Goal: Information Seeking & Learning: Learn about a topic

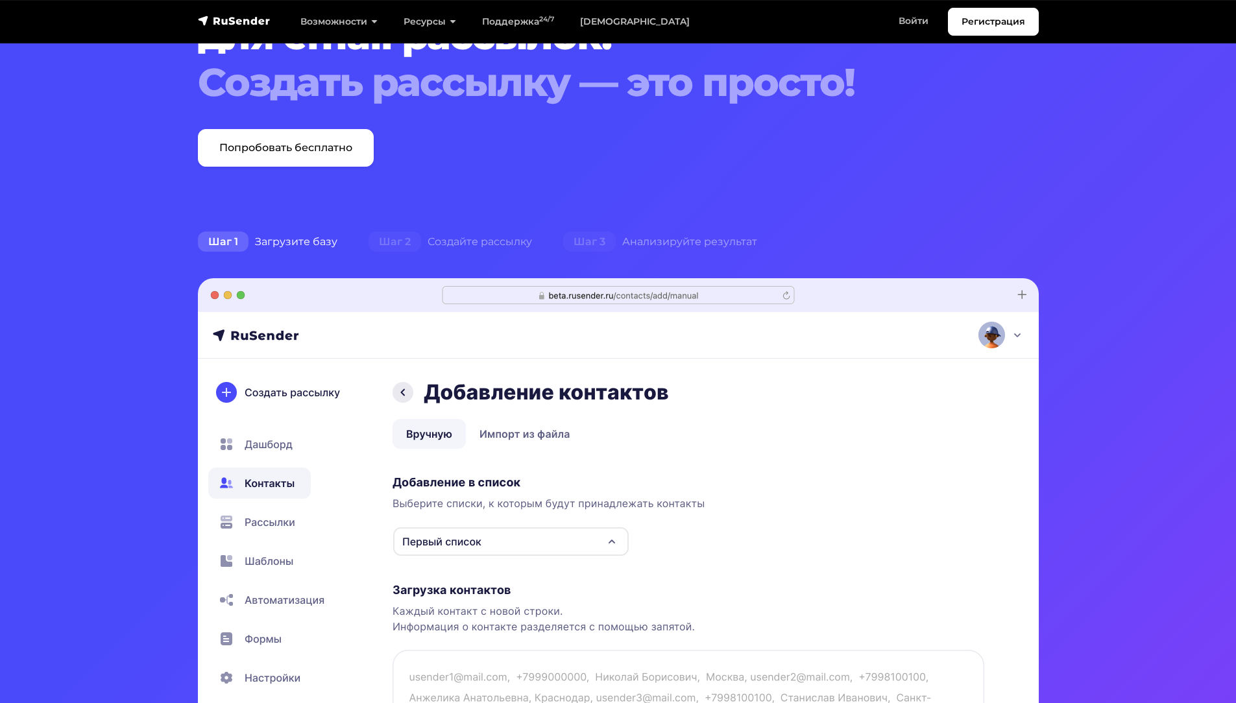
scroll to position [127, 0]
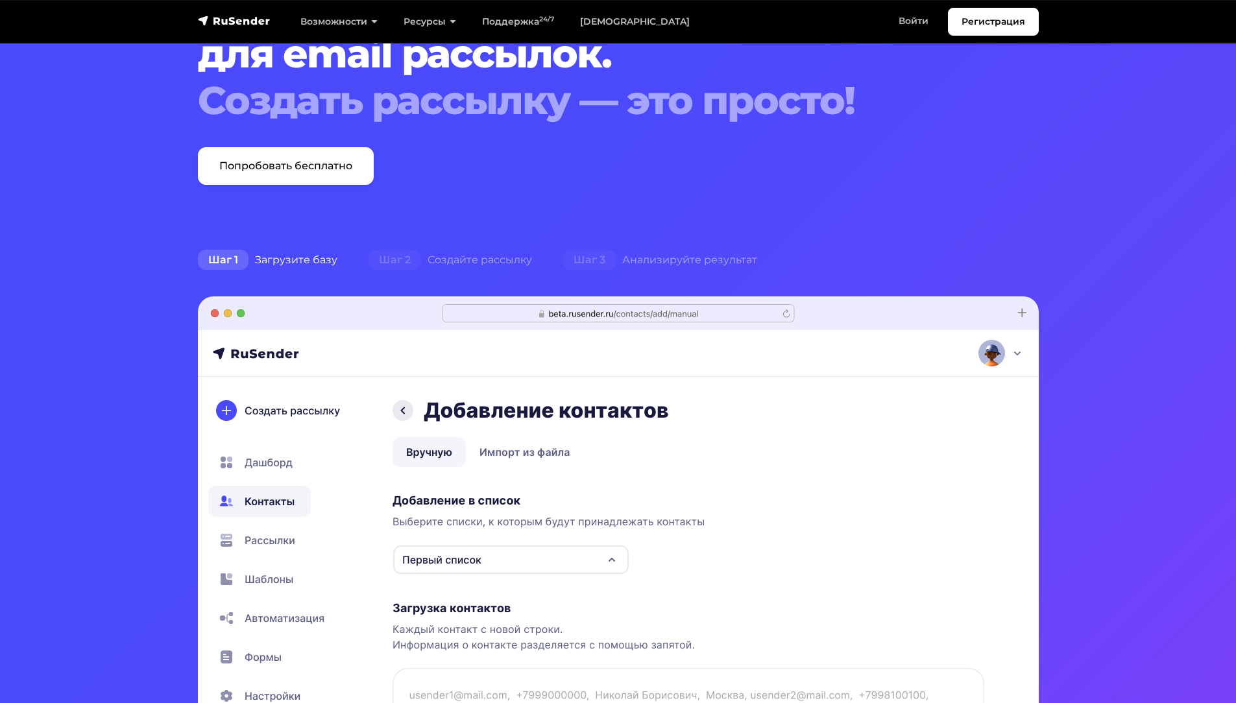
click at [316, 250] on div "Шаг 1 Загрузите базу" at bounding box center [267, 260] width 171 height 26
click at [452, 261] on div "Шаг 2 Создайте рассылку" at bounding box center [450, 260] width 195 height 26
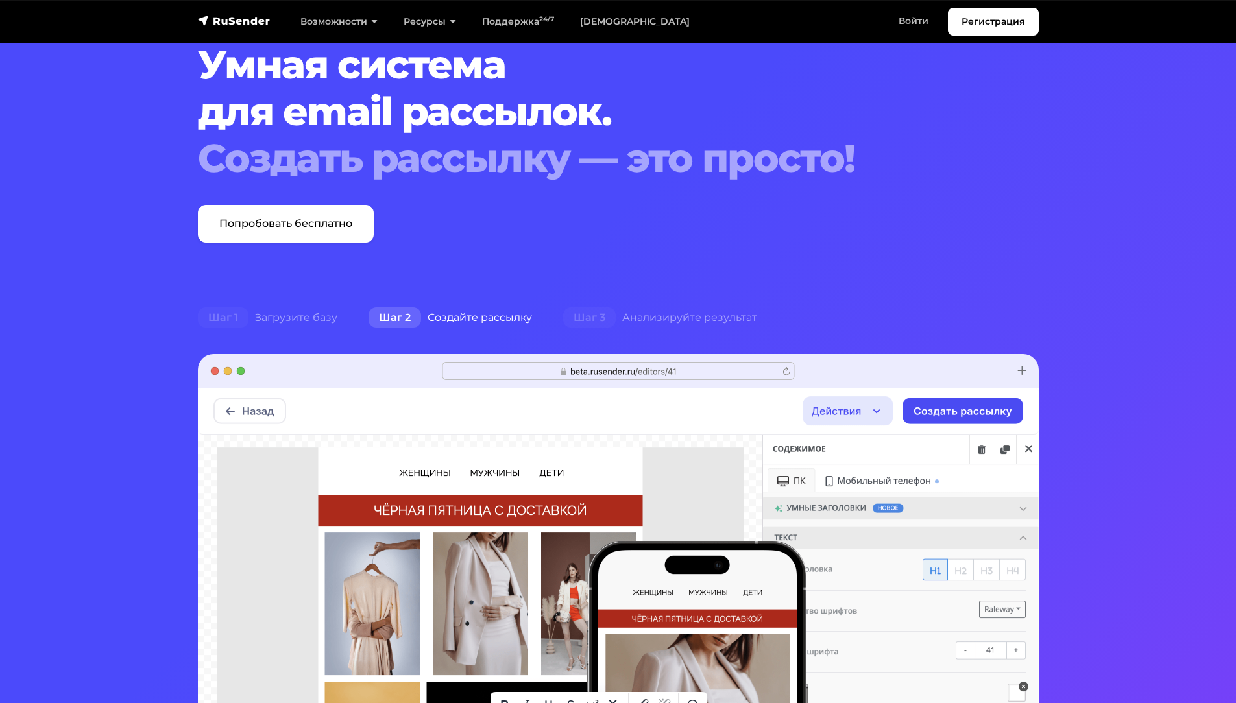
scroll to position [55, 0]
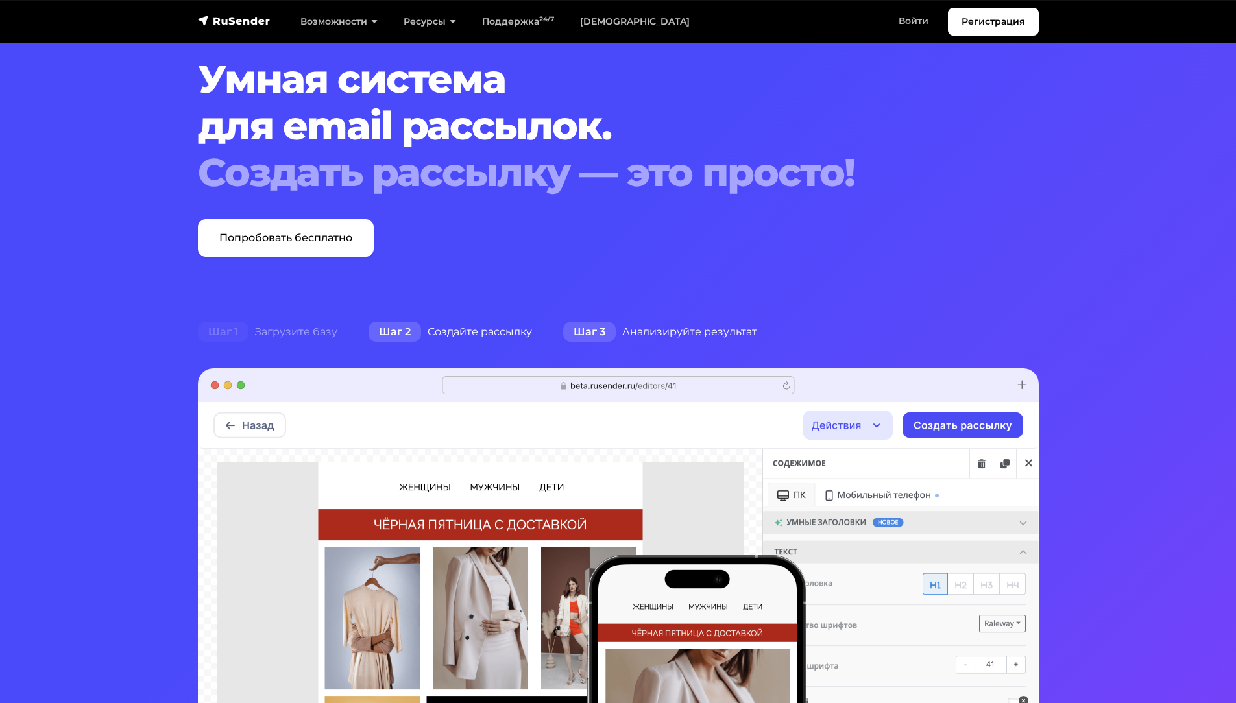
click at [666, 320] on div "Шаг 3 Анализируйте результат" at bounding box center [660, 332] width 225 height 26
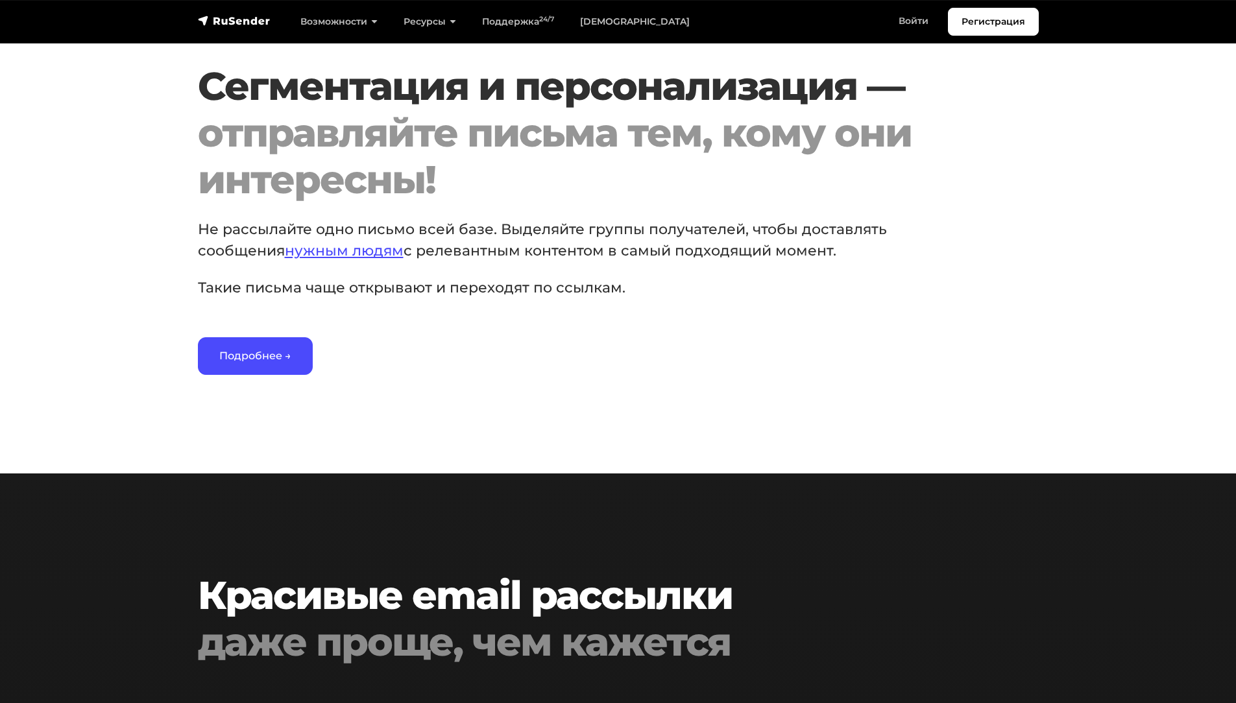
scroll to position [1974, 0]
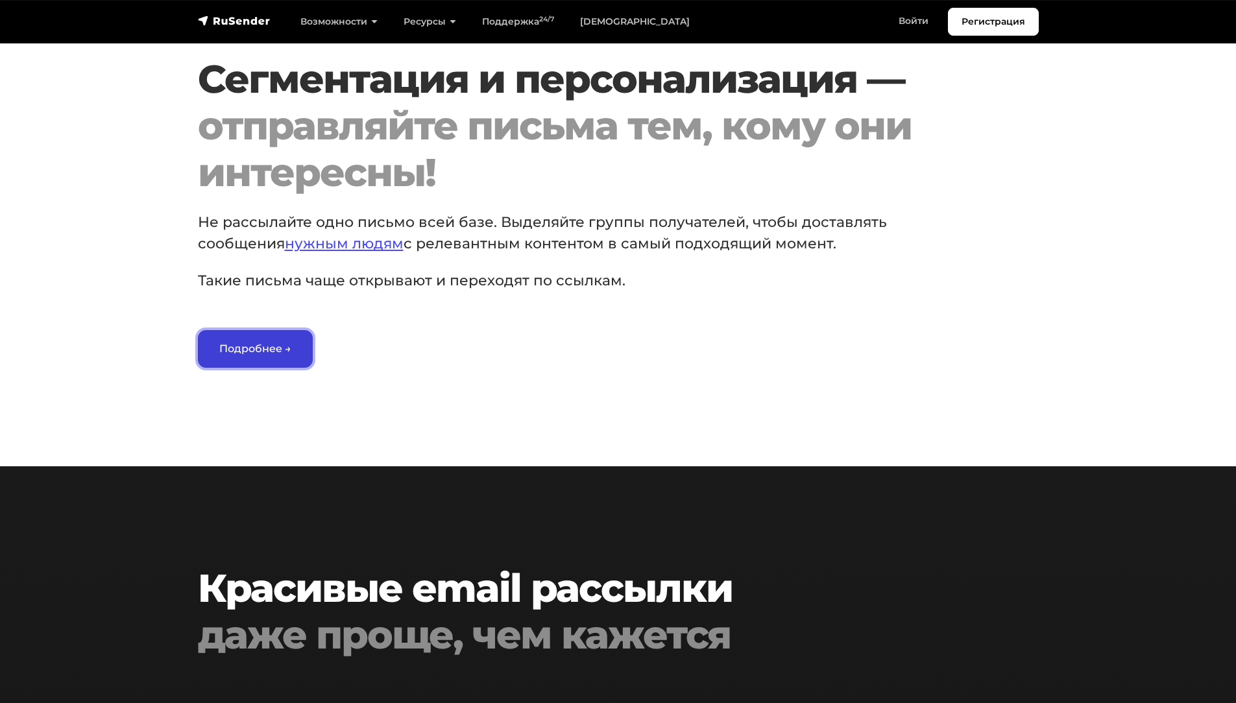
click at [271, 347] on link "Подробнее →" at bounding box center [255, 349] width 115 height 38
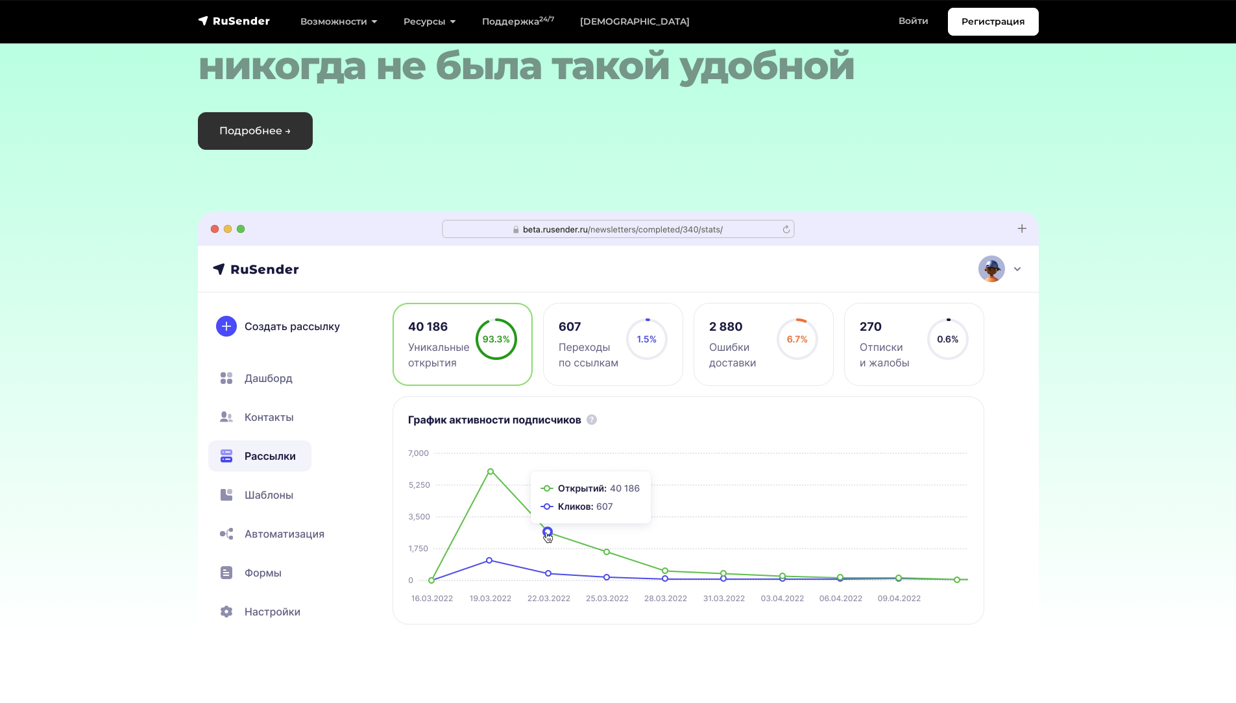
scroll to position [3779, 0]
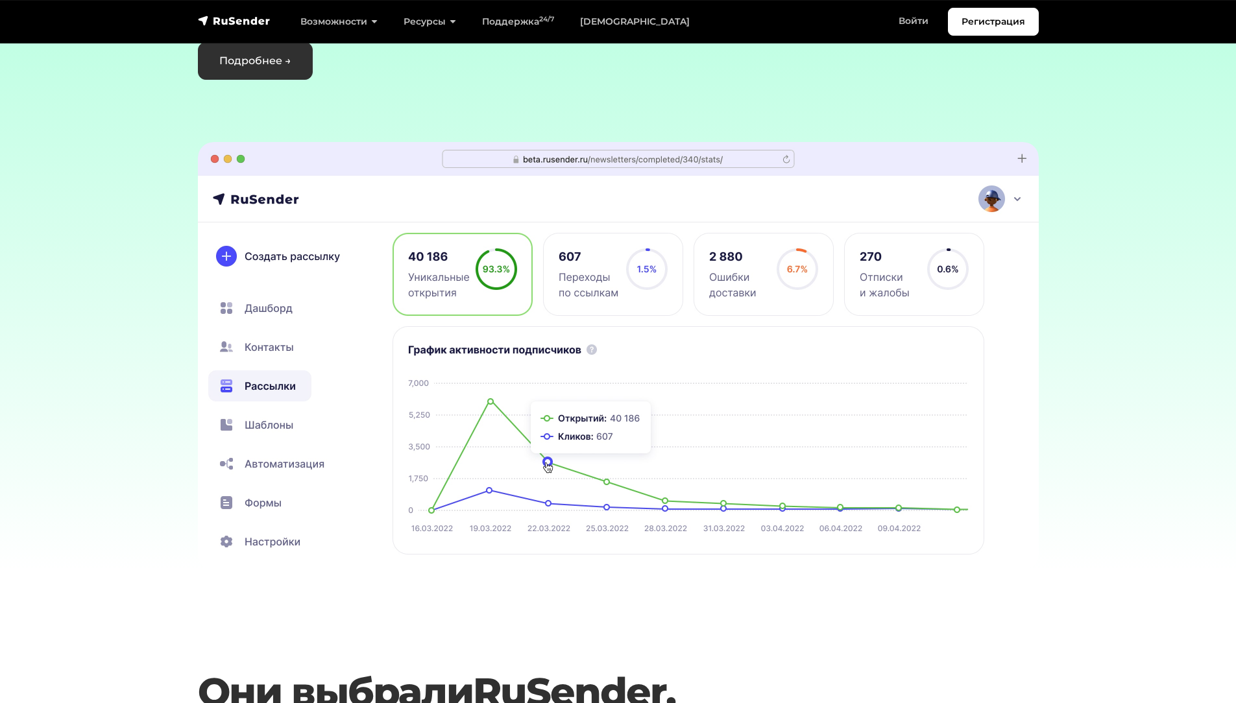
click at [757, 400] on img at bounding box center [618, 356] width 841 height 428
drag, startPoint x: 757, startPoint y: 400, endPoint x: 426, endPoint y: 446, distance: 334.1
click at [428, 446] on img at bounding box center [617, 356] width 841 height 428
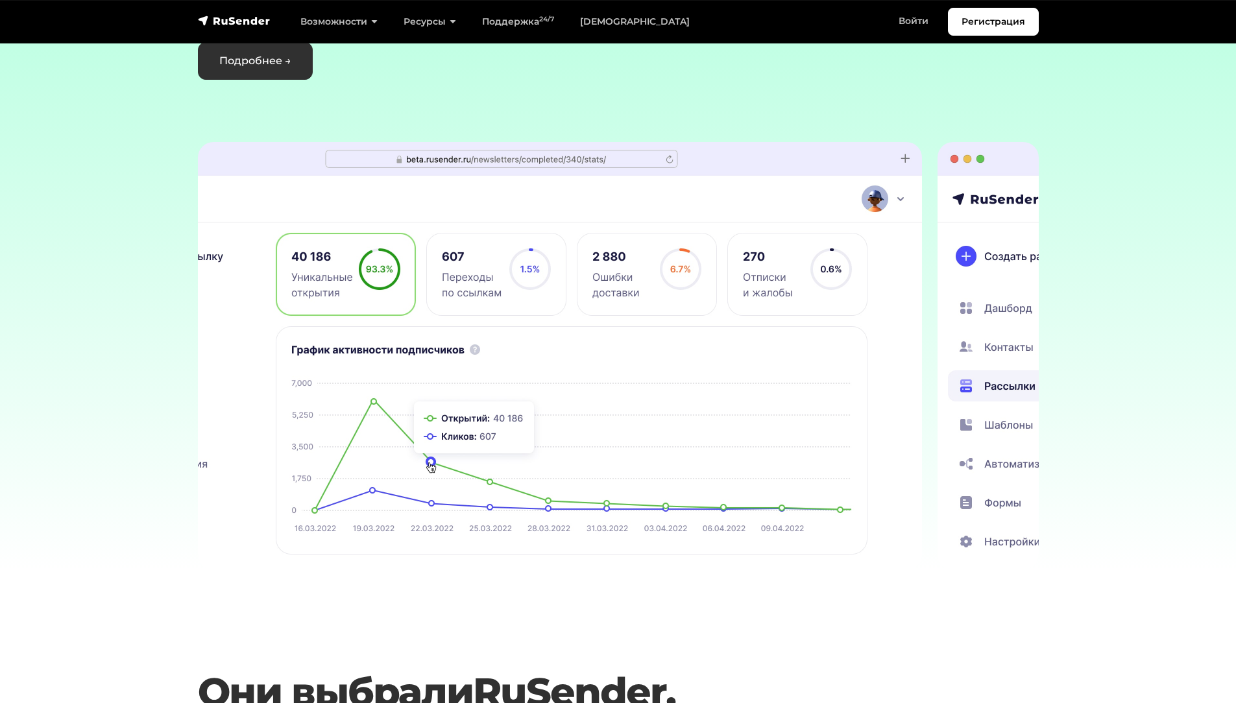
drag, startPoint x: 764, startPoint y: 400, endPoint x: 204, endPoint y: 409, distance: 560.0
click at [309, 409] on img at bounding box center [501, 356] width 841 height 428
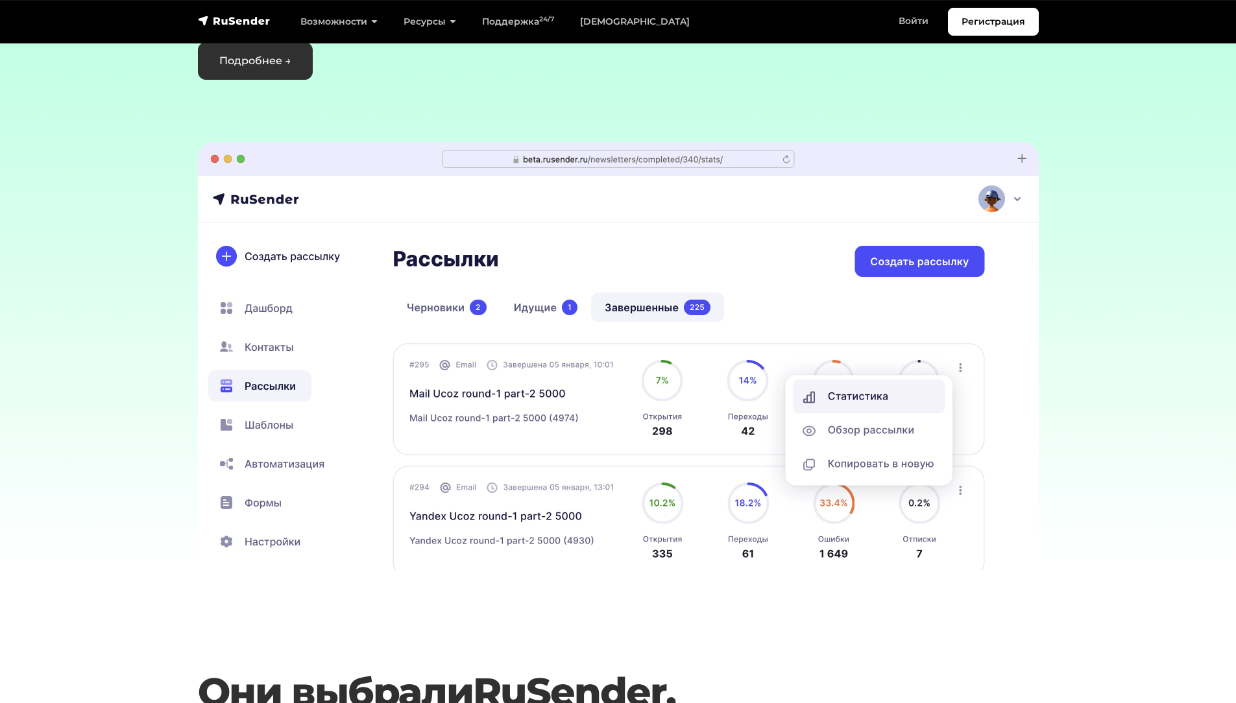
drag, startPoint x: 633, startPoint y: 401, endPoint x: 324, endPoint y: 441, distance: 311.5
click at [329, 441] on img at bounding box center [618, 356] width 841 height 428
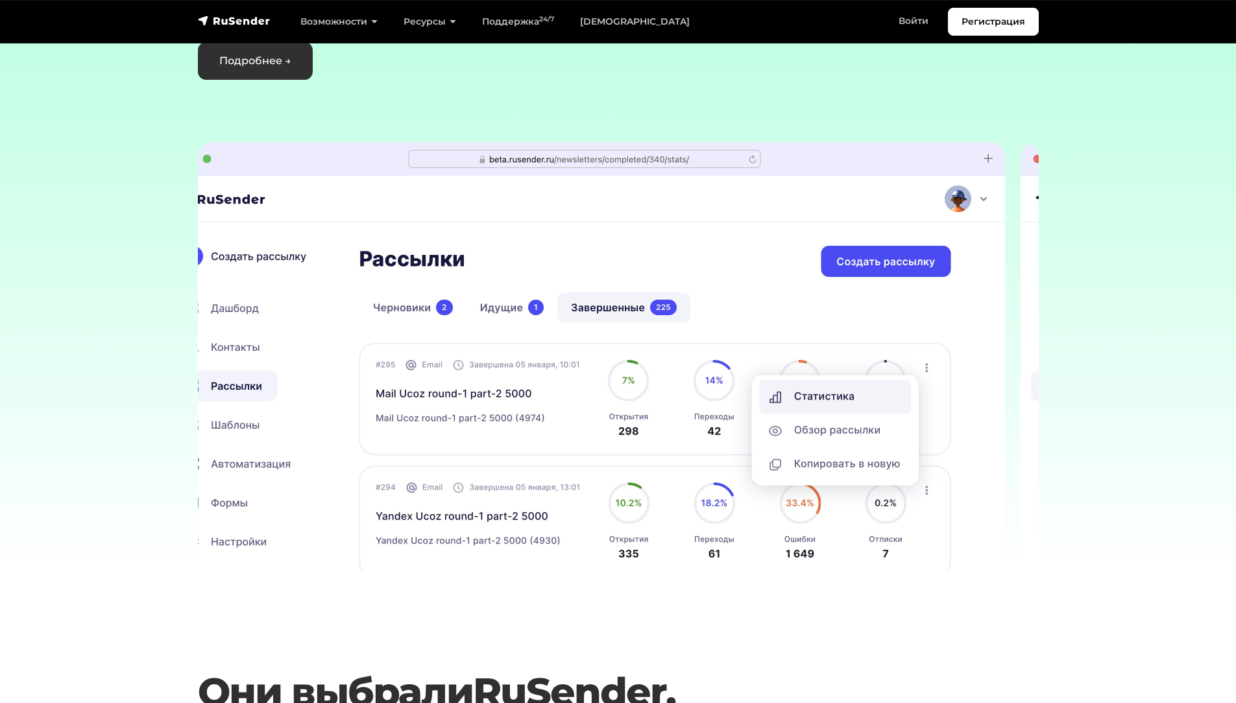
drag, startPoint x: 739, startPoint y: 431, endPoint x: 229, endPoint y: 500, distance: 514.6
click at [321, 483] on div at bounding box center [1020, 356] width 5139 height 428
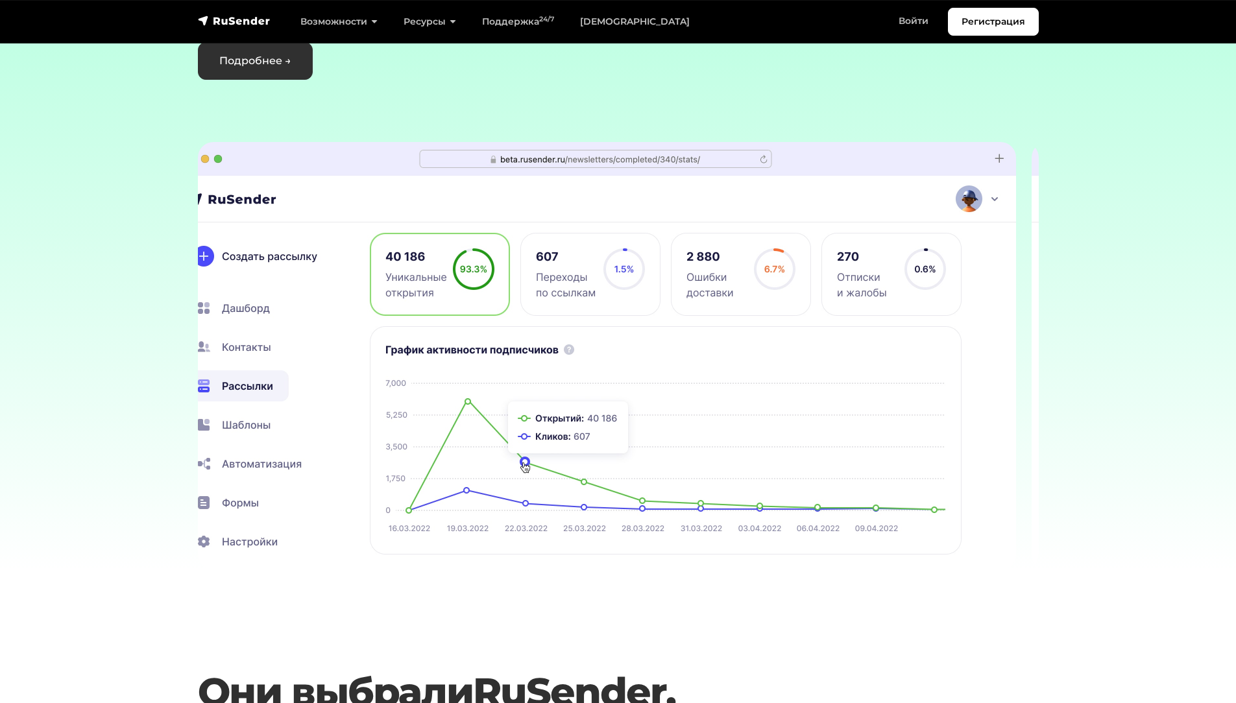
drag, startPoint x: 720, startPoint y: 419, endPoint x: 335, endPoint y: 444, distance: 385.6
click at [393, 444] on img at bounding box center [595, 356] width 841 height 428
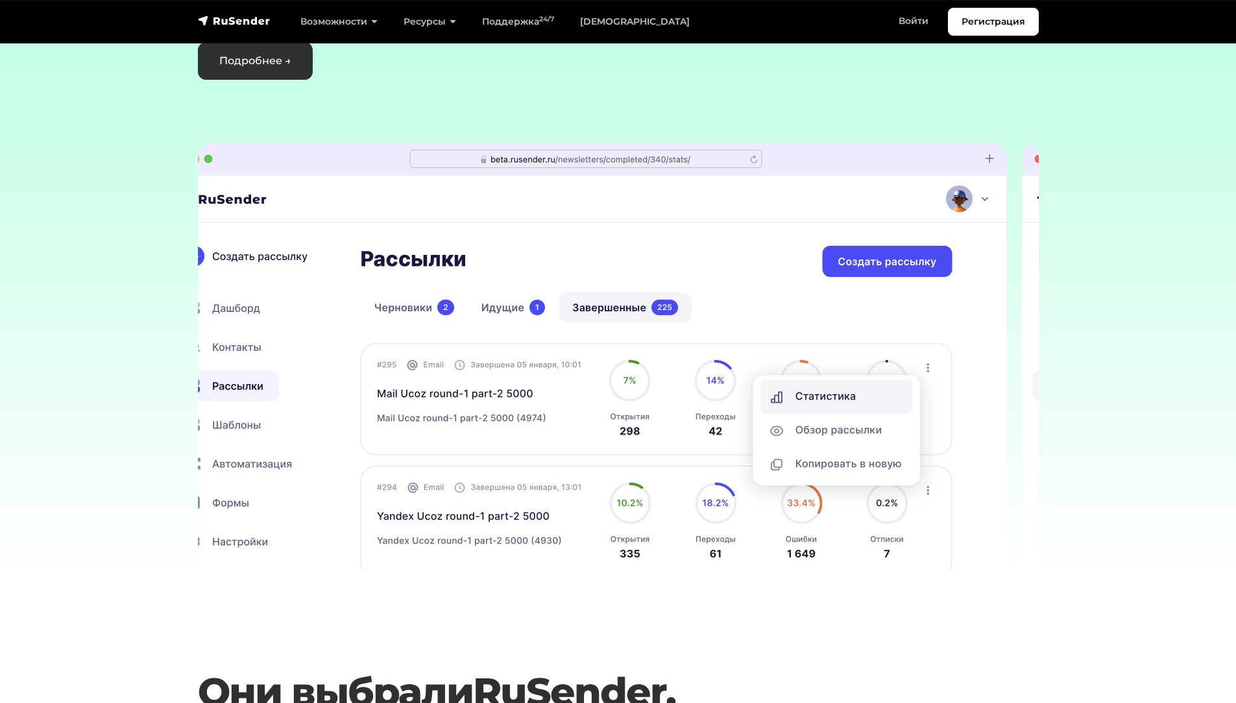
drag, startPoint x: 636, startPoint y: 425, endPoint x: 287, endPoint y: 440, distance: 348.7
click at [330, 440] on div at bounding box center [1022, 356] width 5139 height 428
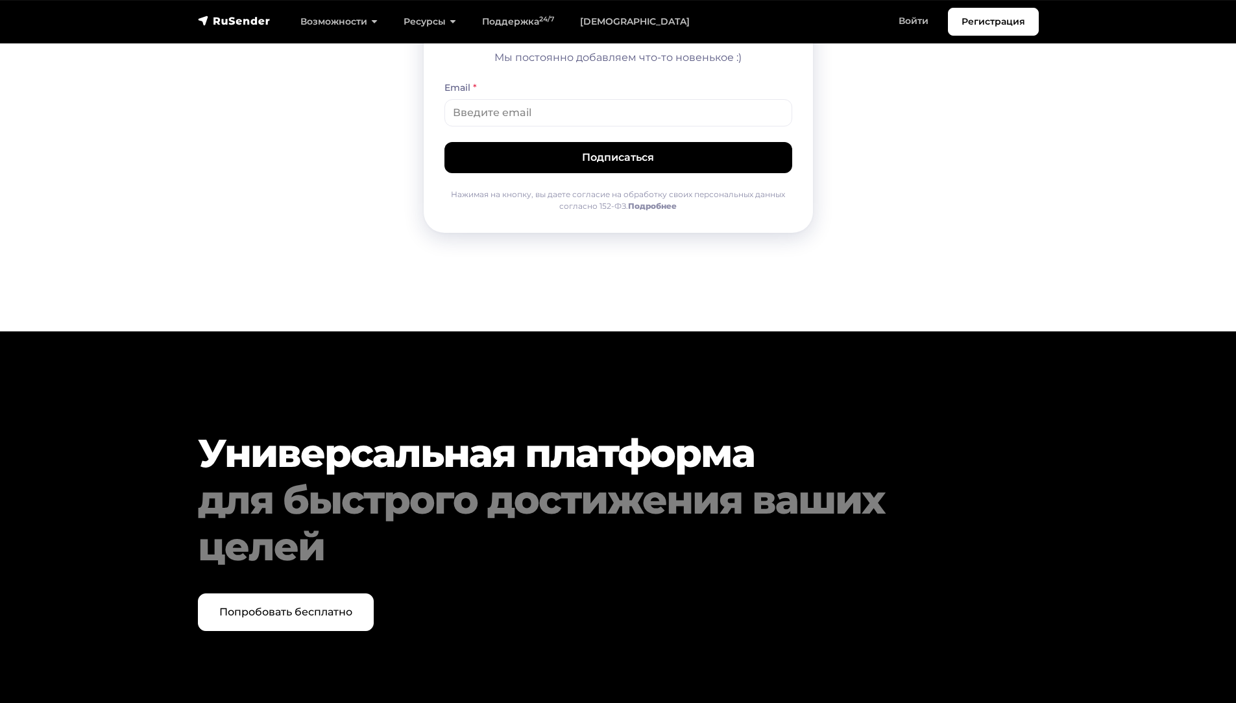
scroll to position [6555, 0]
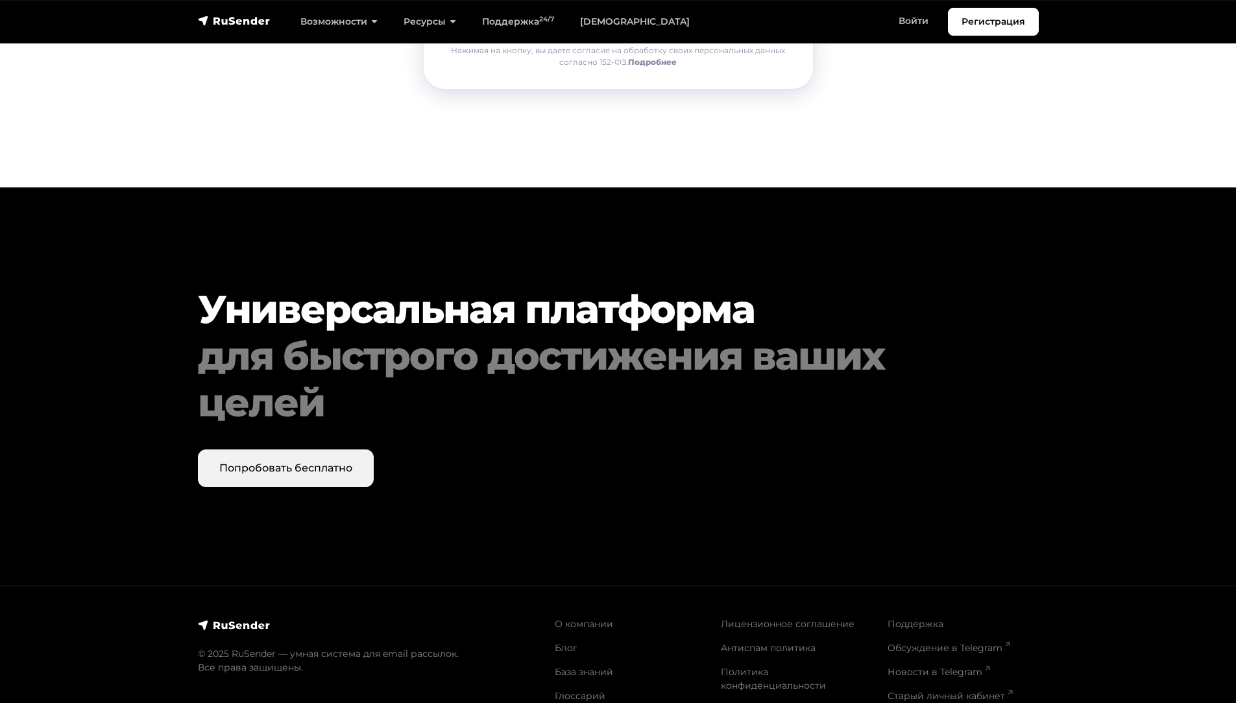
click at [326, 450] on link "Попробовать бесплатно" at bounding box center [286, 469] width 176 height 38
click at [555, 618] on link "О компании" at bounding box center [584, 624] width 58 height 12
click at [557, 642] on link "Блог" at bounding box center [566, 648] width 23 height 12
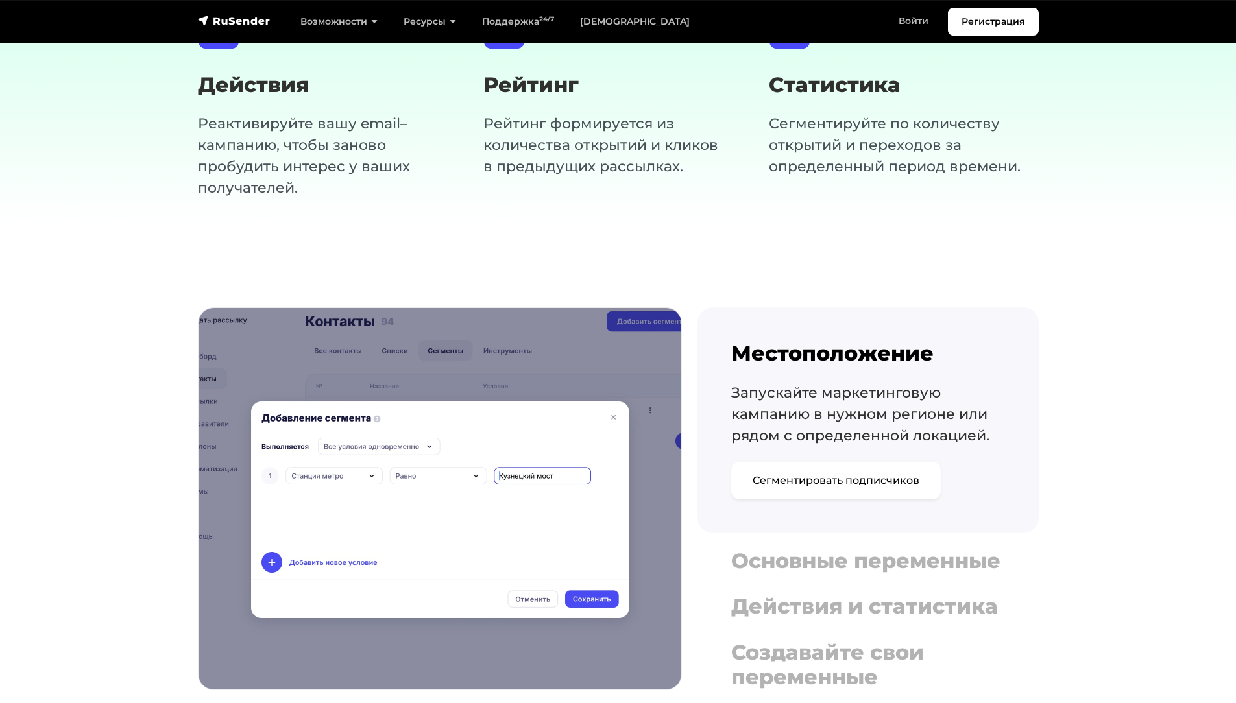
scroll to position [1577, 0]
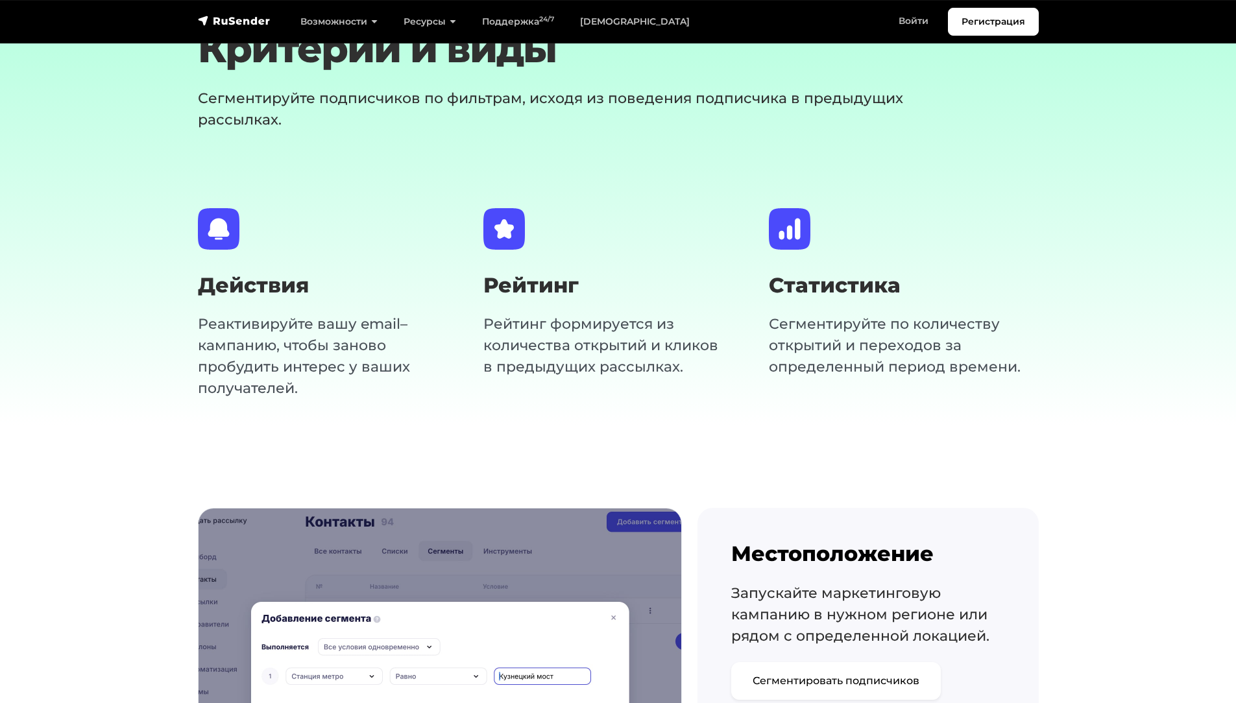
drag, startPoint x: 984, startPoint y: 402, endPoint x: 992, endPoint y: 397, distance: 9.6
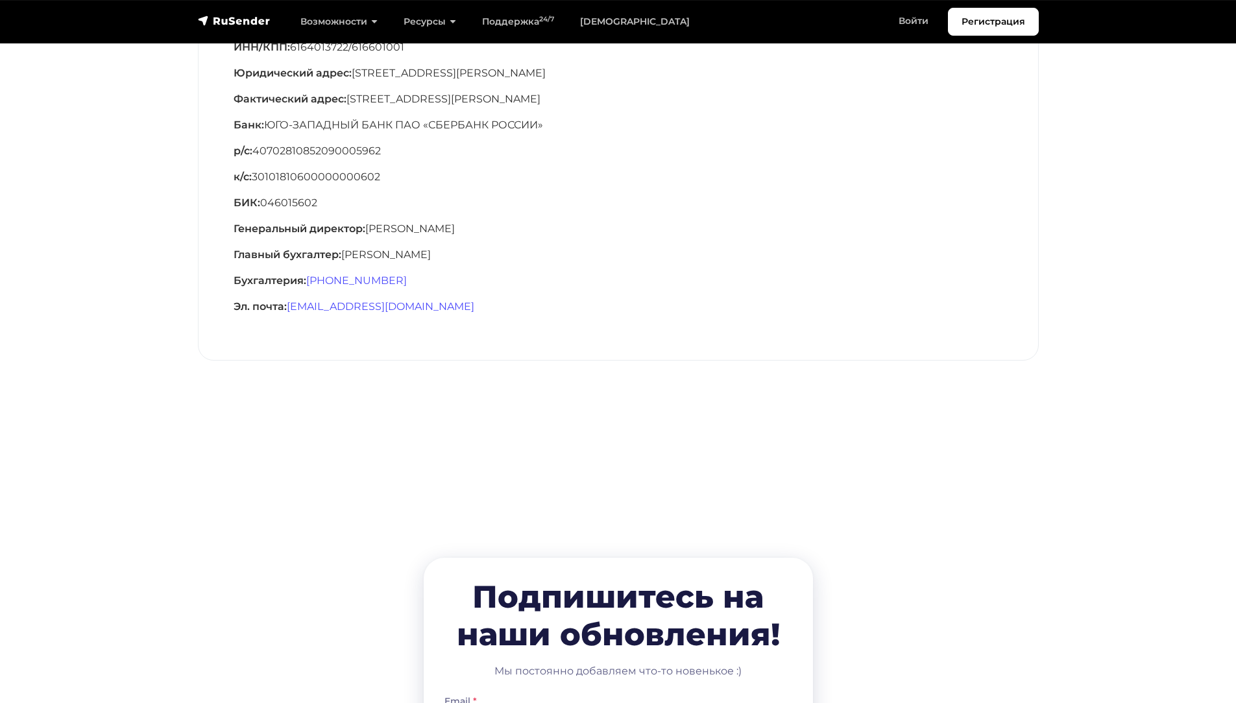
scroll to position [324, 0]
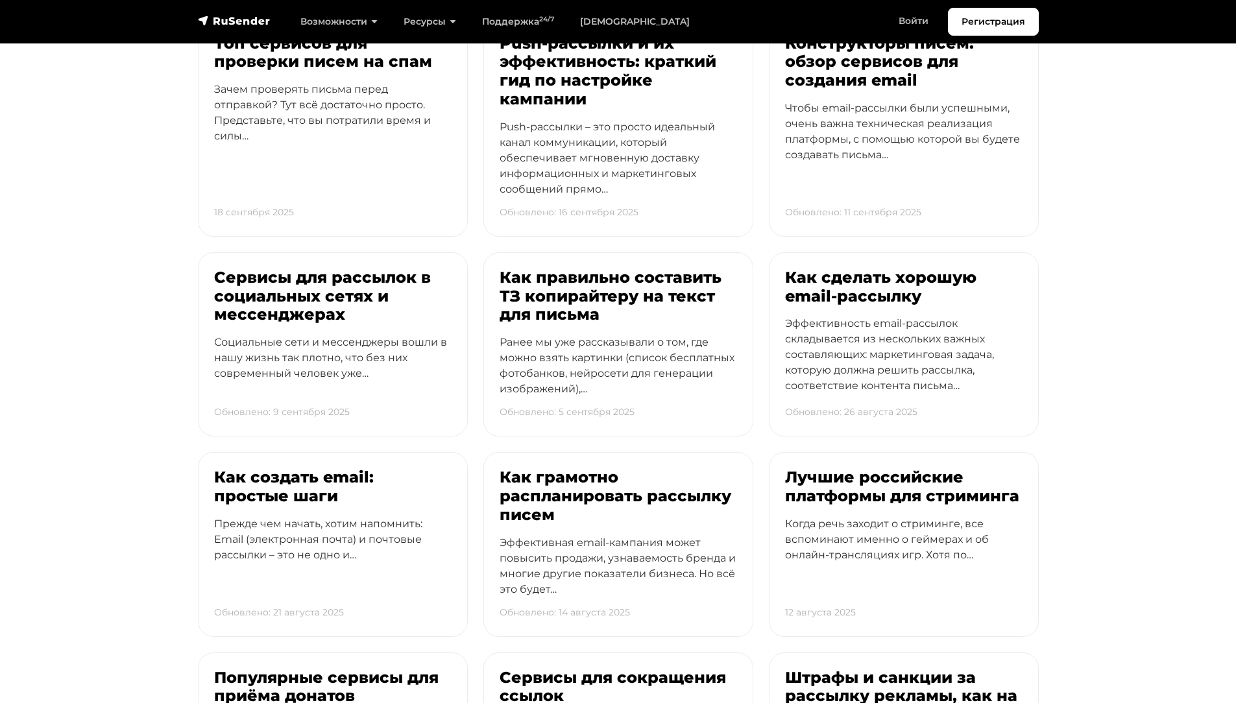
scroll to position [195, 0]
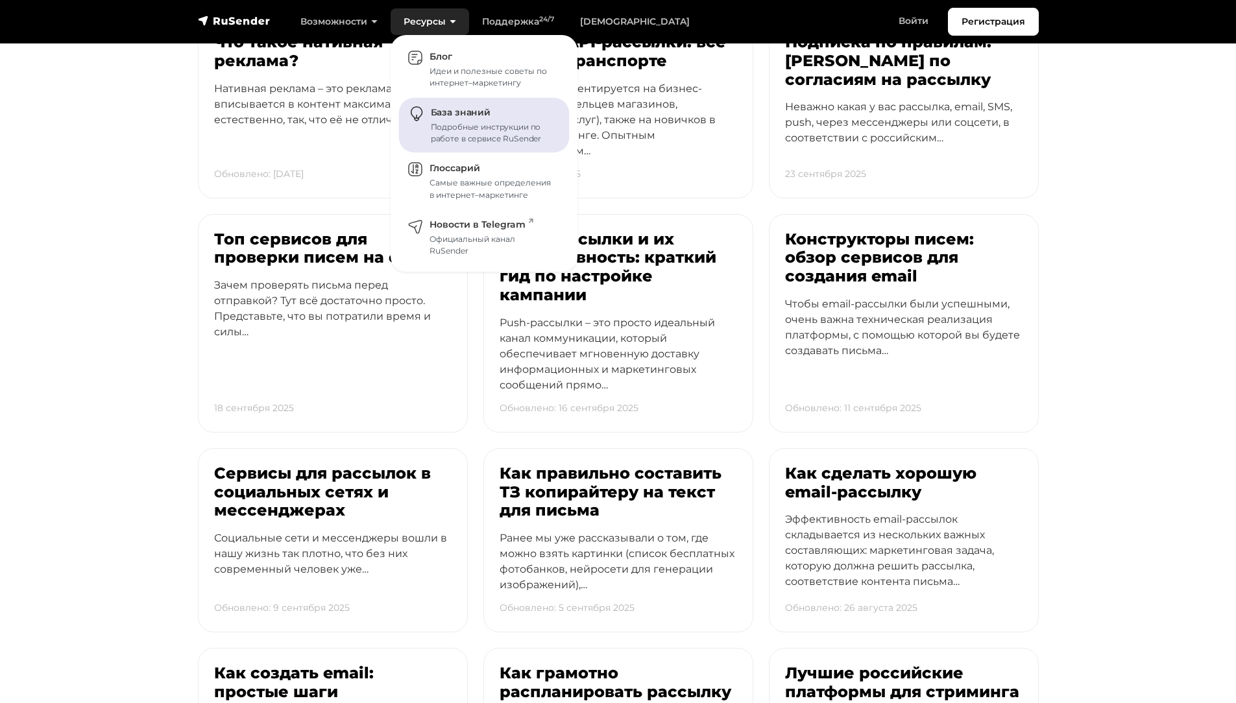
click at [433, 108] on span "База знаний" at bounding box center [461, 113] width 60 height 12
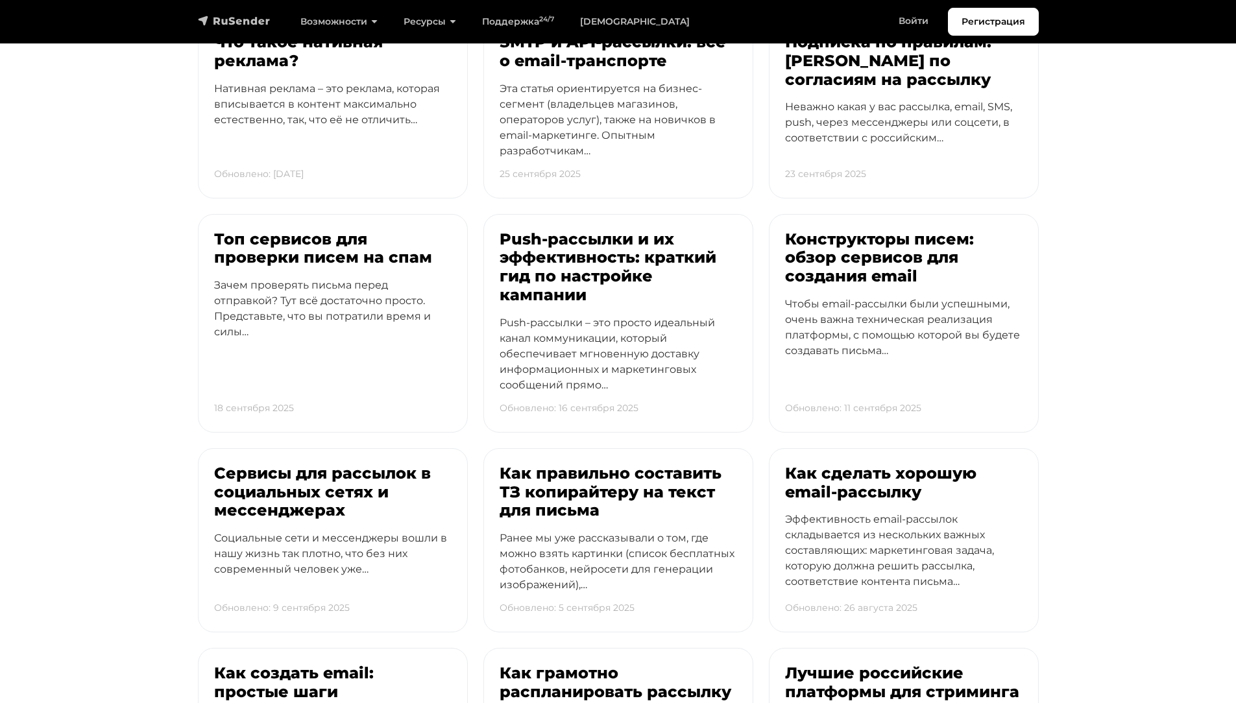
click at [247, 22] on img "navbar" at bounding box center [234, 20] width 73 height 13
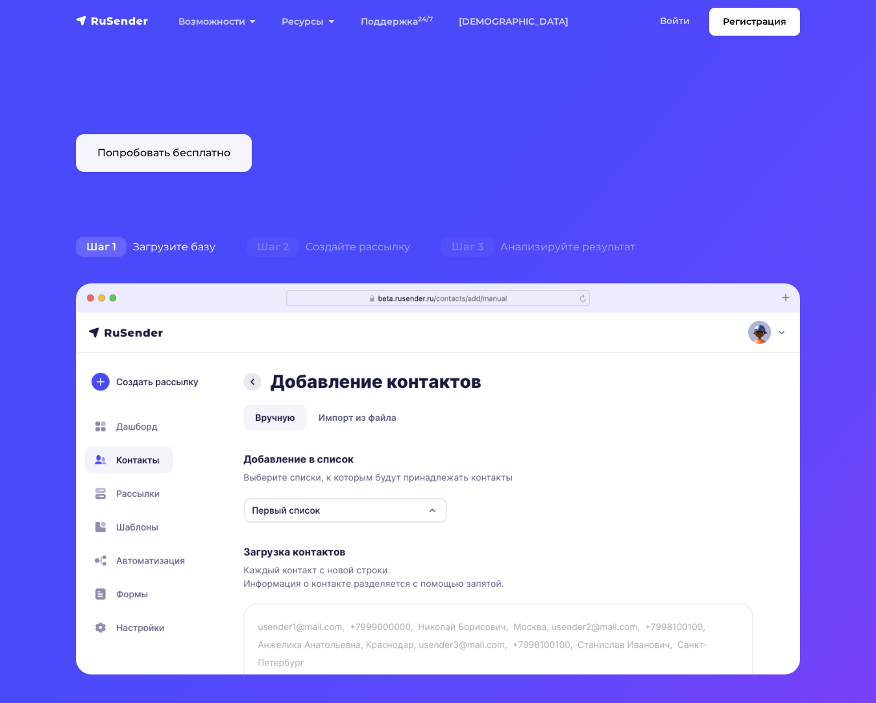
click at [162, 159] on link "Попробовать бесплатно" at bounding box center [164, 153] width 176 height 38
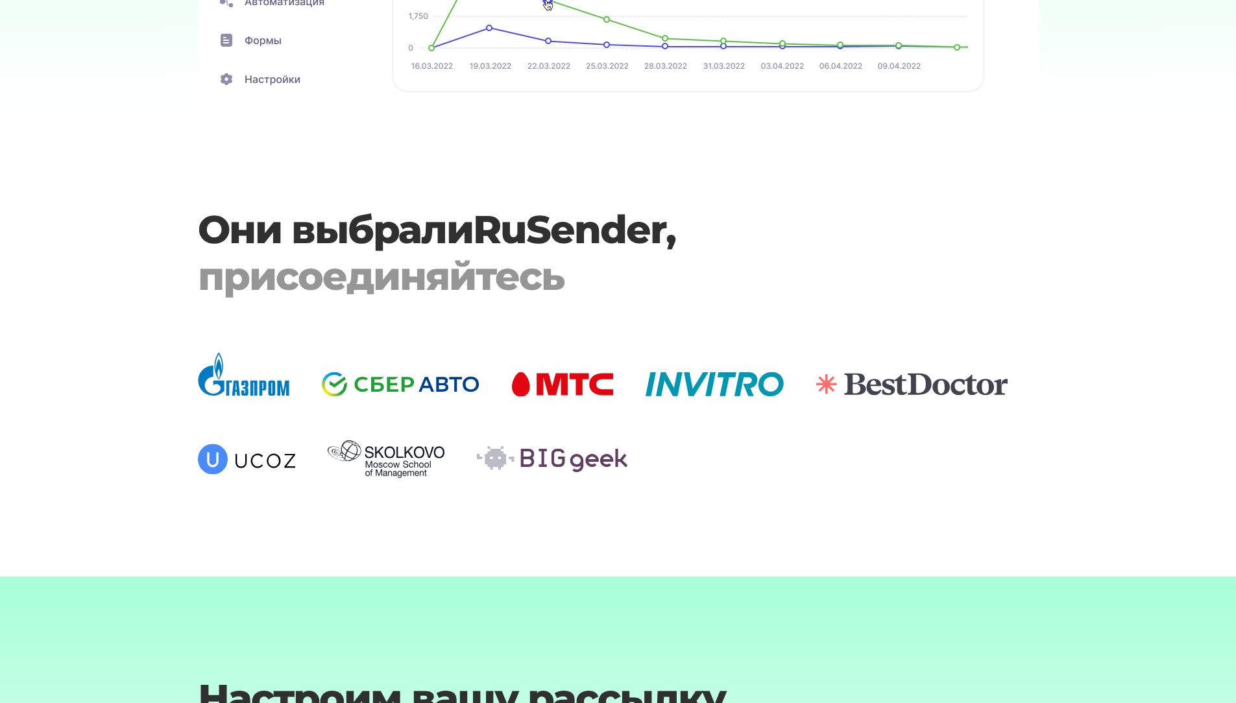
scroll to position [4023, 0]
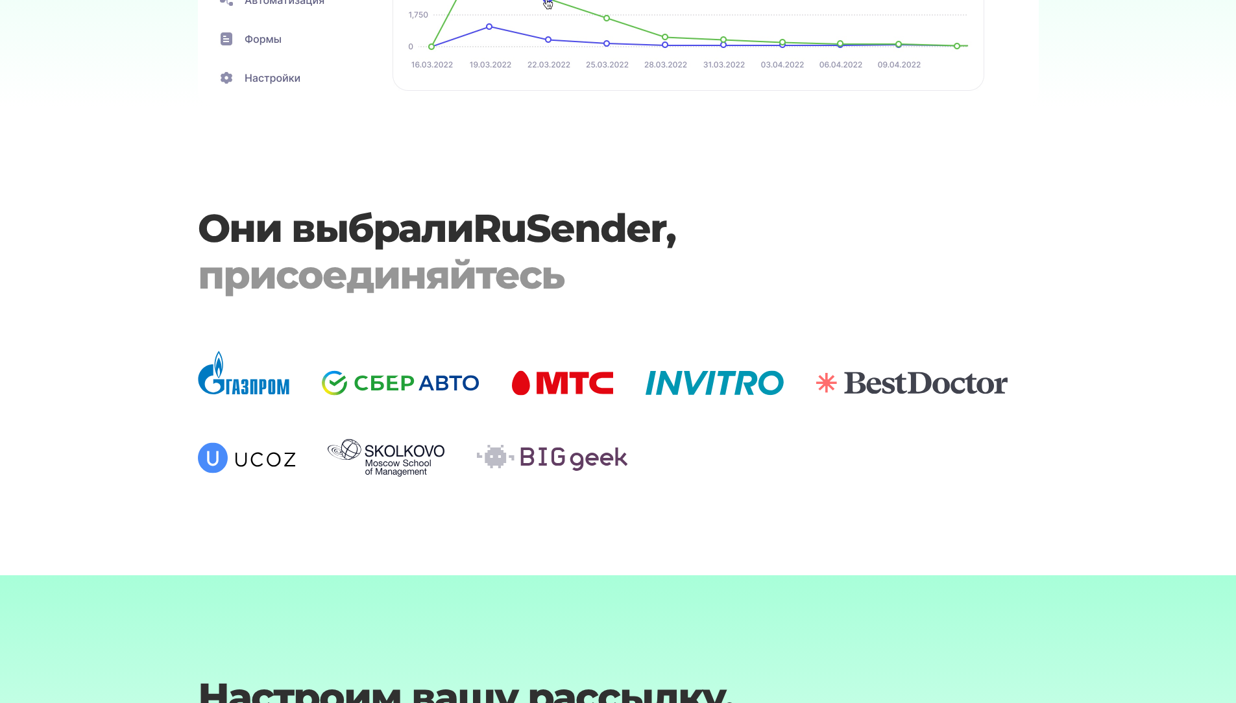
click at [451, 237] on h3 "Они выбрали RuSender , присоединяйтесь" at bounding box center [583, 251] width 770 height 93
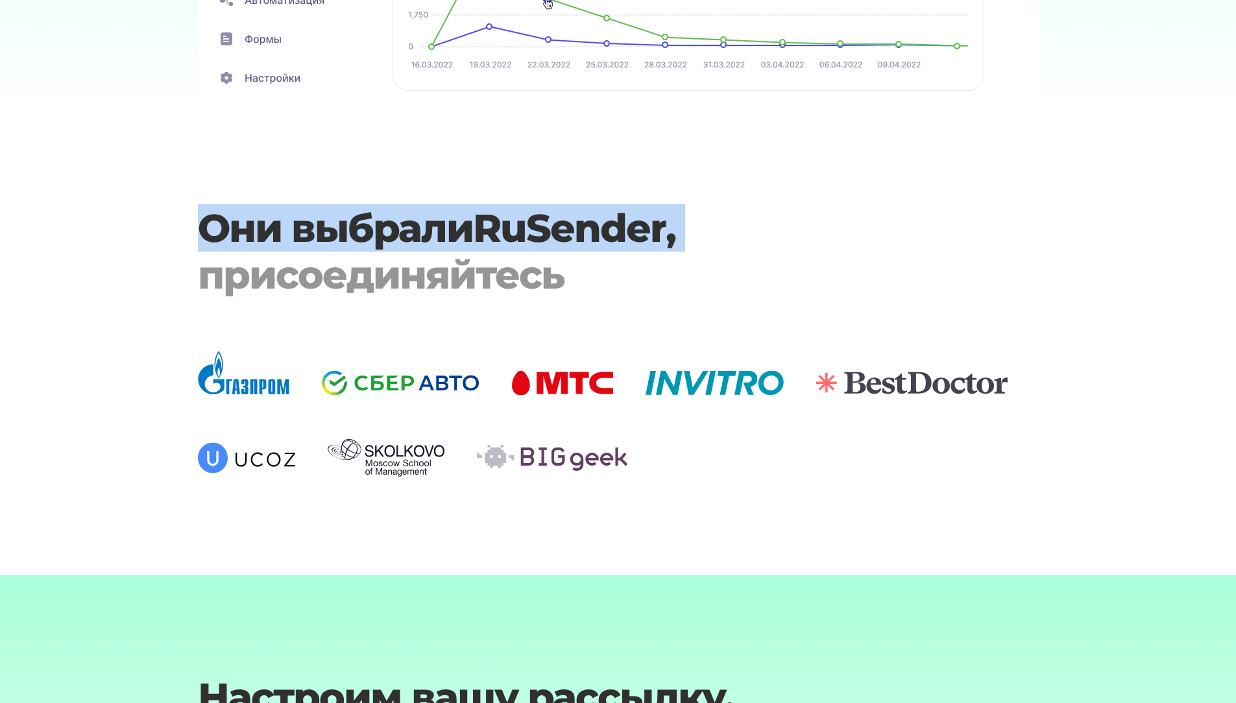
click at [451, 237] on h3 "Они выбрали RuSender , присоединяйтесь" at bounding box center [583, 251] width 770 height 93
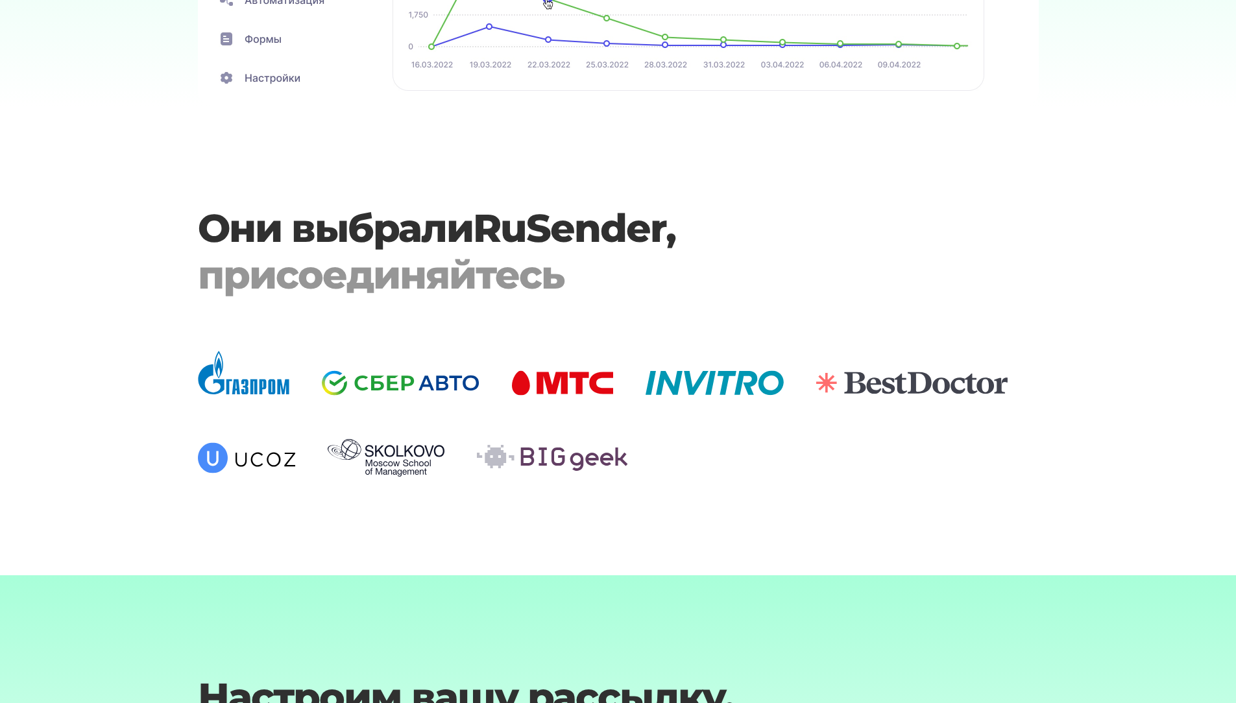
click at [451, 252] on div "присоединяйтесь" at bounding box center [583, 275] width 770 height 47
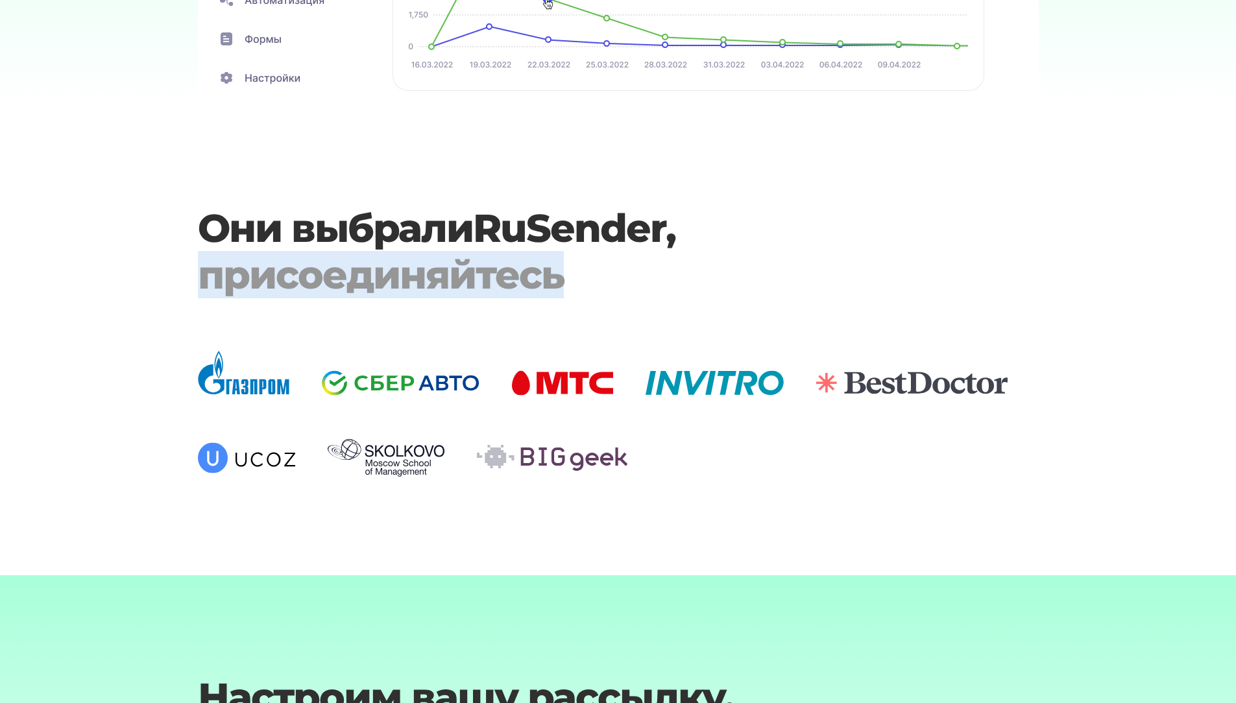
click at [451, 252] on div "присоединяйтесь" at bounding box center [583, 275] width 770 height 47
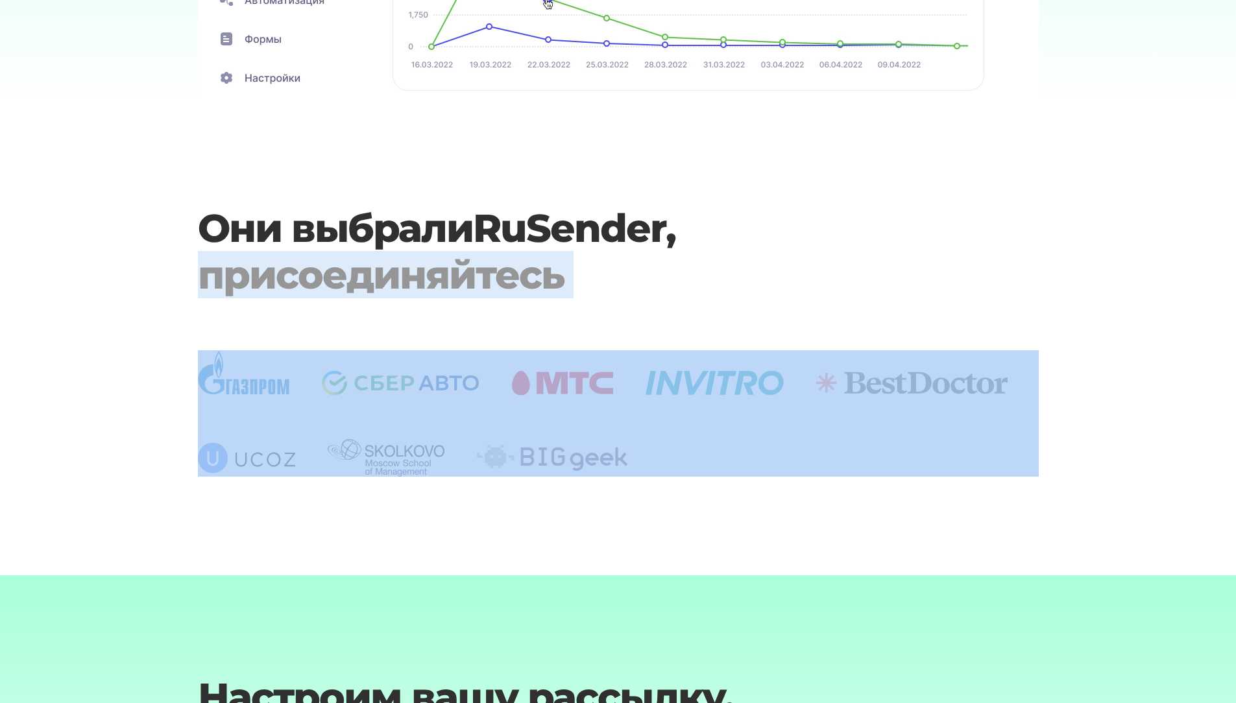
click at [451, 252] on div "присоединяйтесь" at bounding box center [583, 275] width 770 height 47
click at [456, 285] on div "присоединяйтесь" at bounding box center [583, 275] width 770 height 47
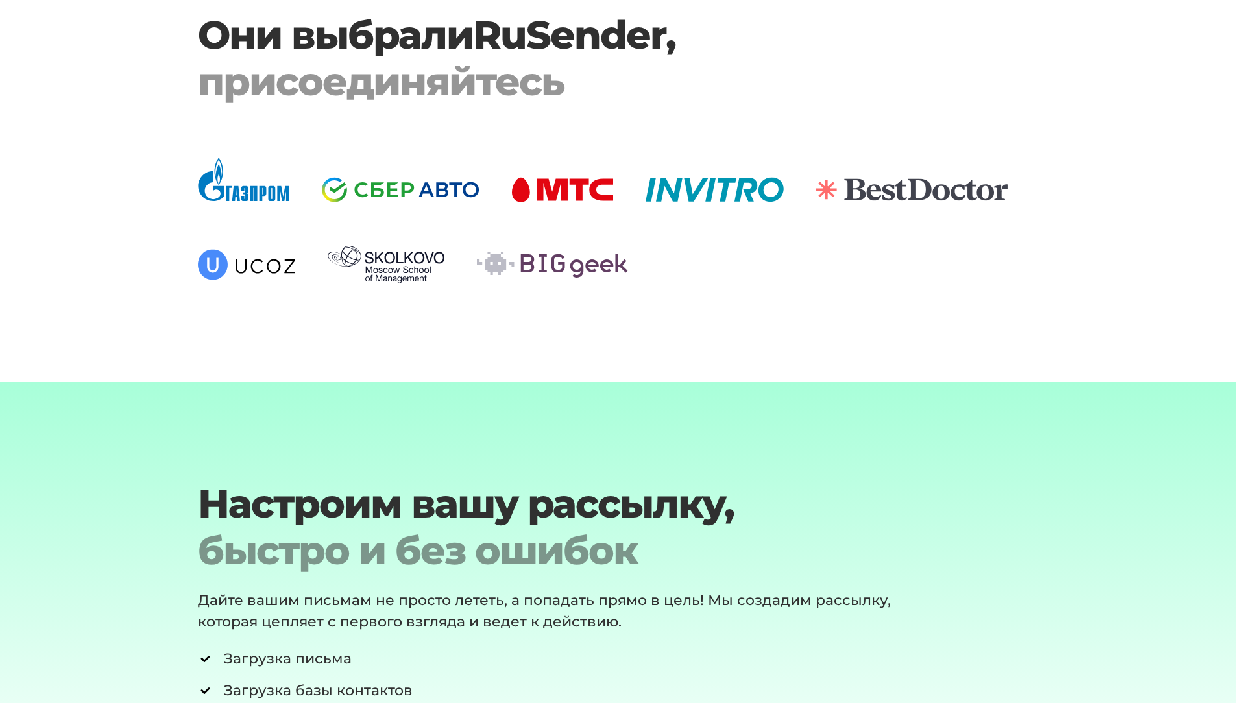
scroll to position [4412, 0]
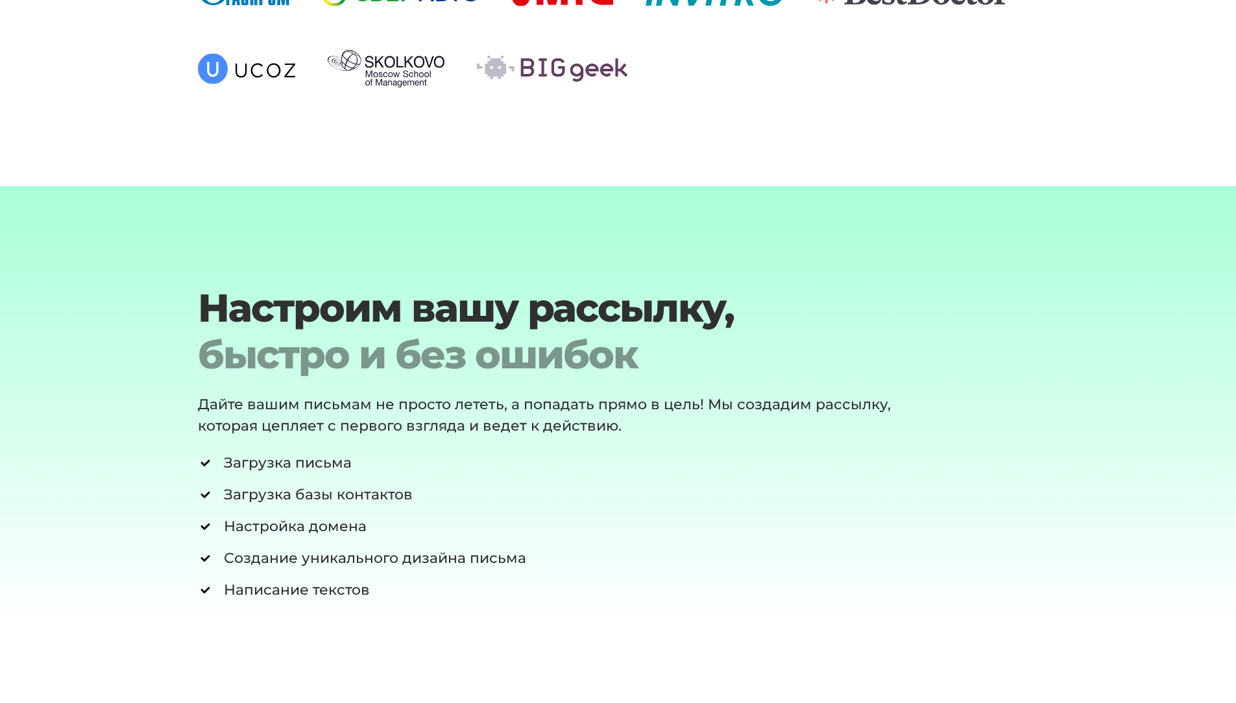
click at [456, 289] on h2 "Настроим вашу рассылку, быстро и без ошибок" at bounding box center [583, 331] width 770 height 93
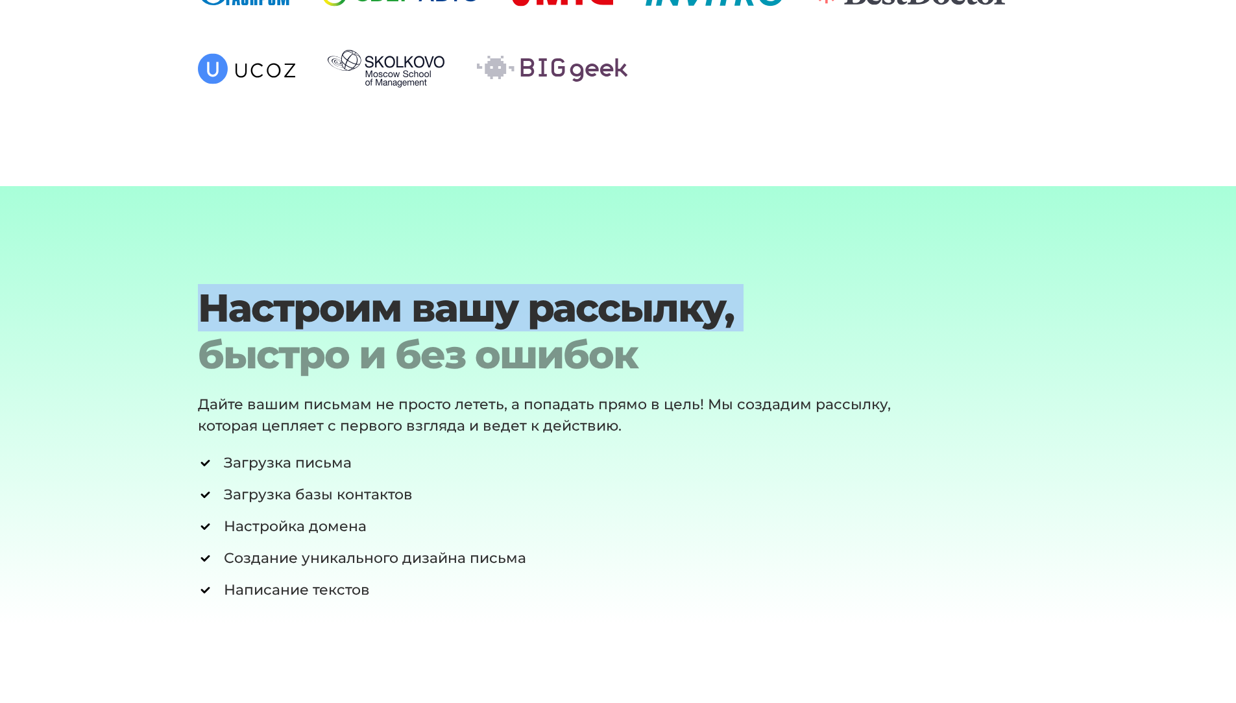
click at [456, 289] on h2 "Настроим вашу рассылку, быстро и без ошибок" at bounding box center [583, 331] width 770 height 93
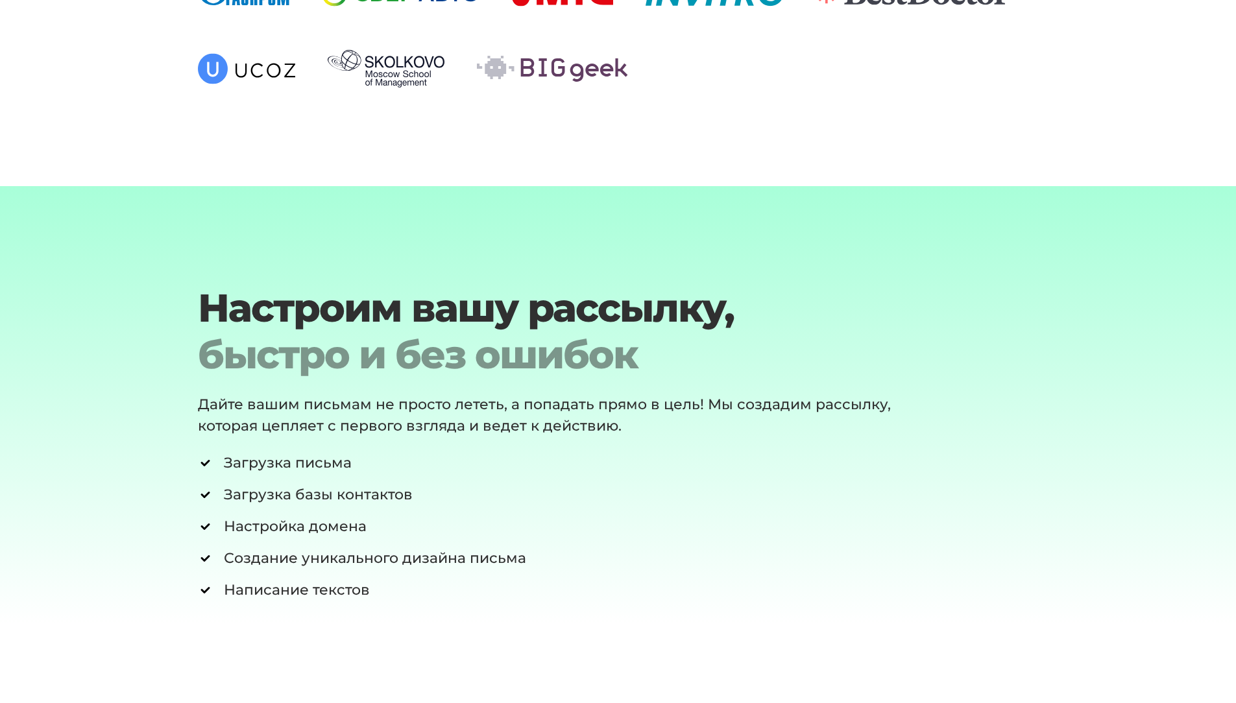
click at [444, 349] on div "быстро и без ошибок" at bounding box center [583, 355] width 770 height 47
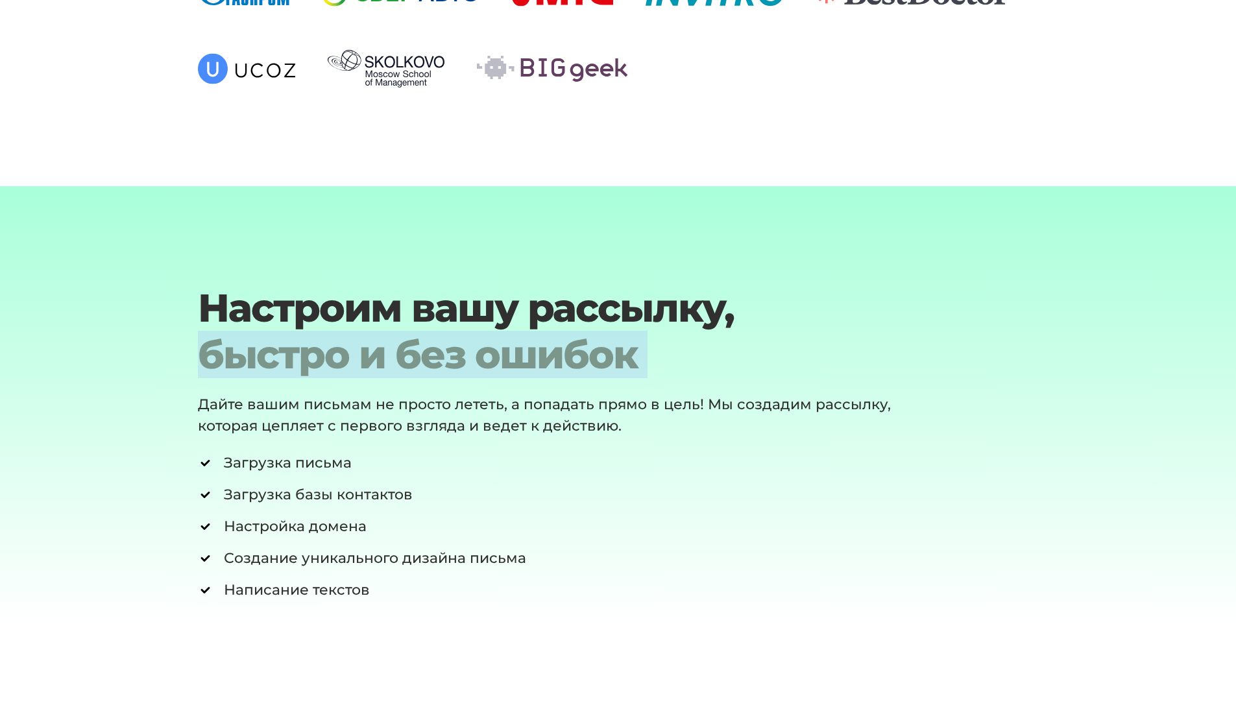
click at [444, 349] on div "быстро и без ошибок" at bounding box center [583, 355] width 770 height 47
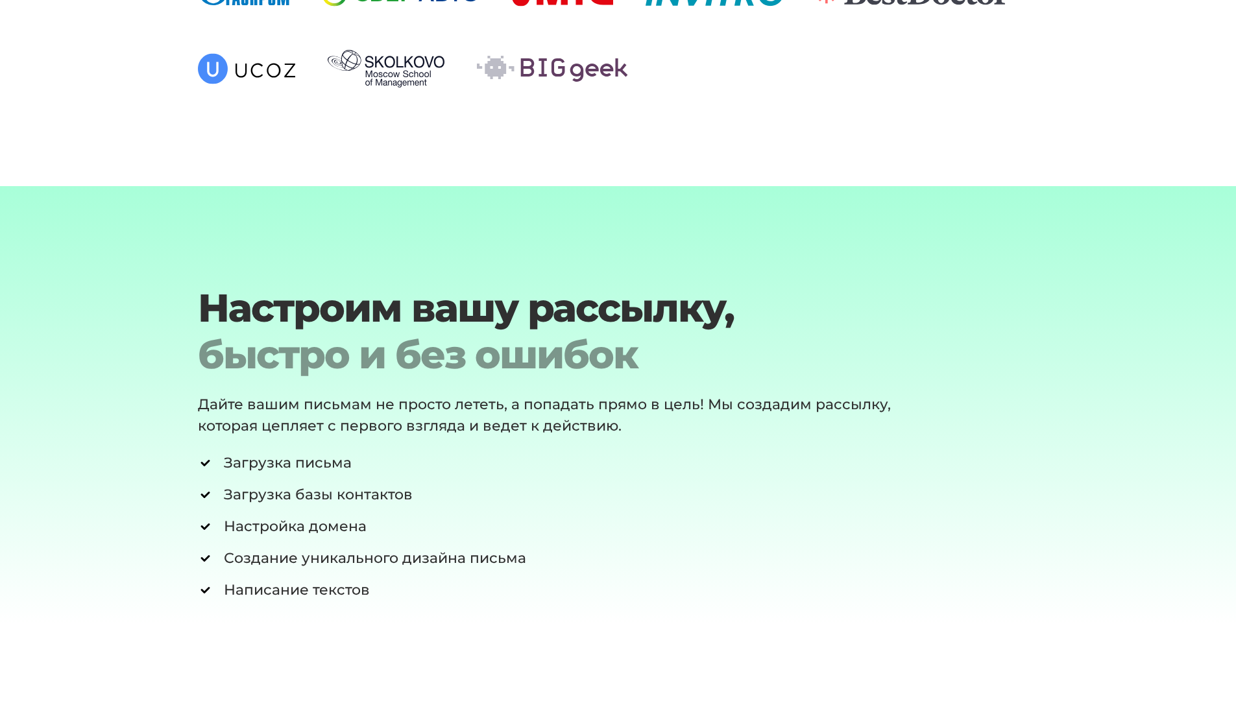
click at [428, 406] on p "Дайте вашим письмам не просто лететь, а попадать прямо в цель! Мы создадим расс…" at bounding box center [566, 415] width 736 height 43
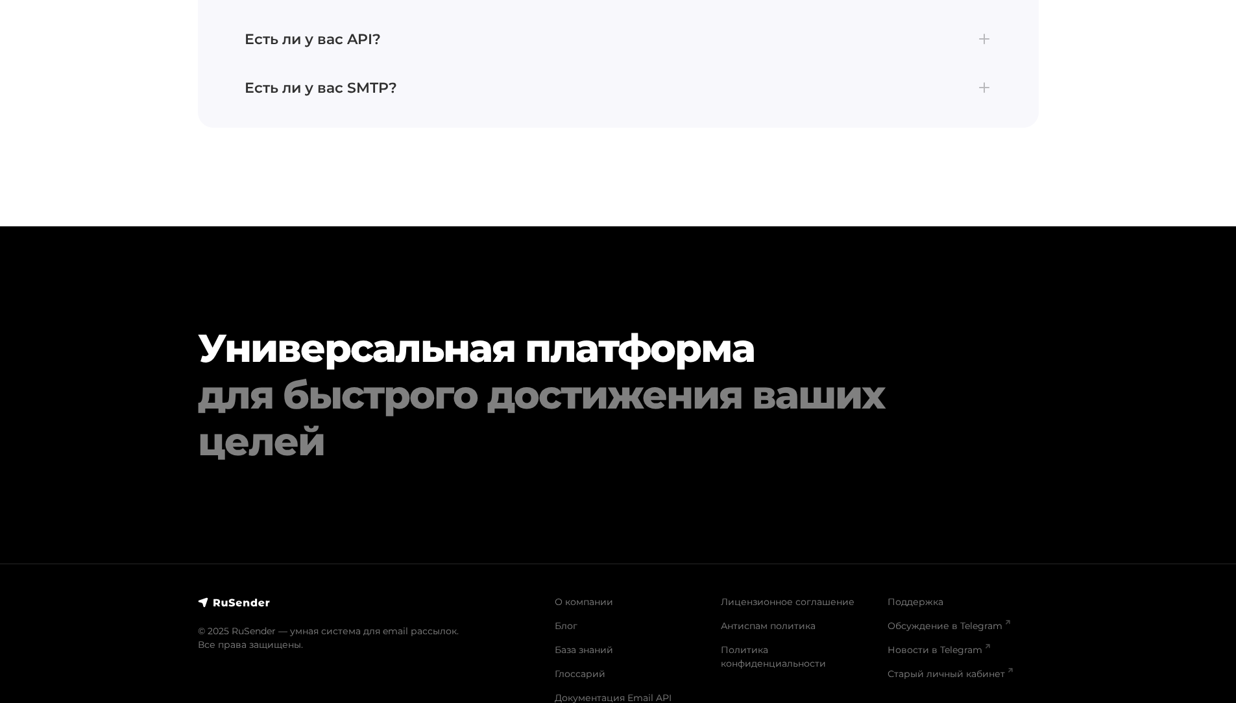
scroll to position [5887, 0]
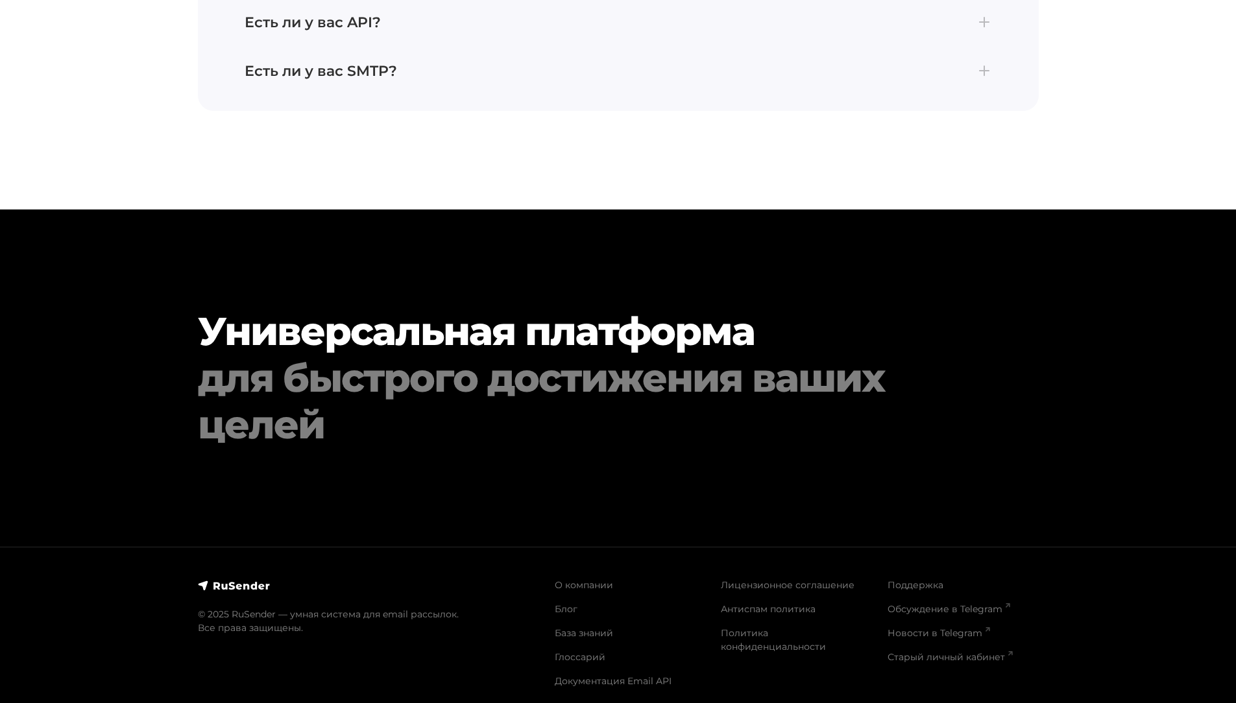
click at [350, 336] on h2 "Универсальная платформа для быстрого достижения ваших целей" at bounding box center [583, 378] width 770 height 140
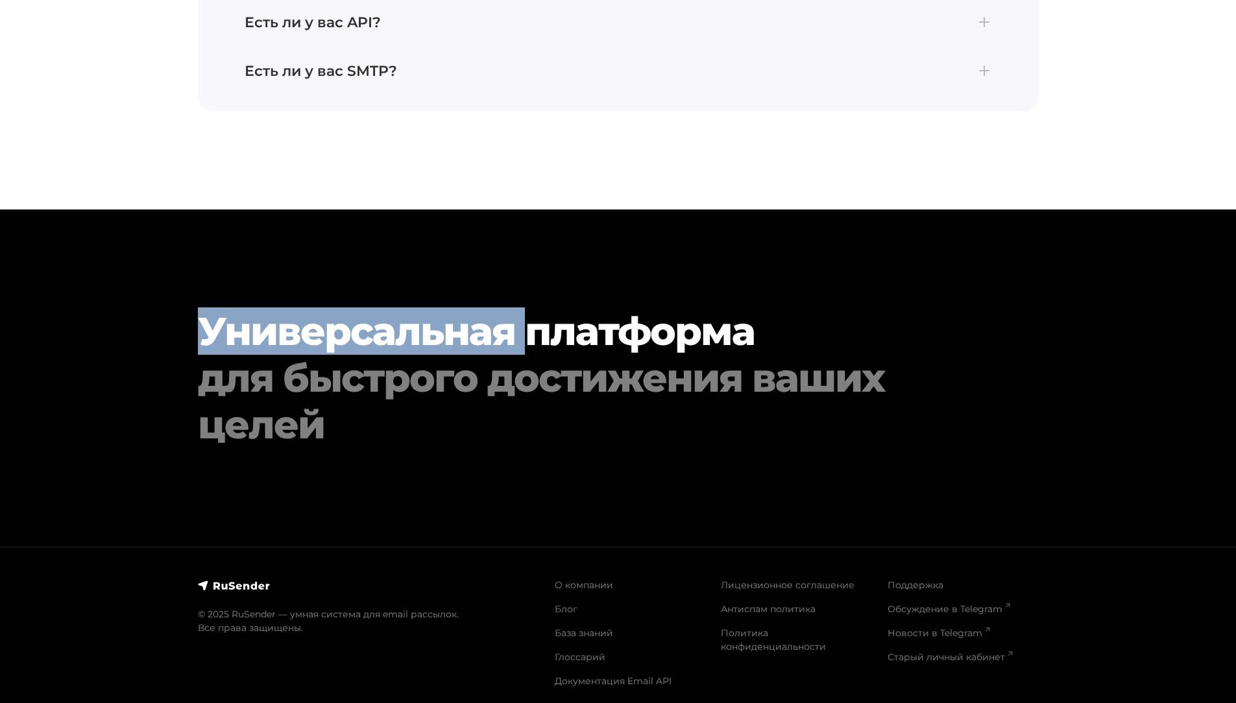
click at [350, 336] on h2 "Универсальная платформа для быстрого достижения ваших целей" at bounding box center [583, 378] width 770 height 140
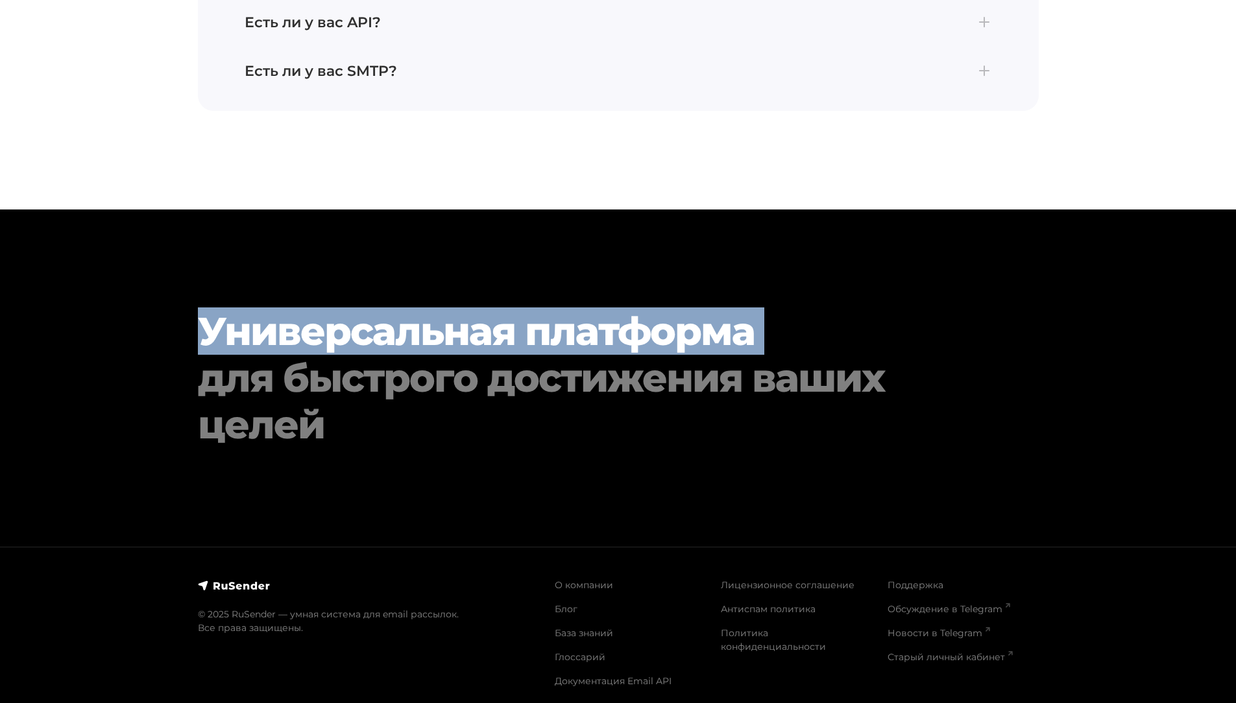
click at [350, 336] on h2 "Универсальная платформа для быстрого достижения ваших целей" at bounding box center [583, 378] width 770 height 140
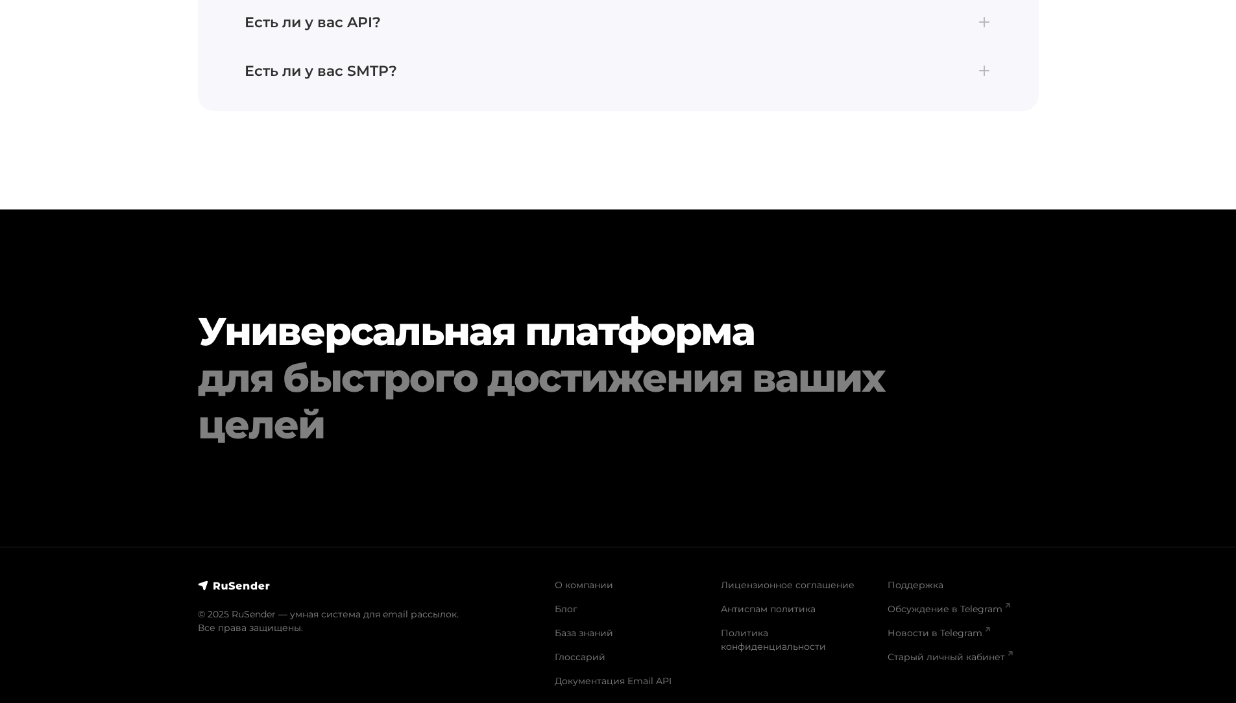
click at [350, 355] on div "для быстрого достижения ваших целей" at bounding box center [583, 401] width 770 height 93
click at [357, 361] on div "для быстрого достижения ваших целей" at bounding box center [583, 401] width 770 height 93
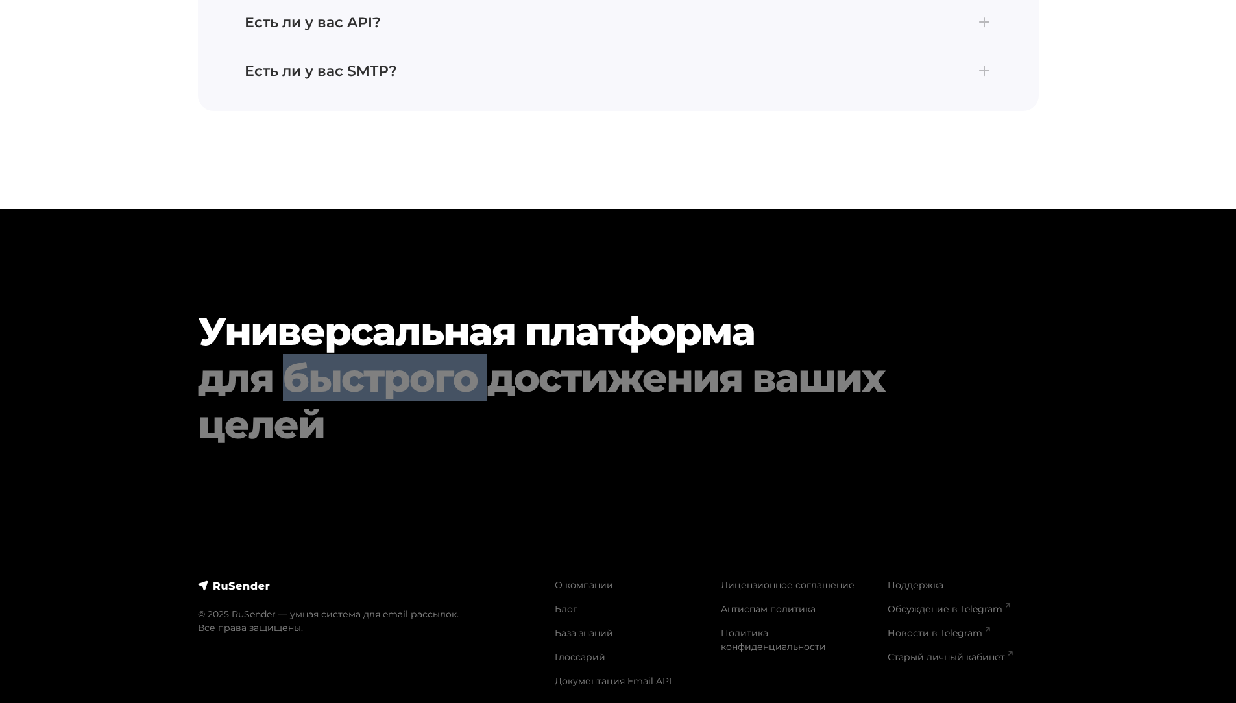
click at [357, 361] on div "для быстрого достижения ваших целей" at bounding box center [583, 401] width 770 height 93
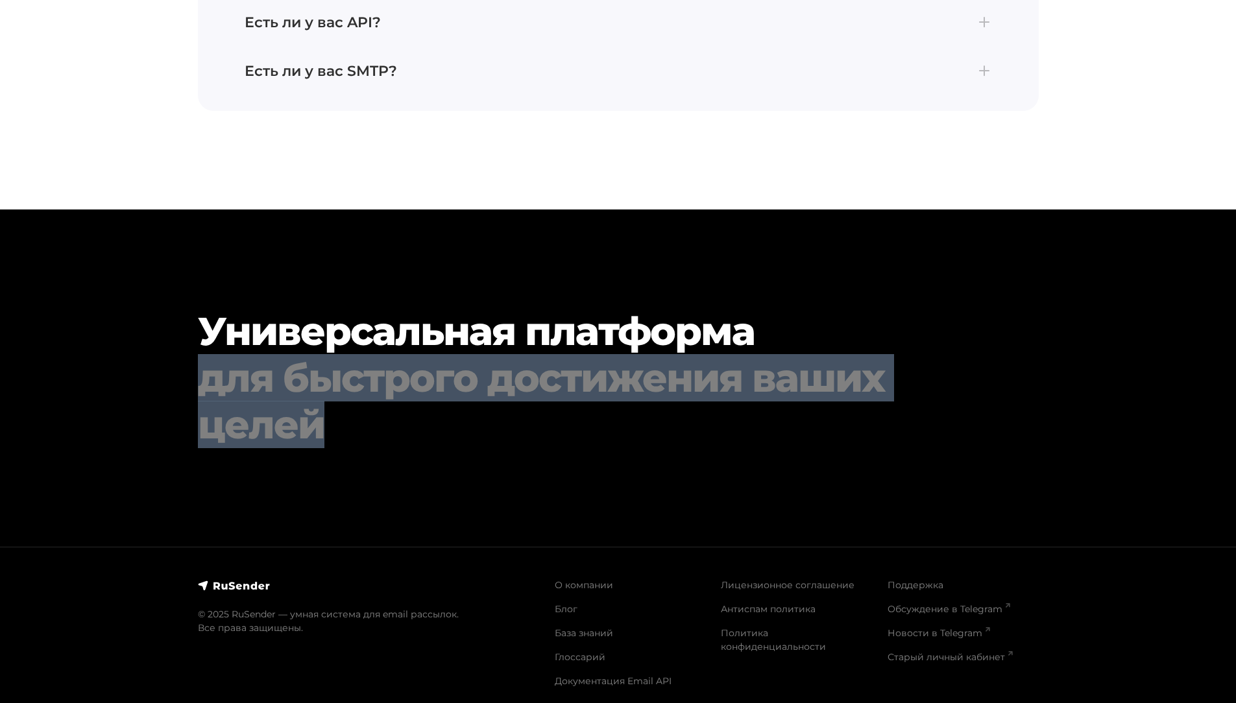
click at [357, 361] on div "для быстрого достижения ваших целей" at bounding box center [583, 401] width 770 height 93
click at [670, 428] on div "для быстрого достижения ваших целей" at bounding box center [583, 401] width 770 height 93
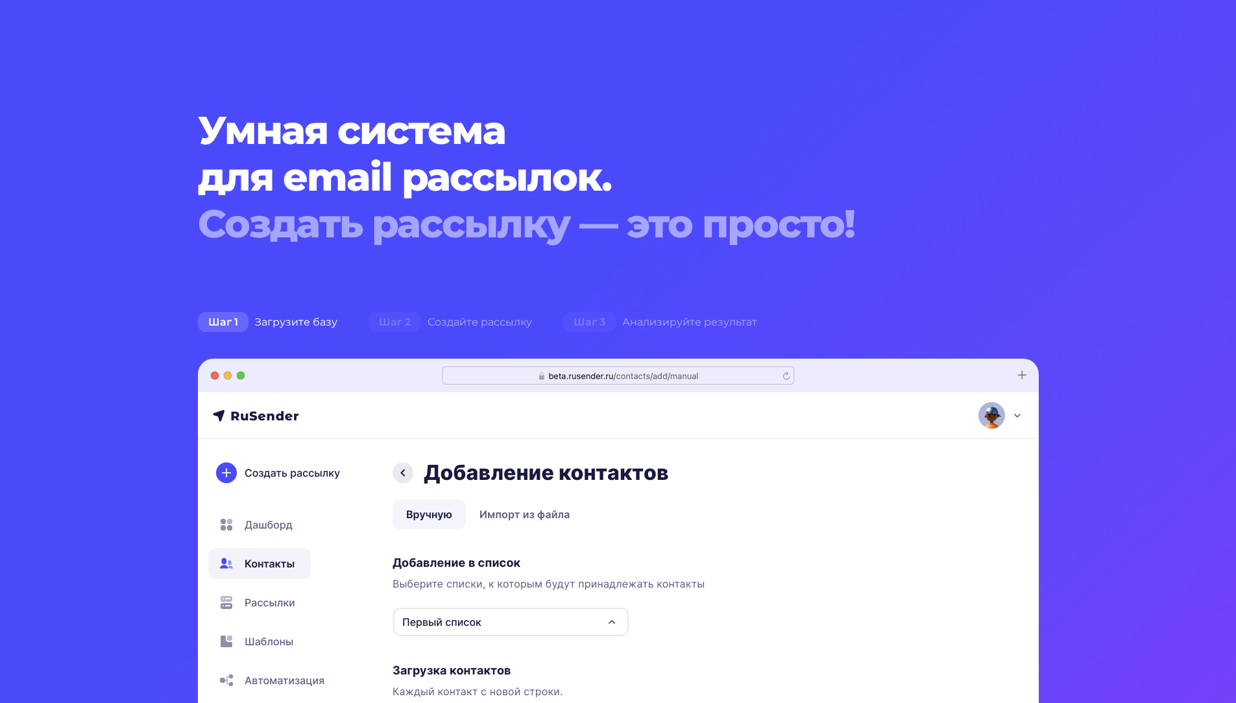
scroll to position [0, 0]
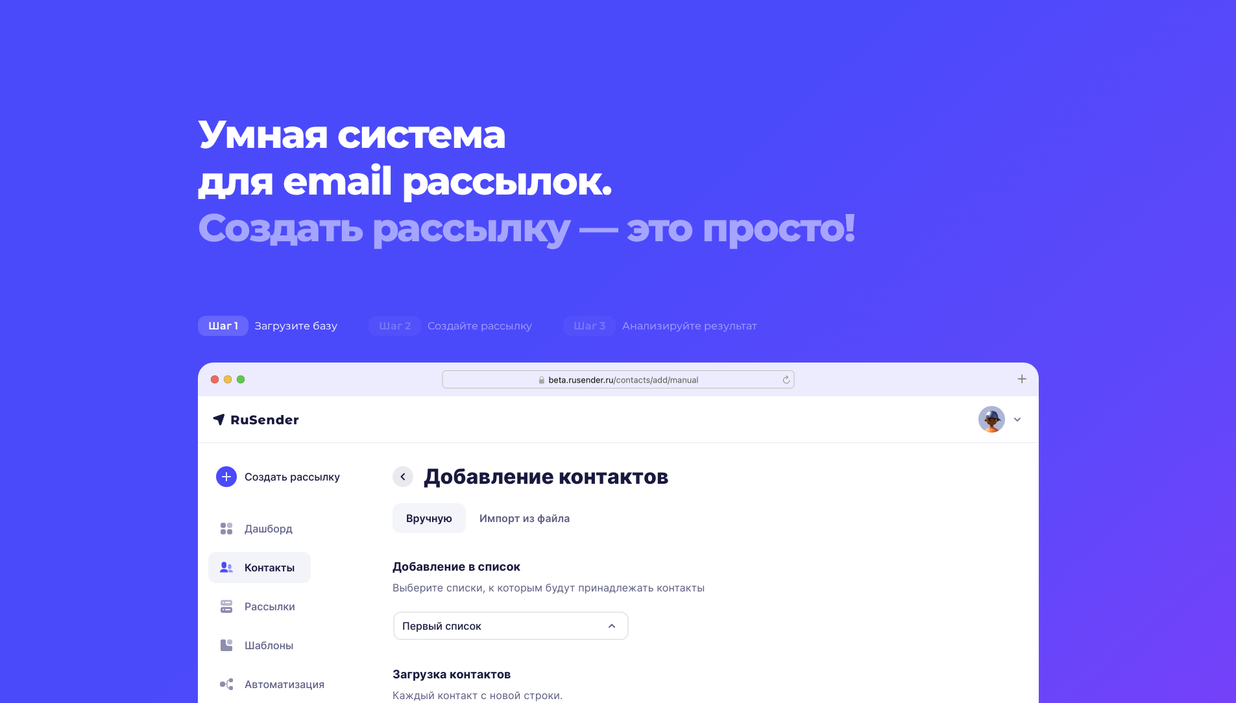
click at [484, 271] on section "Умная система для email рассылок. Создать рассылку — это просто! Шаг 1 Загрузит…" at bounding box center [618, 567] width 1236 height 1134
click at [478, 319] on div "Шаг 2 Создайте рассылку" at bounding box center [450, 326] width 195 height 26
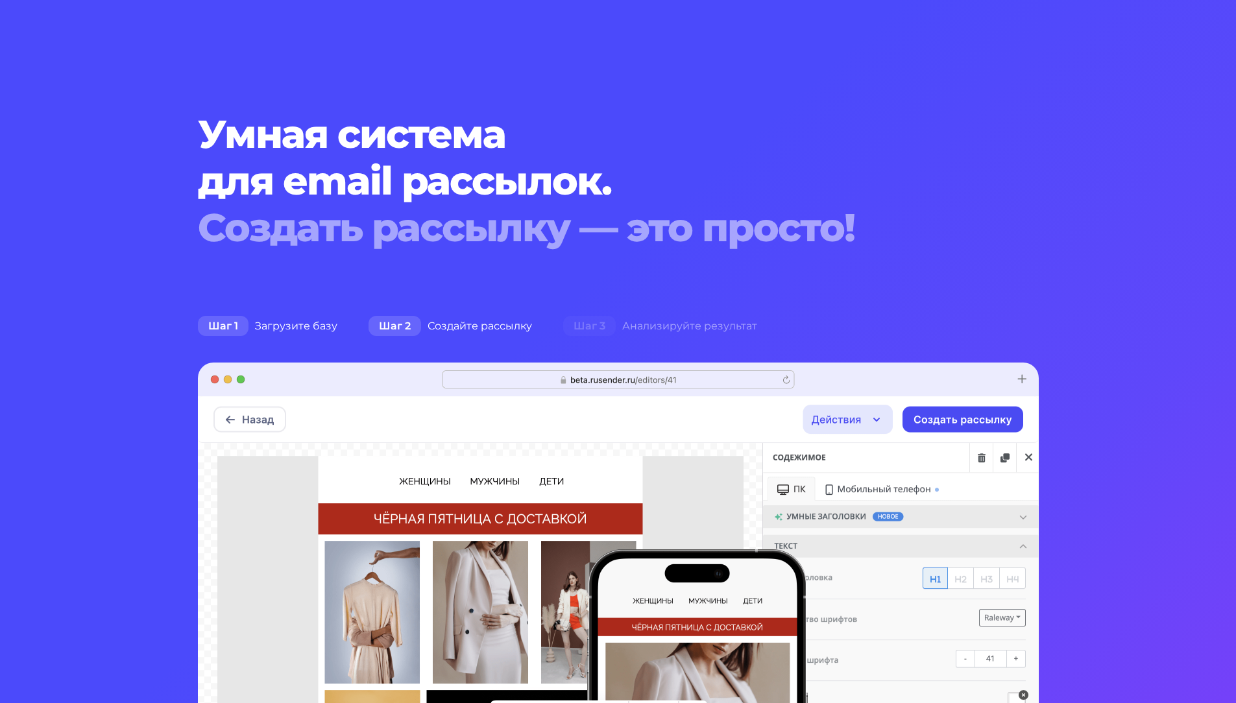
click at [274, 338] on div "Шаг 1 Загрузите базу" at bounding box center [267, 326] width 171 height 26
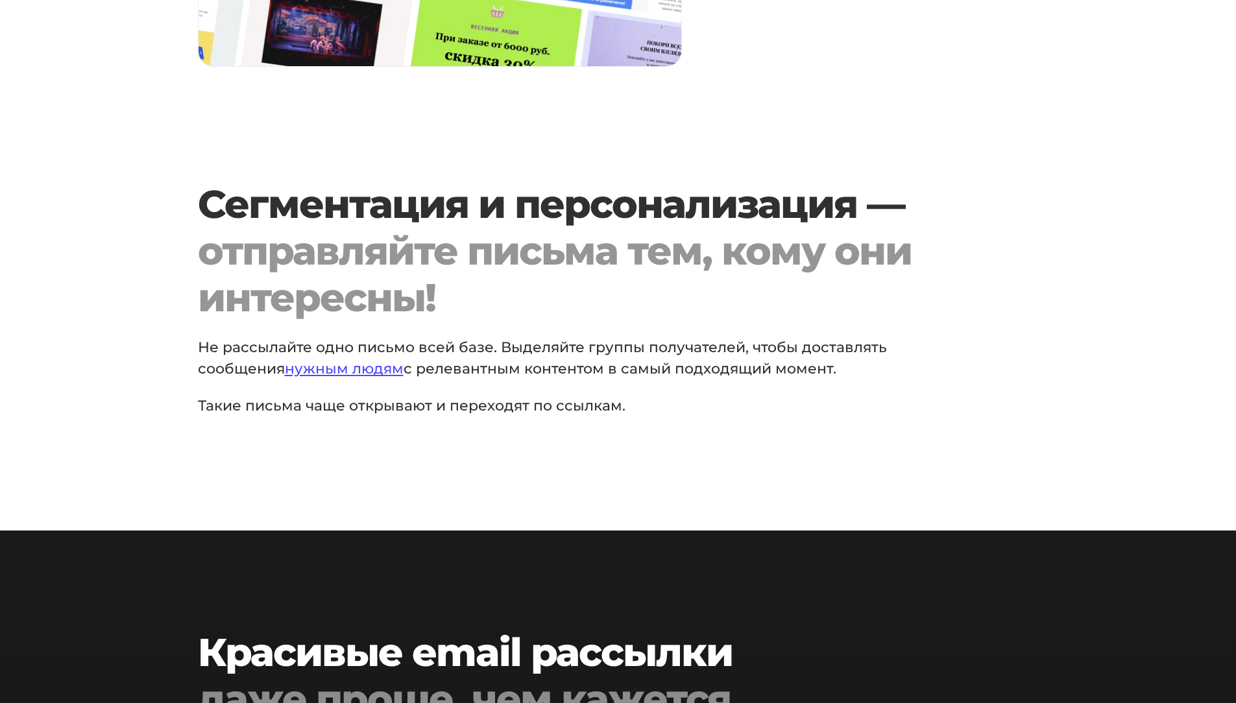
scroll to position [1752, 0]
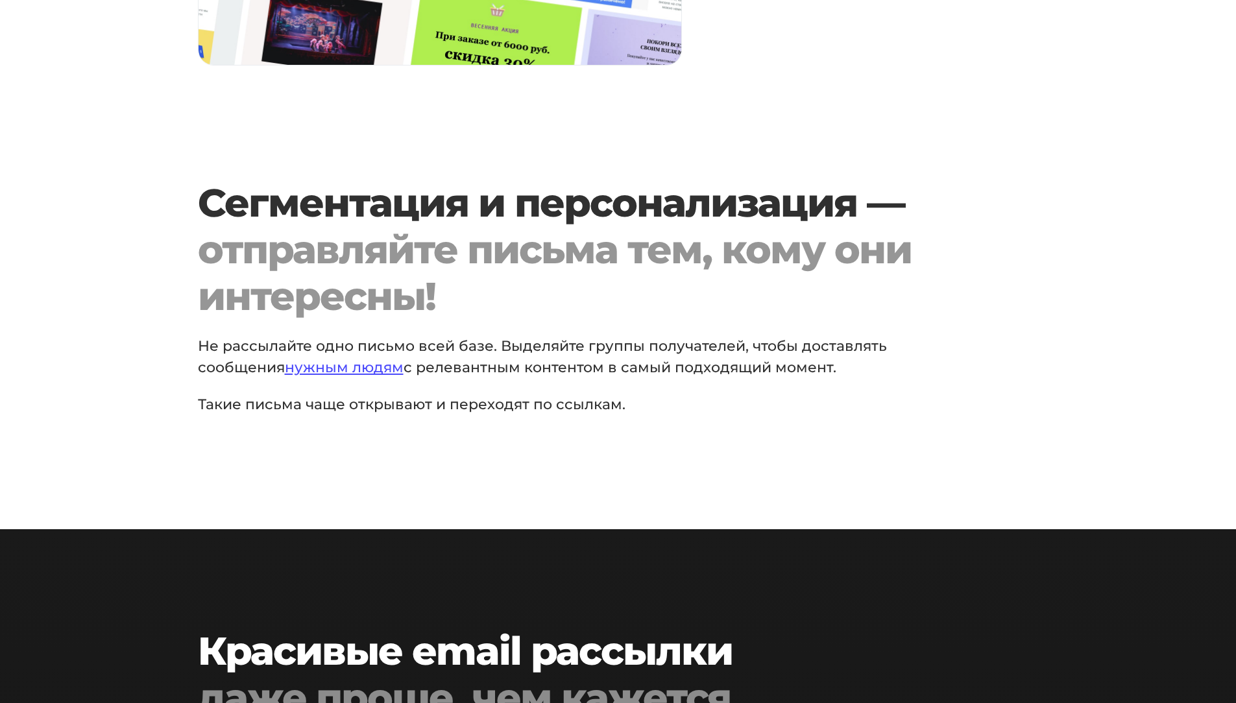
click at [330, 401] on p "Такие письма чаще открывают и переходят по ссылкам." at bounding box center [566, 404] width 736 height 21
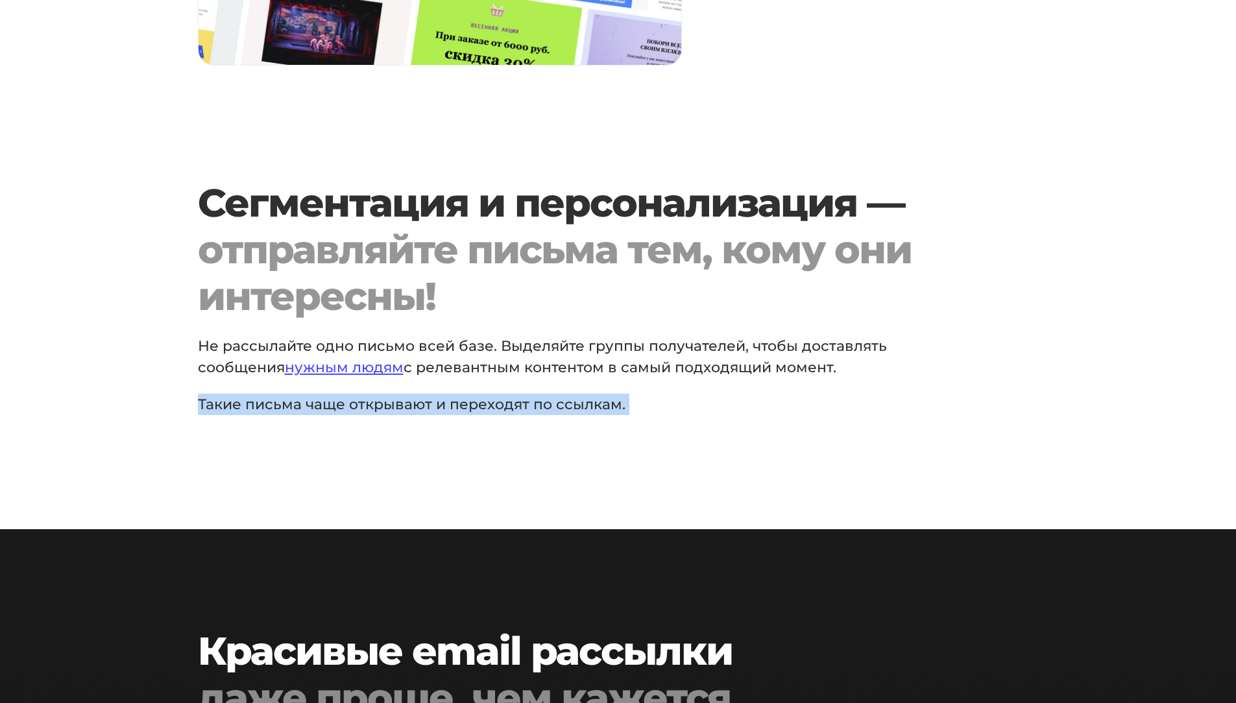
click at [330, 401] on p "Такие письма чаще открывают и переходят по ссылкам." at bounding box center [566, 404] width 736 height 21
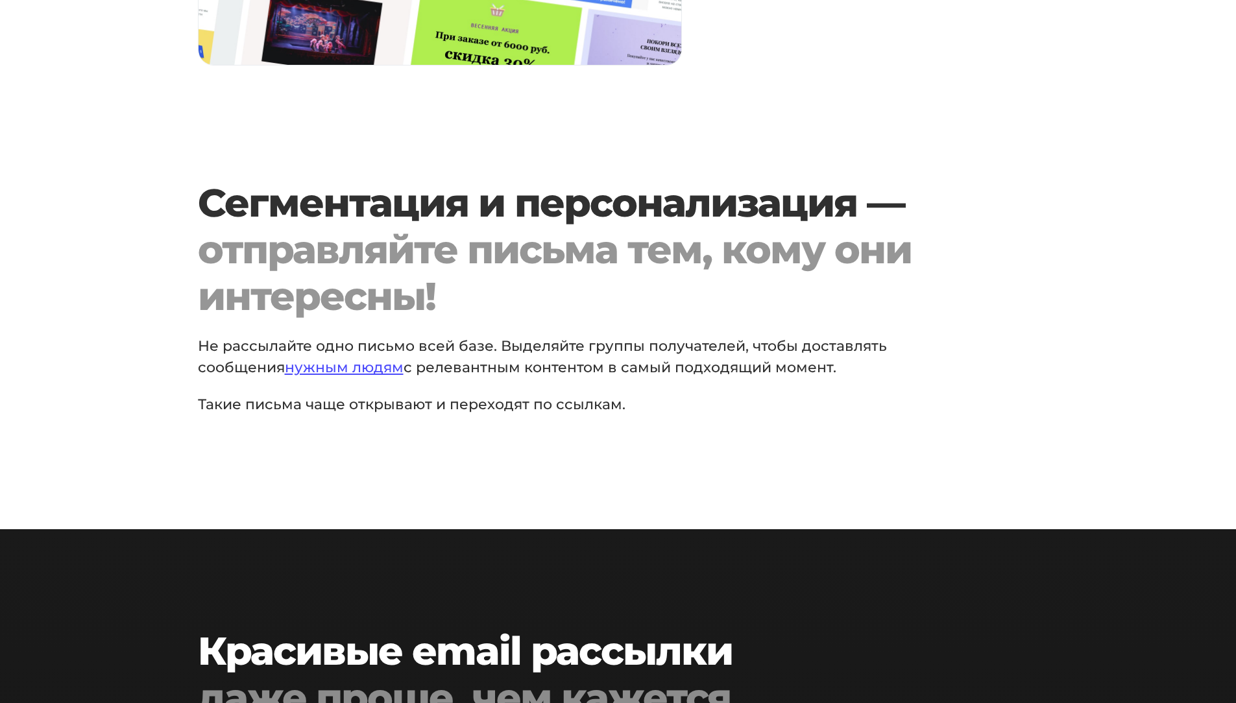
click at [450, 359] on p "Не рассылайте одно письмо всей базе. Выделяйте группы получателей, чтобы достав…" at bounding box center [566, 356] width 736 height 43
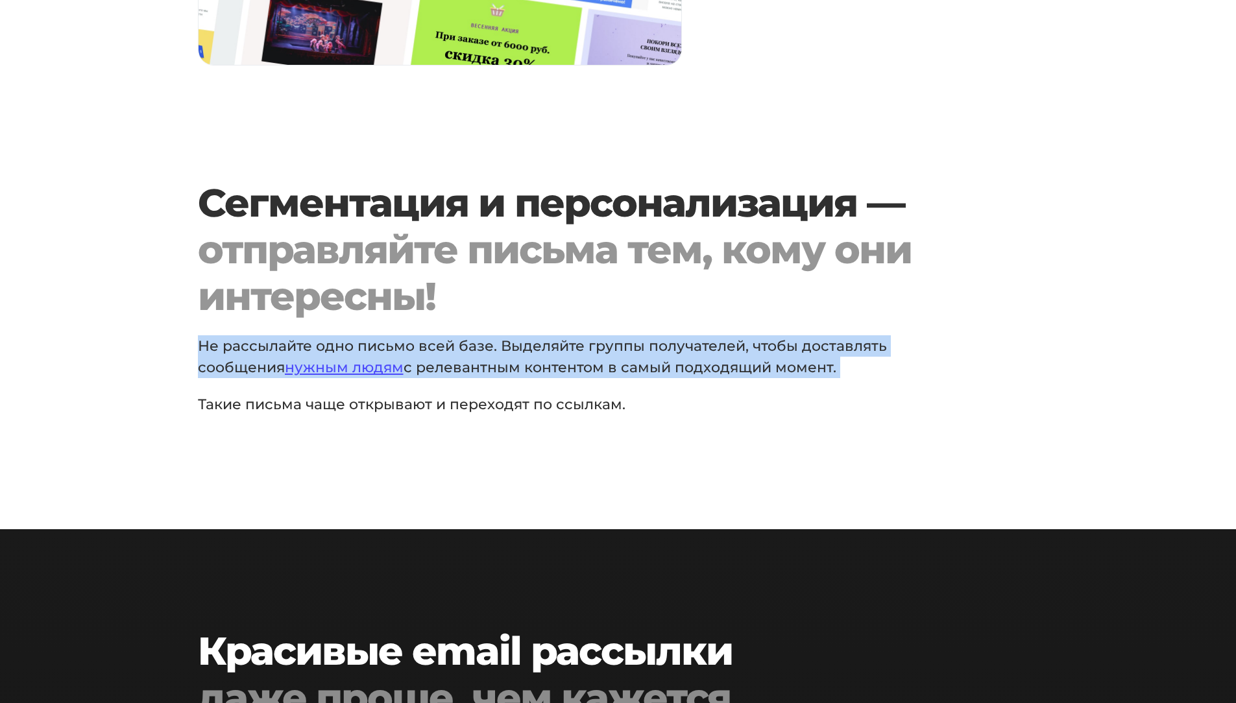
click at [450, 359] on p "Не рассылайте одно письмо всей базе. Выделяйте группы получателей, чтобы достав…" at bounding box center [566, 356] width 736 height 43
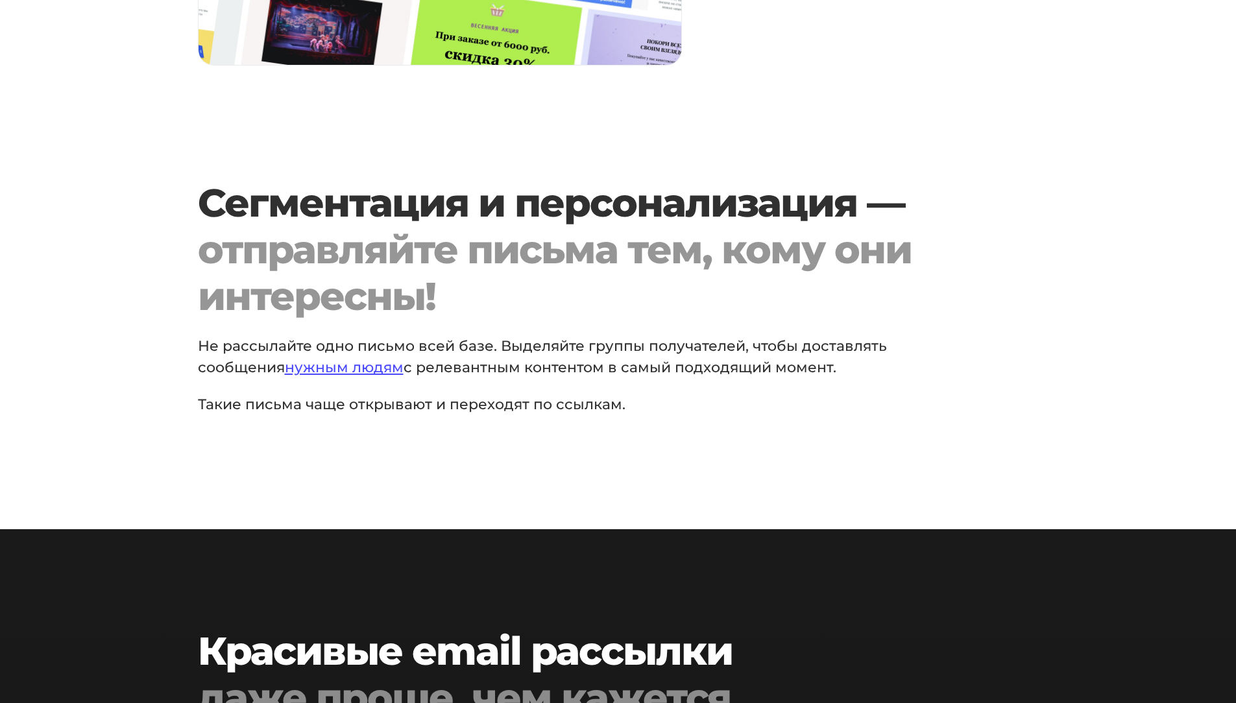
click at [398, 290] on div "отправляйте письма тем, кому они интересны!" at bounding box center [583, 272] width 770 height 93
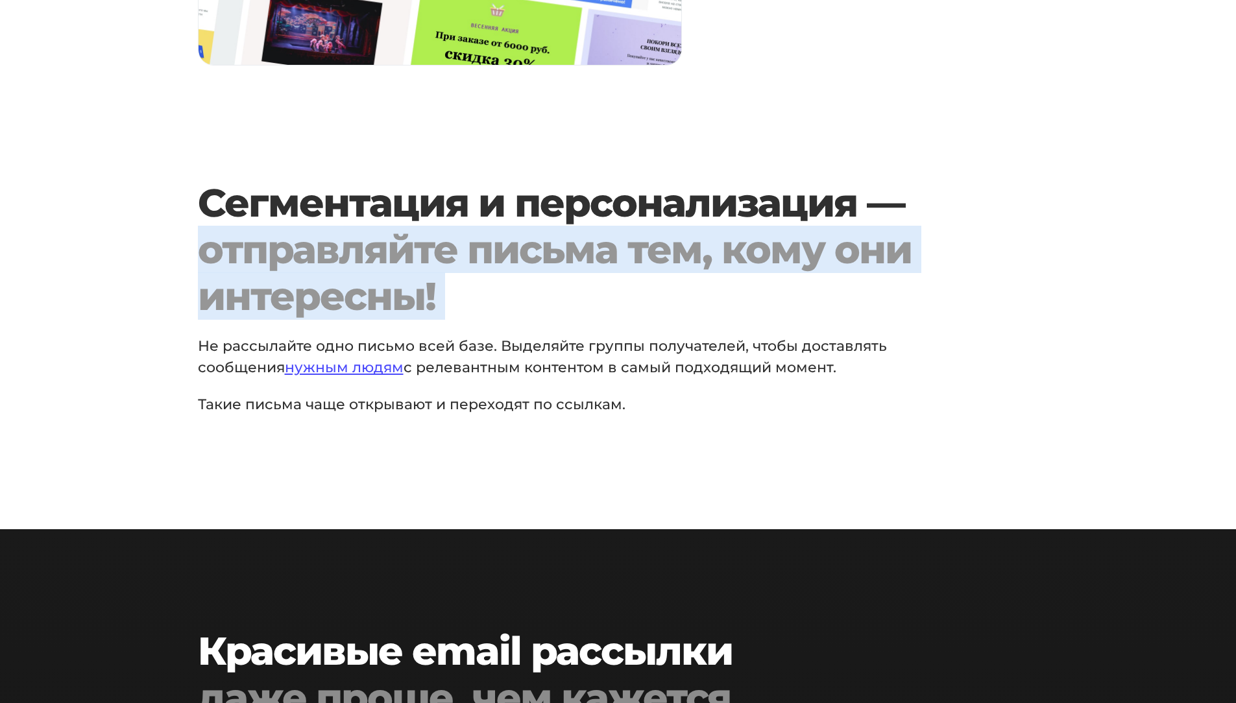
click at [398, 290] on div "отправляйте письма тем, кому они интересны!" at bounding box center [583, 272] width 770 height 93
click at [407, 236] on div "отправляйте письма тем, кому они интересны!" at bounding box center [583, 272] width 770 height 93
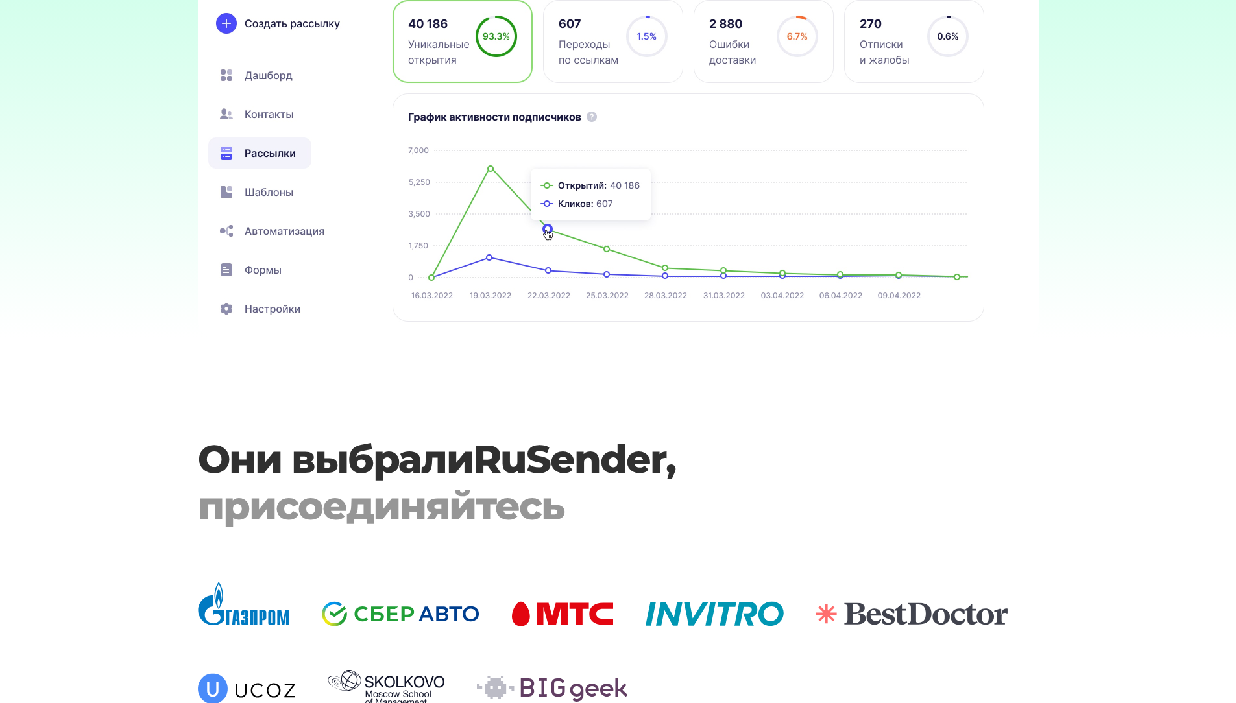
scroll to position [3958, 0]
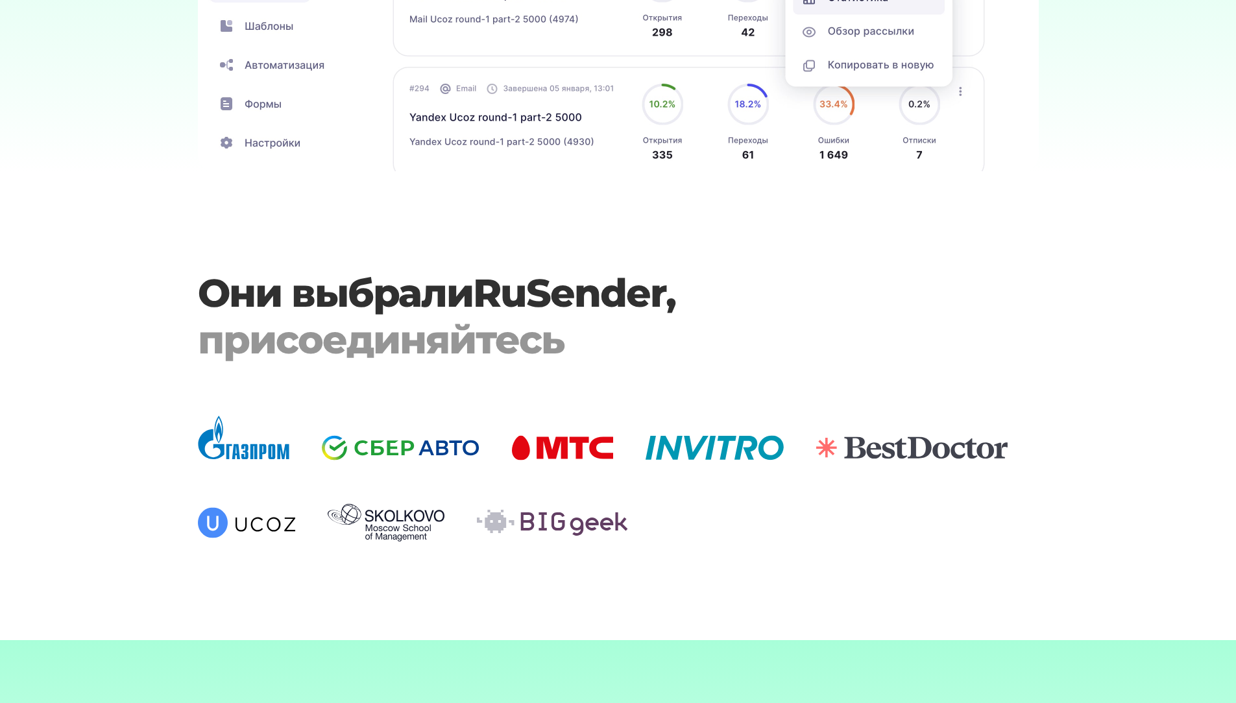
click at [719, 428] on img at bounding box center [618, 478] width 841 height 127
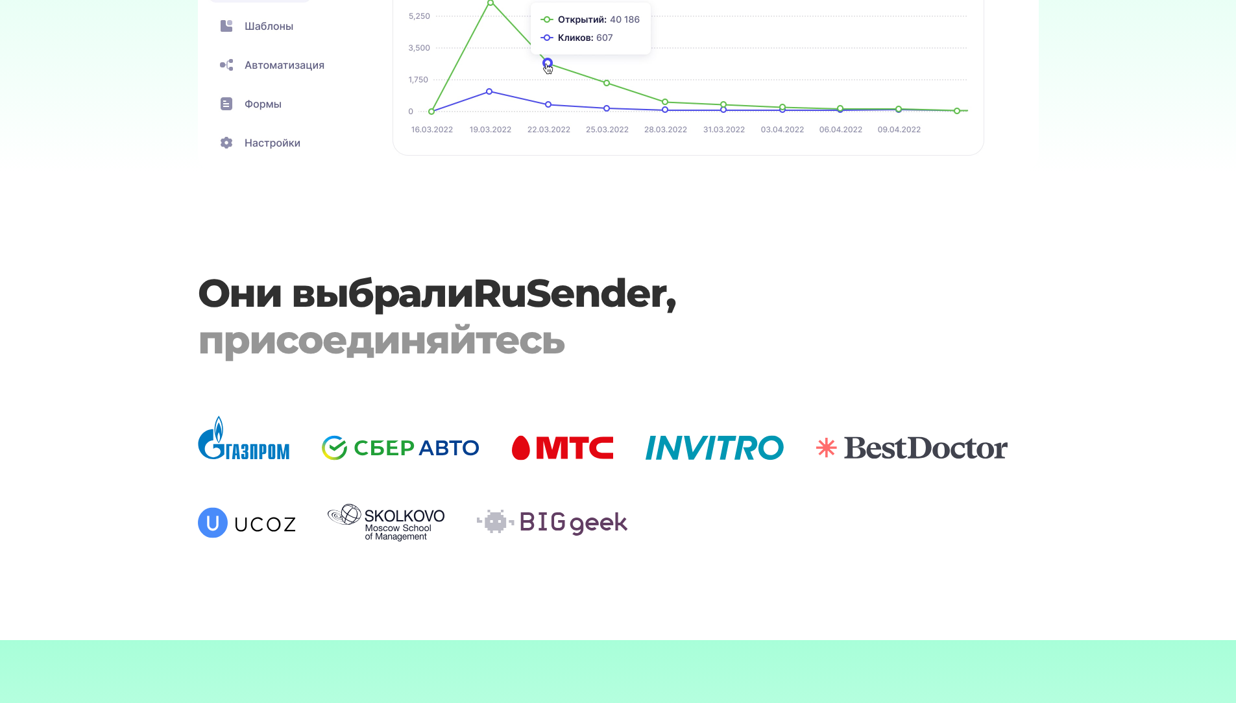
click at [719, 428] on img at bounding box center [618, 478] width 841 height 127
click at [529, 508] on img at bounding box center [618, 478] width 841 height 127
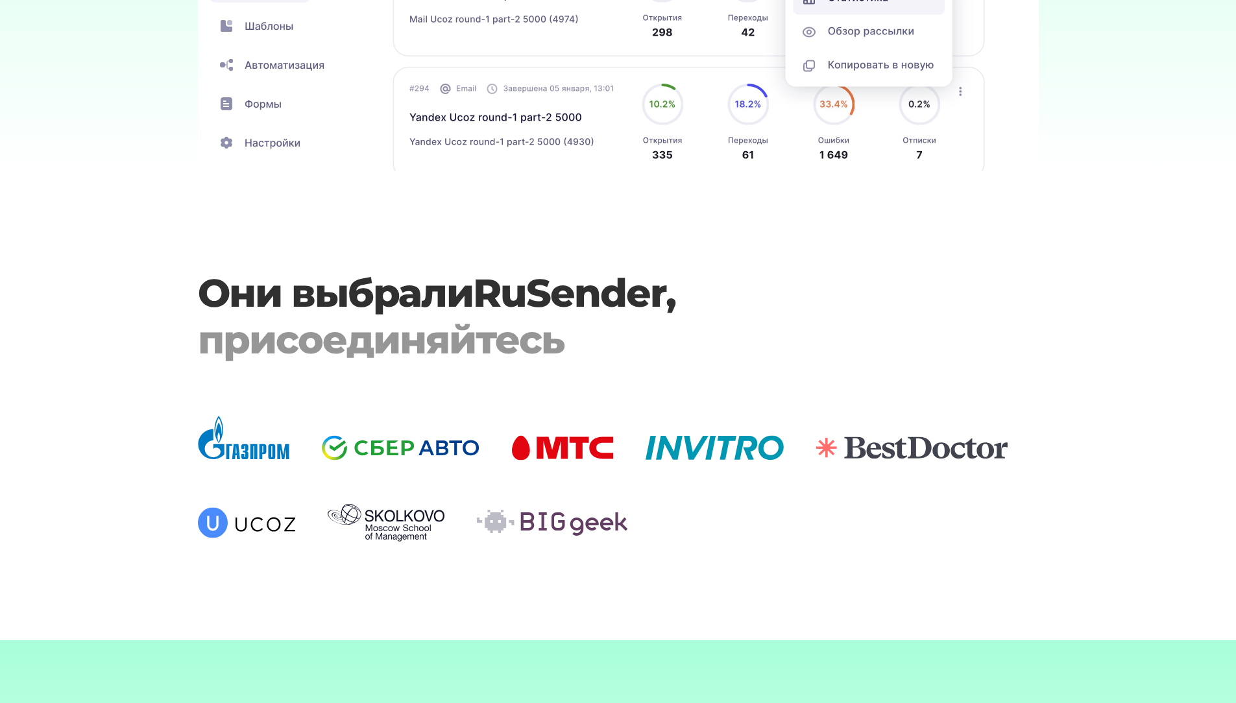
click at [585, 368] on section "Они выбрали RuSender , присоединяйтесь" at bounding box center [618, 406] width 1236 height 272
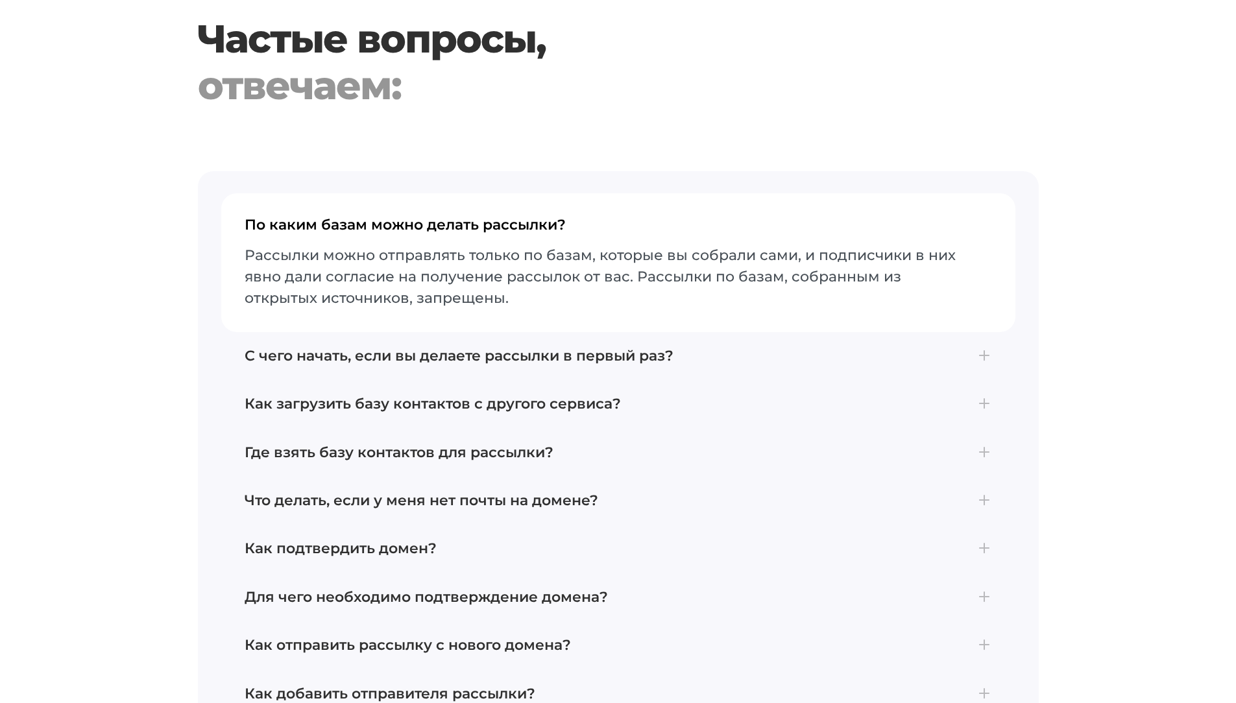
scroll to position [5126, 0]
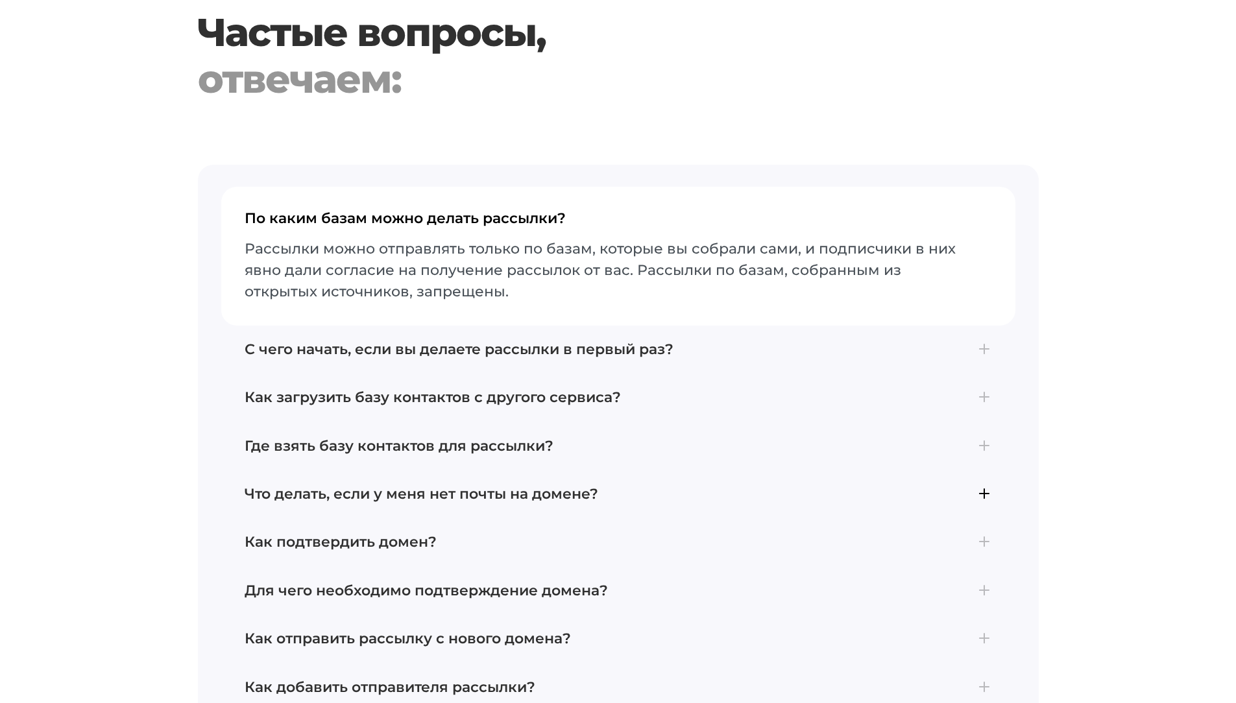
click at [393, 492] on h4 "Что делать, если у меня нет почты на домене?" at bounding box center [618, 494] width 747 height 17
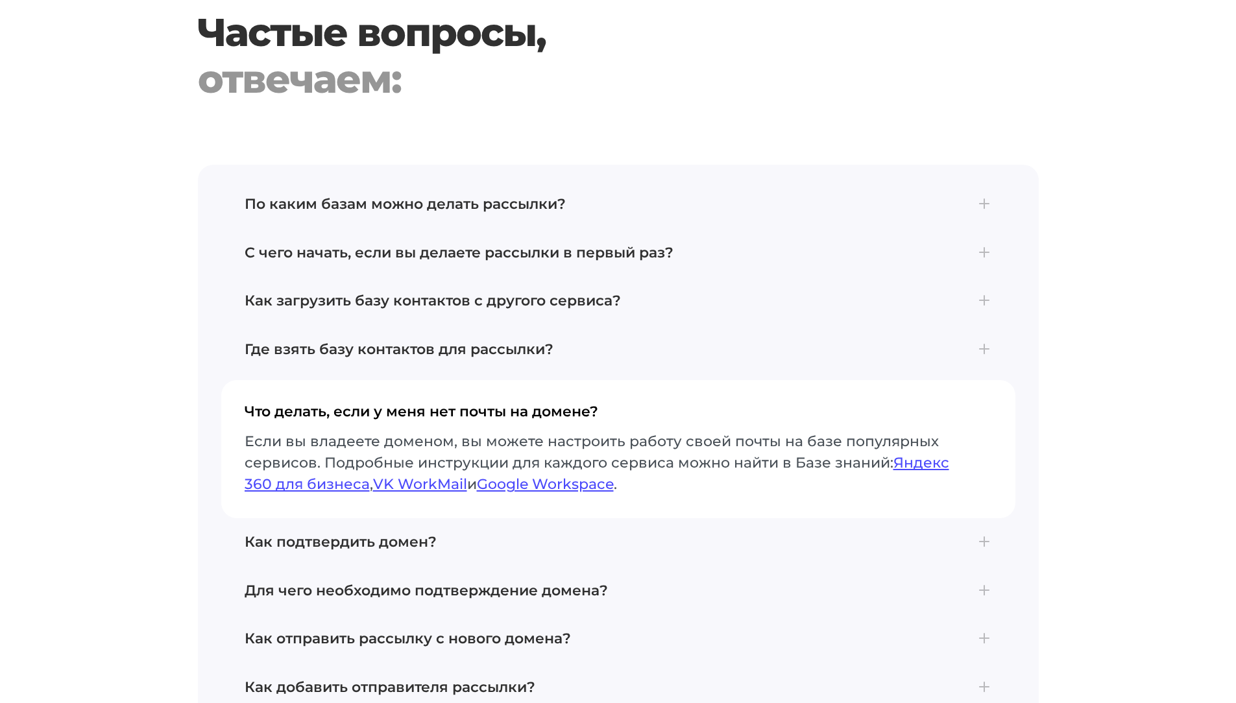
click at [436, 391] on button "Что делать, если у меня нет почты на домене? Если вы владеете доменом, вы может…" at bounding box center [618, 449] width 794 height 138
click at [433, 404] on h4 "Что делать, если у меня нет почты на домене?" at bounding box center [618, 417] width 747 height 27
click at [560, 415] on h4 "Что делать, если у меня нет почты на домене?" at bounding box center [618, 417] width 747 height 27
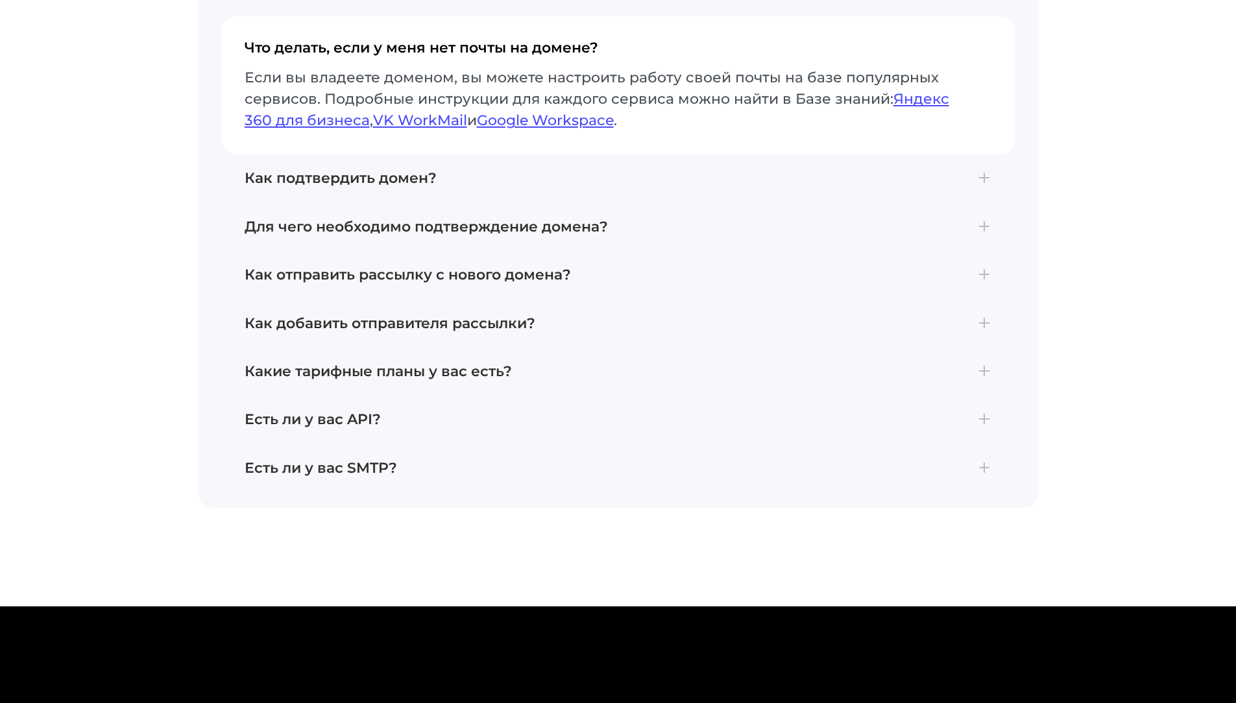
scroll to position [5191, 0]
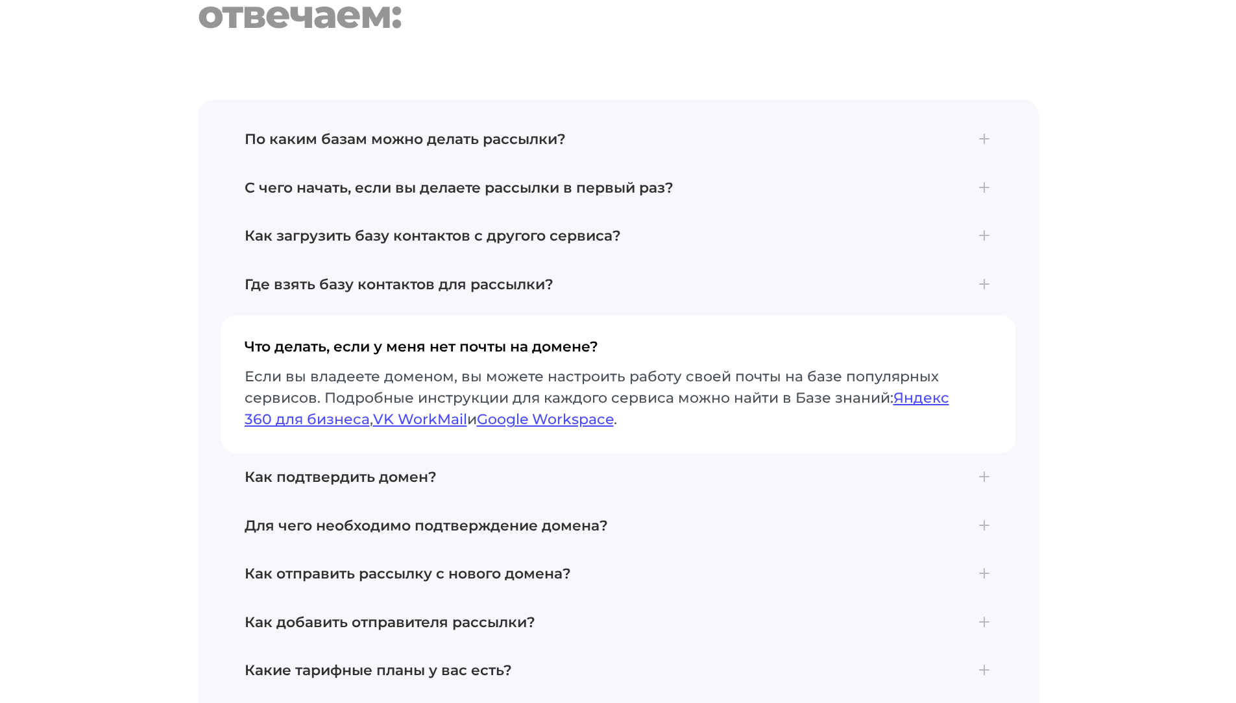
click at [461, 339] on h4 "Что делать, если у меня нет почты на домене?" at bounding box center [618, 352] width 747 height 27
click at [461, 276] on h4 "Где взять базу контактов для рассылки?" at bounding box center [618, 284] width 747 height 17
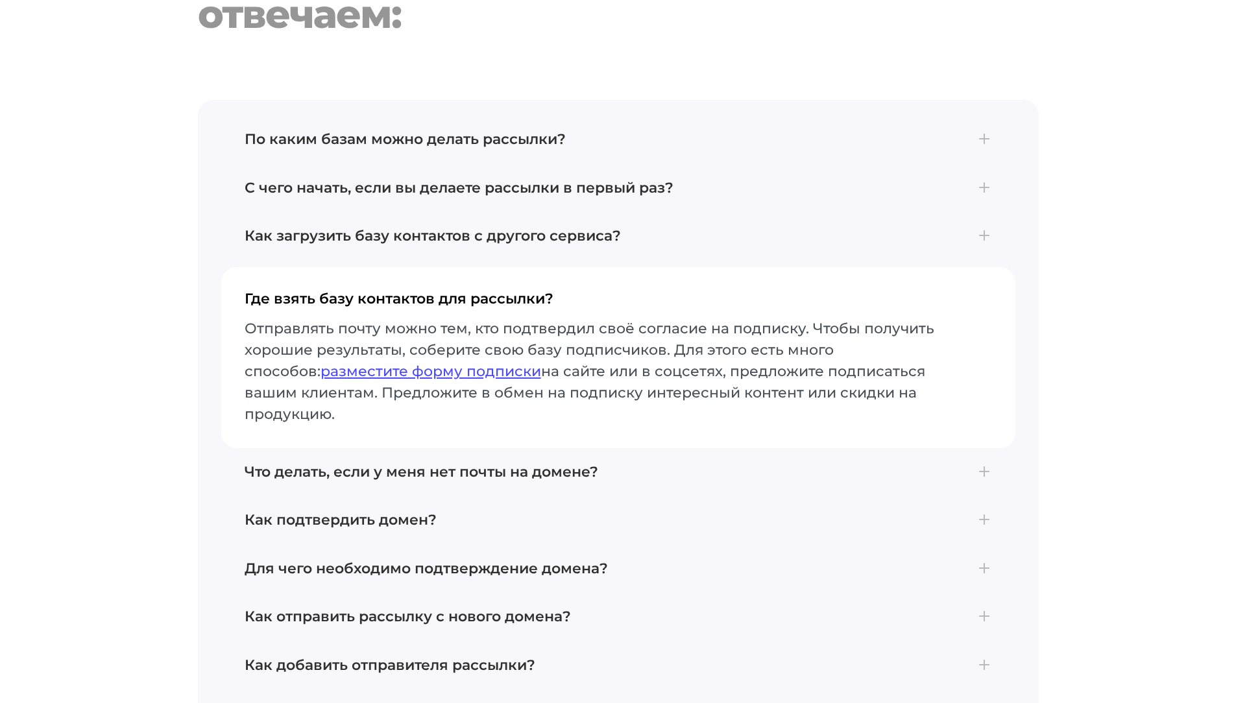
click at [461, 275] on button "Где взять базу контактов для рассылки? Отправлять почту можно тем, кто подтверд…" at bounding box center [618, 357] width 794 height 181
click at [875, 274] on button "Где взять базу контактов для рассылки? Отправлять почту можно тем, кто подтверд…" at bounding box center [618, 357] width 794 height 181
click at [875, 291] on h4 "Где взять базу контактов для рассылки?" at bounding box center [618, 304] width 747 height 27
click at [433, 274] on button "Где взять базу контактов для рассылки? Отправлять почту можно тем, кто подтверд…" at bounding box center [618, 357] width 794 height 181
click at [441, 291] on h4 "Где взять базу контактов для рассылки?" at bounding box center [618, 304] width 747 height 27
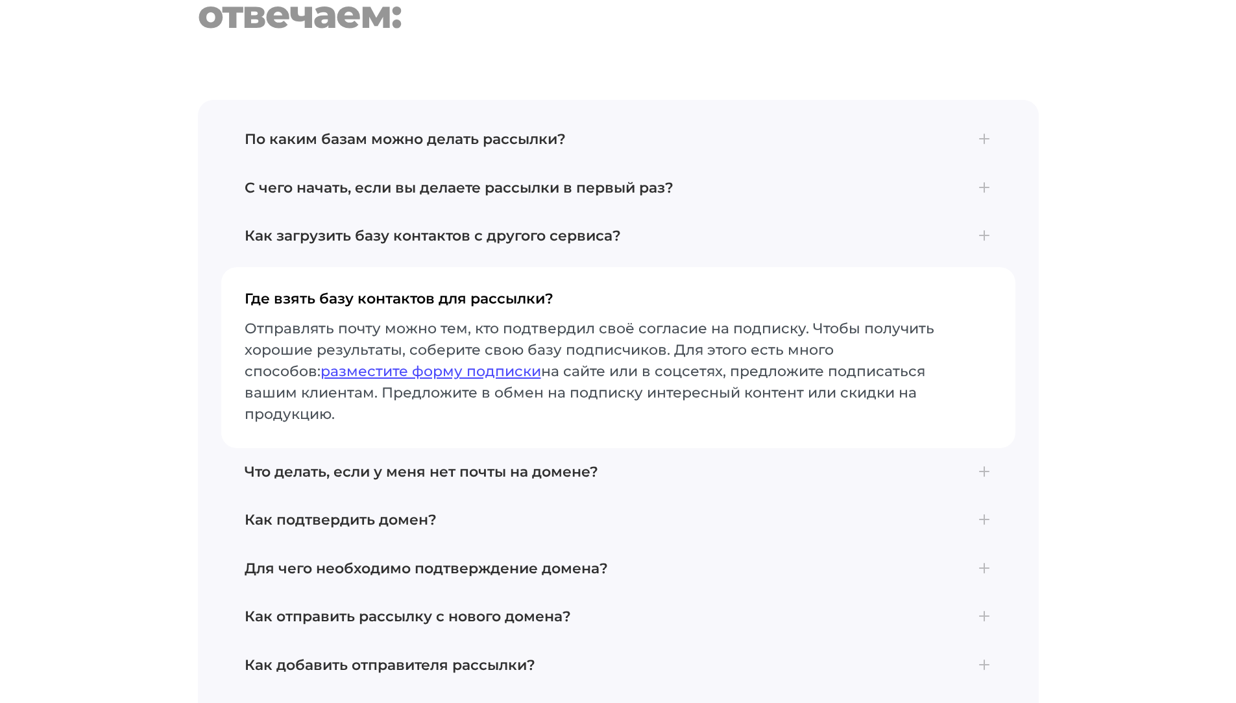
scroll to position [5515, 0]
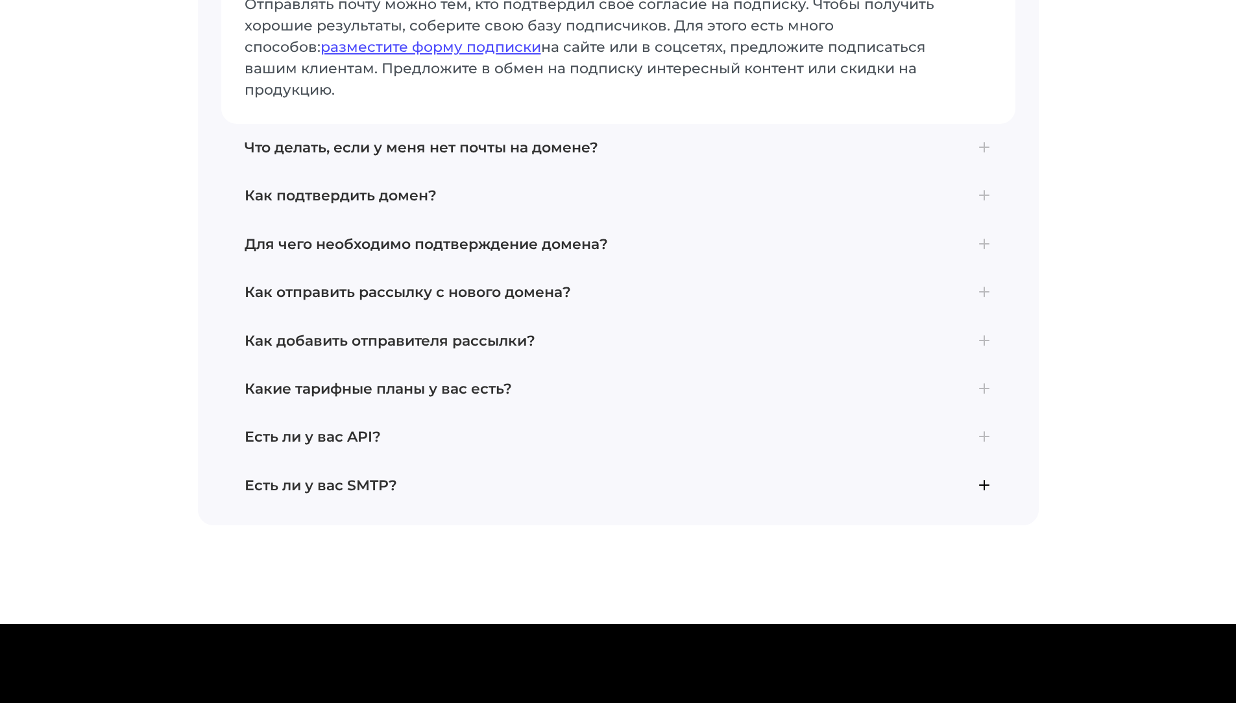
click at [875, 462] on button "Есть ли у вас SMTP? Да, мы предлагаем SMTP-сервис для отправки электронных писе…" at bounding box center [618, 486] width 794 height 48
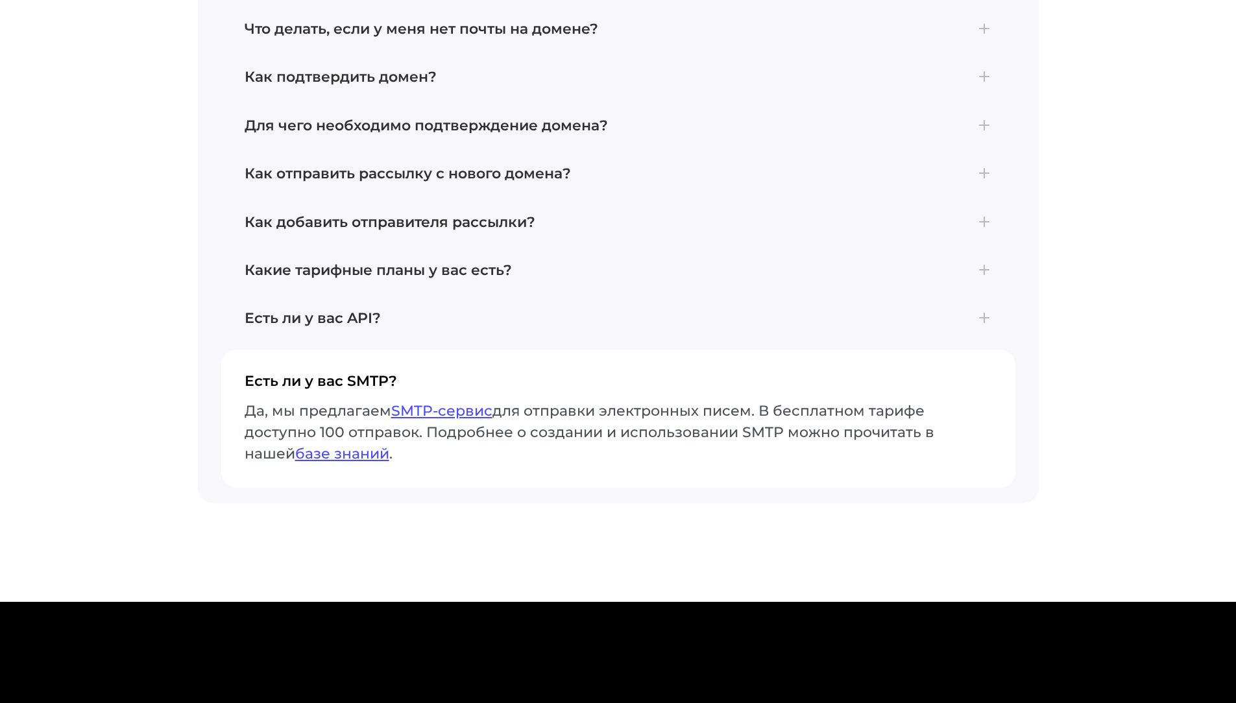
scroll to position [5490, 0]
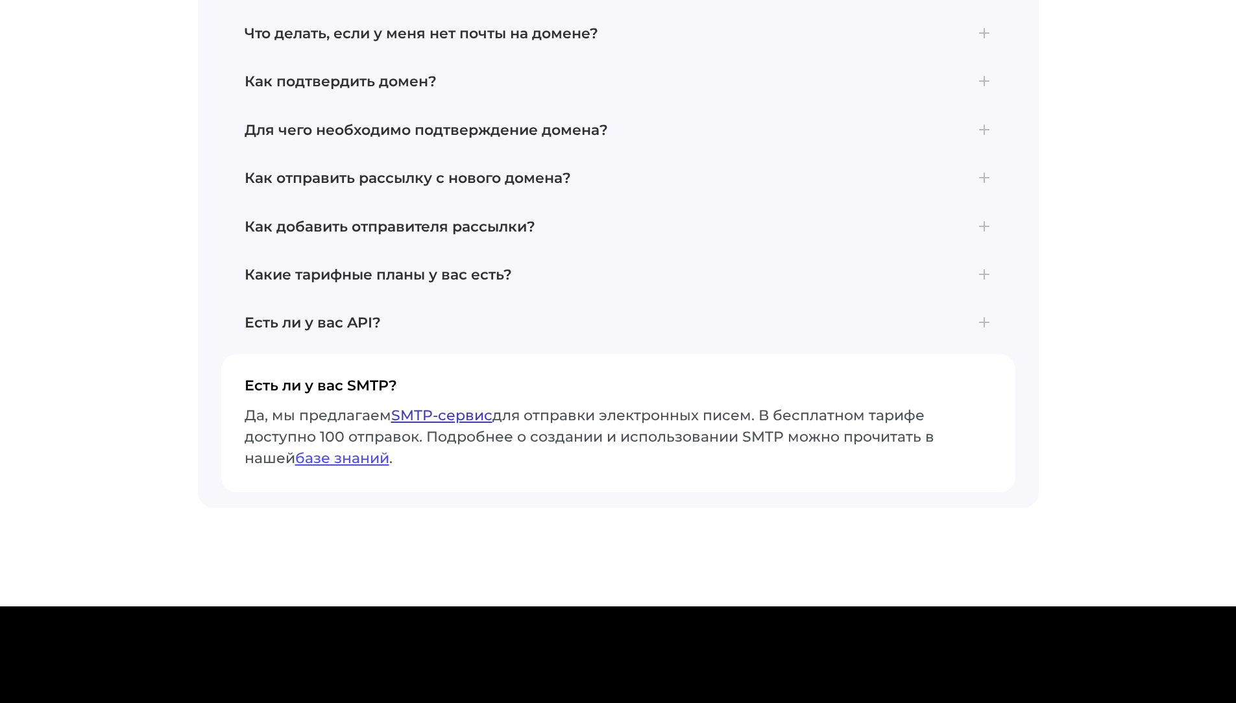
click at [429, 410] on link "SMTP-сервис" at bounding box center [441, 416] width 101 height 18
click at [875, 332] on button "Есть ли у вас API? В сервисе RuSender создание API ключа доступно по ссылке: ht…" at bounding box center [618, 323] width 794 height 48
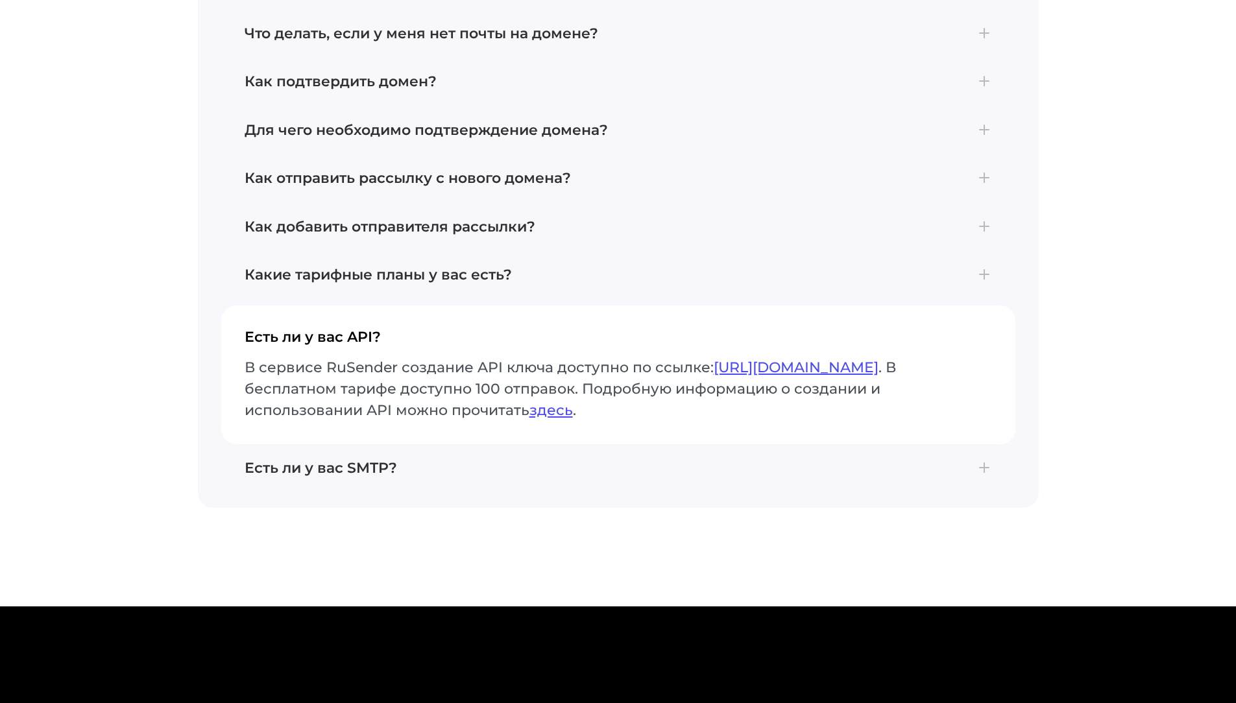
click at [845, 329] on h4 "Есть ли у вас API?" at bounding box center [618, 342] width 747 height 27
click at [875, 309] on button "Есть ли у вас API? В сервисе RuSender создание API ключа доступно по ссылке: ht…" at bounding box center [618, 375] width 794 height 138
click at [875, 308] on button "Есть ли у вас API? В сервисе RuSender создание API ключа доступно по ссылке: ht…" at bounding box center [618, 375] width 794 height 138
click at [290, 330] on h4 "Есть ли у вас API?" at bounding box center [618, 342] width 747 height 27
drag, startPoint x: 291, startPoint y: 330, endPoint x: 273, endPoint y: 328, distance: 17.6
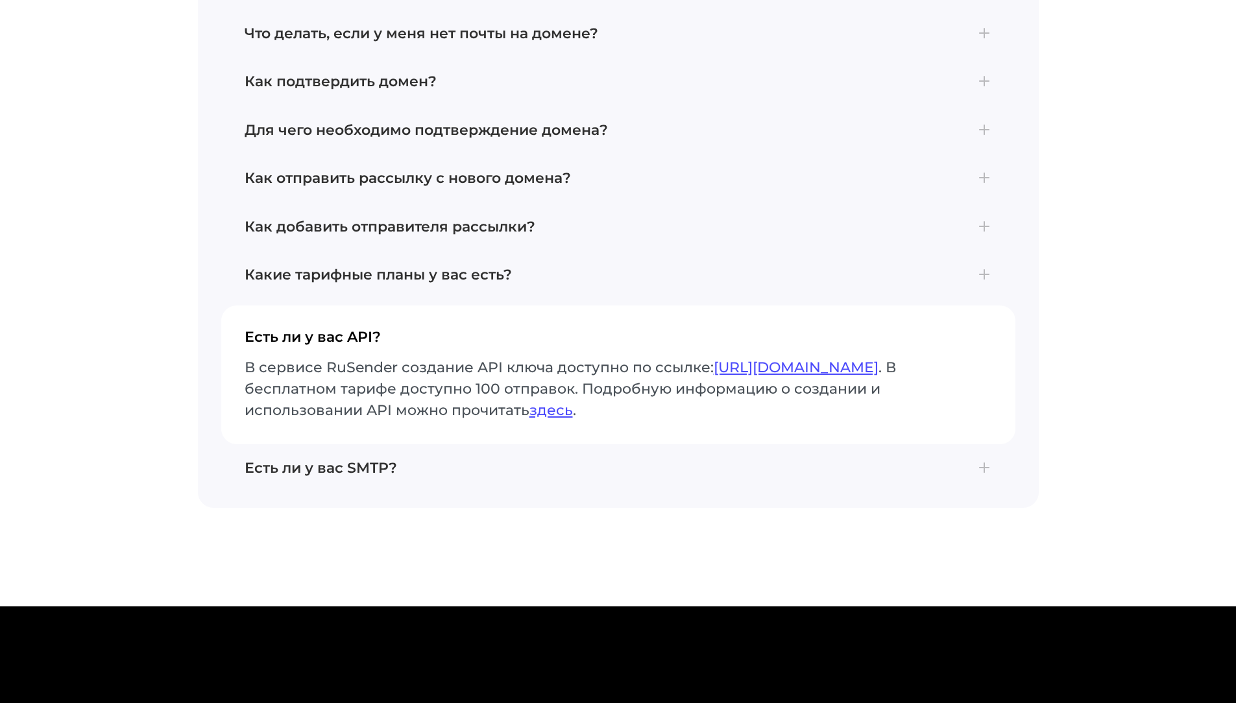
click at [289, 330] on h4 "Есть ли у вас API?" at bounding box center [618, 342] width 747 height 27
click at [223, 325] on button "Есть ли у вас API? В сервисе RuSender создание API ключа доступно по ссылке: ht…" at bounding box center [618, 375] width 794 height 138
click at [223, 324] on button "Есть ли у вас API? В сервисе RuSender создание API ключа доступно по ссылке: ht…" at bounding box center [618, 375] width 794 height 138
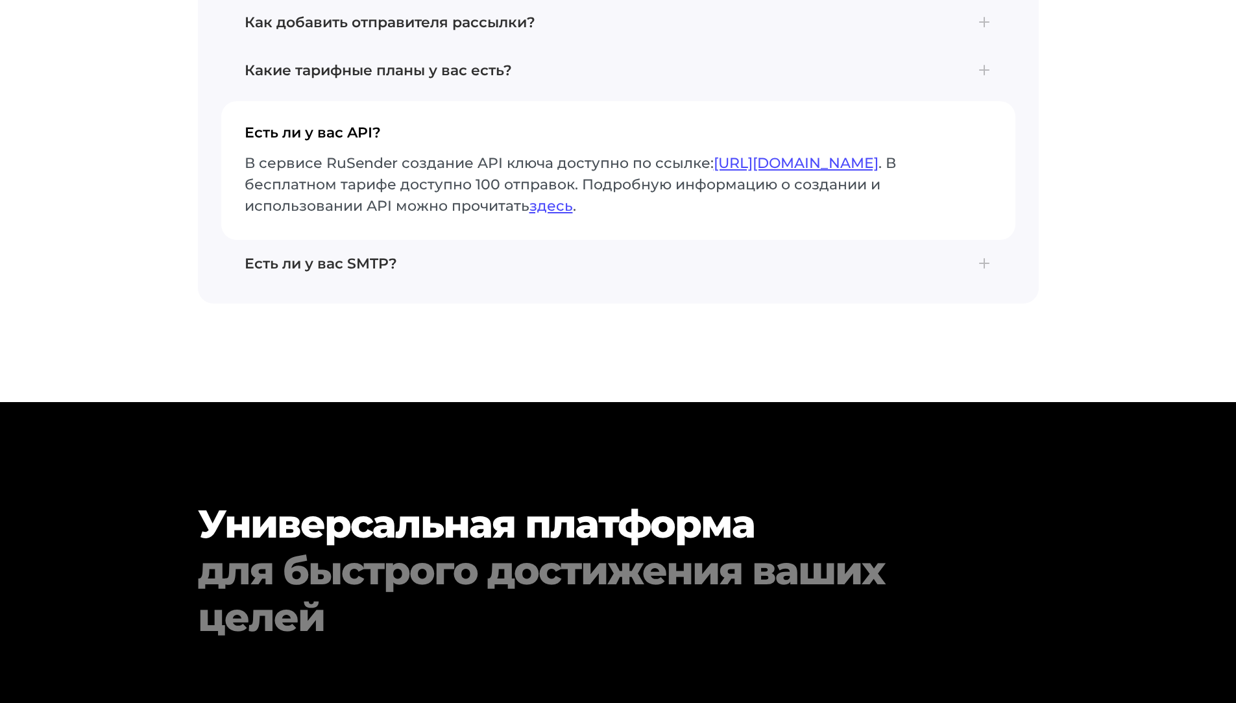
scroll to position [5479, 0]
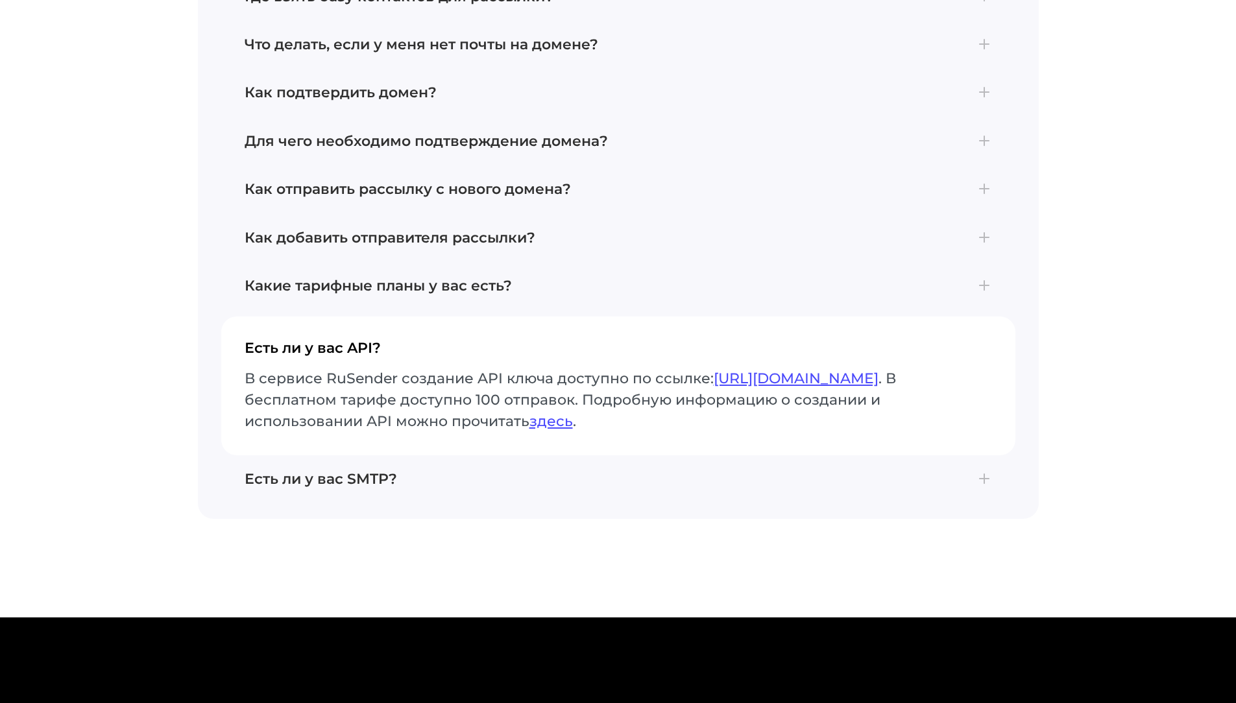
click at [820, 340] on h4 "Есть ли у вас API?" at bounding box center [618, 353] width 747 height 27
click at [875, 327] on button "Есть ли у вас API? В сервисе RuSender создание API ключа доступно по ссылке: ht…" at bounding box center [618, 386] width 794 height 138
click at [875, 326] on button "Есть ли у вас API? В сервисе RuSender создание API ключа доступно по ссылке: ht…" at bounding box center [618, 386] width 794 height 138
click at [875, 323] on button "Есть ли у вас API? В сервисе RuSender создание API ключа доступно по ссылке: ht…" at bounding box center [618, 386] width 794 height 138
click at [36, 350] on section "Частые вопросы, отвечаем: По каким базам можно делать рассылки? Рассылки можно …" at bounding box center [618, 87] width 1236 height 863
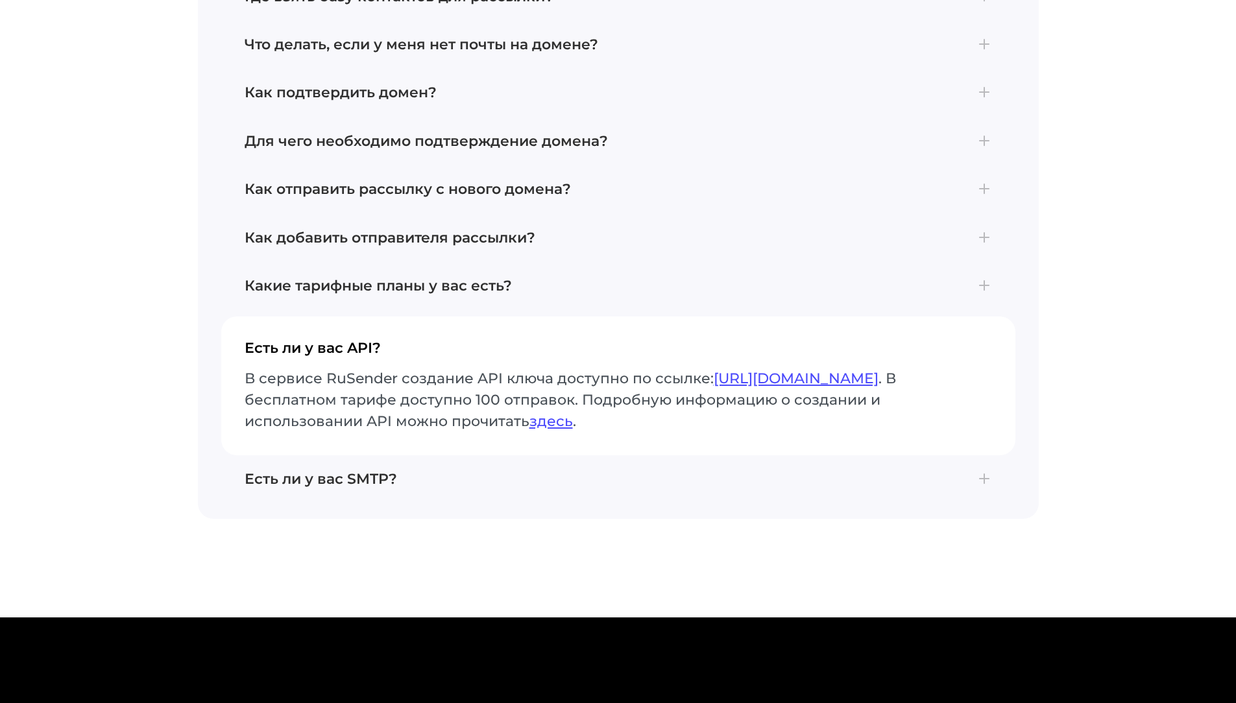
click at [319, 317] on button "Есть ли у вас API? В сервисе RuSender создание API ключа доступно по ссылке: ht…" at bounding box center [618, 386] width 794 height 138
click at [249, 340] on h4 "Есть ли у вас API?" at bounding box center [618, 353] width 747 height 27
click at [277, 340] on h4 "Есть ли у вас API?" at bounding box center [618, 353] width 747 height 27
click at [360, 340] on h4 "Есть ли у вас API?" at bounding box center [618, 353] width 747 height 27
click at [359, 340] on h4 "Есть ли у вас API?" at bounding box center [618, 353] width 747 height 27
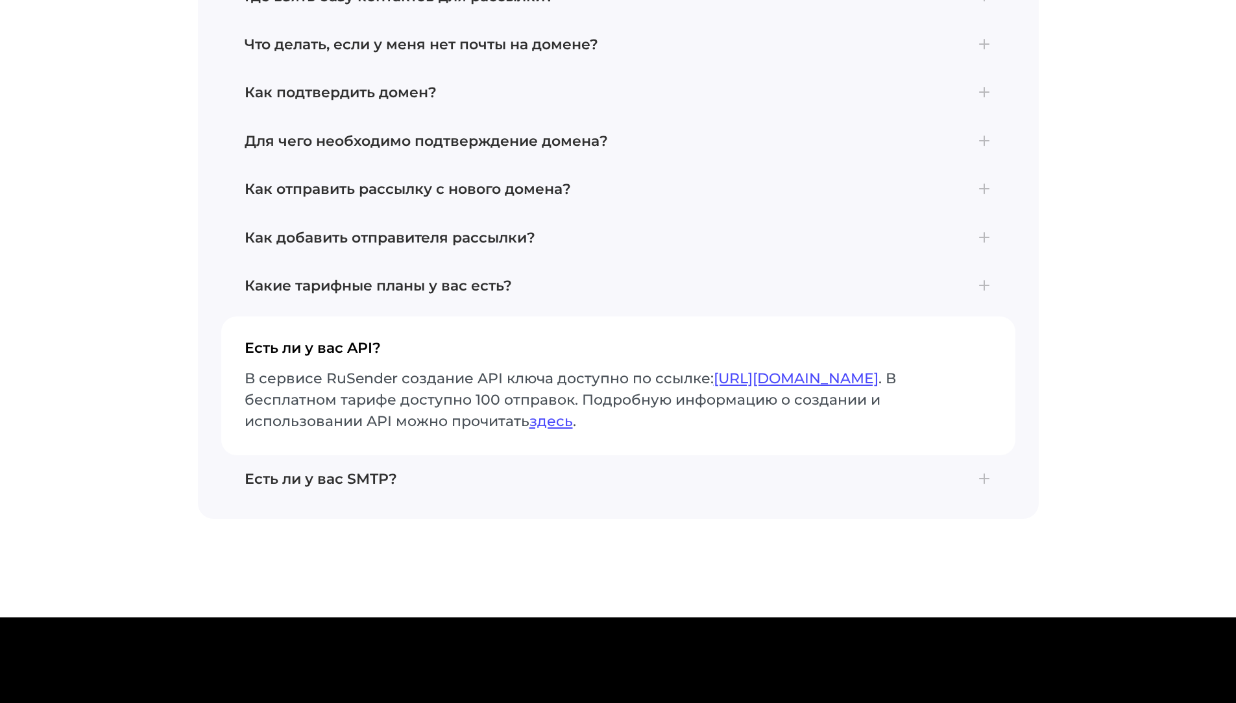
click at [444, 342] on h4 "Есть ли у вас API?" at bounding box center [618, 353] width 747 height 27
click at [875, 471] on h4 "Есть ли у вас SMTP?" at bounding box center [618, 479] width 747 height 17
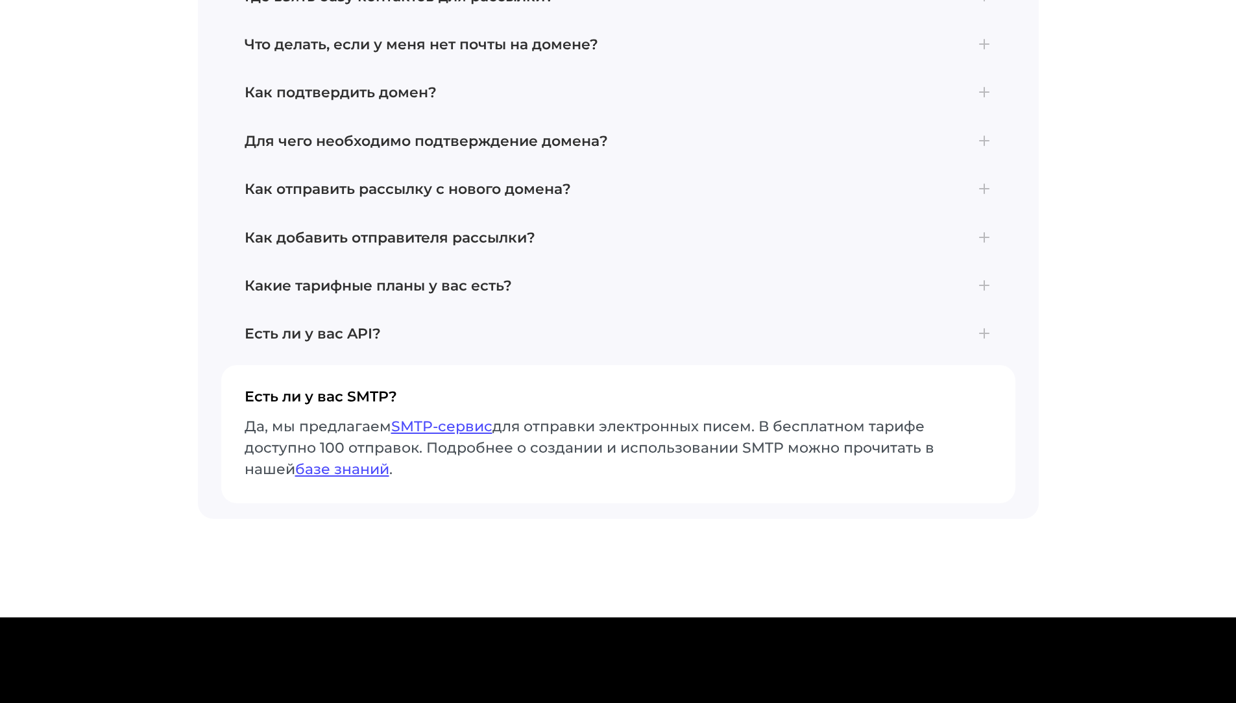
click at [875, 389] on h4 "Есть ли у вас SMTP?" at bounding box center [618, 402] width 747 height 27
click at [875, 376] on button "Есть ли у вас SMTP? Да, мы предлагаем SMTP-сервис для отправки электронных писе…" at bounding box center [618, 434] width 794 height 138
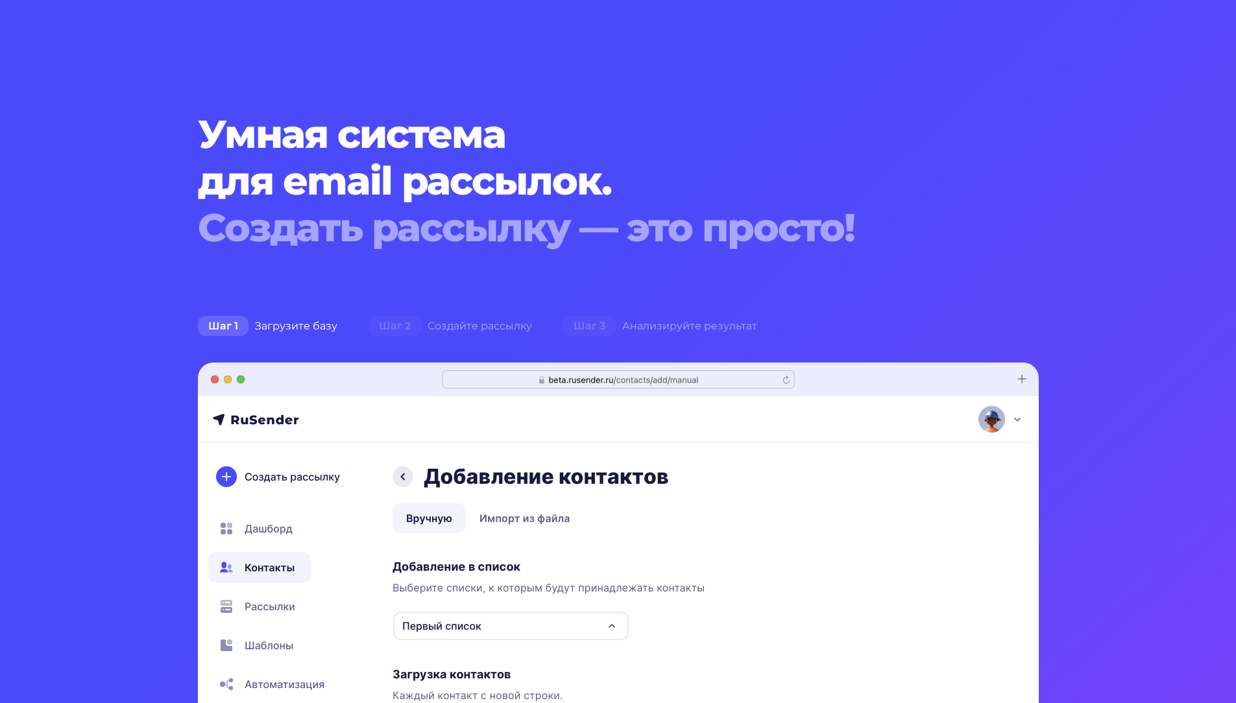
click at [668, 221] on div "Создать рассылку — это просто!" at bounding box center [583, 227] width 770 height 47
click at [716, 151] on h1 "Умная система для email рассылок. Создать рассылку — это просто!" at bounding box center [583, 181] width 770 height 140
click at [1110, 300] on section "Умная система для email рассылок. Создать рассылку — это просто! Шаг 1 Загрузит…" at bounding box center [618, 567] width 1236 height 1134
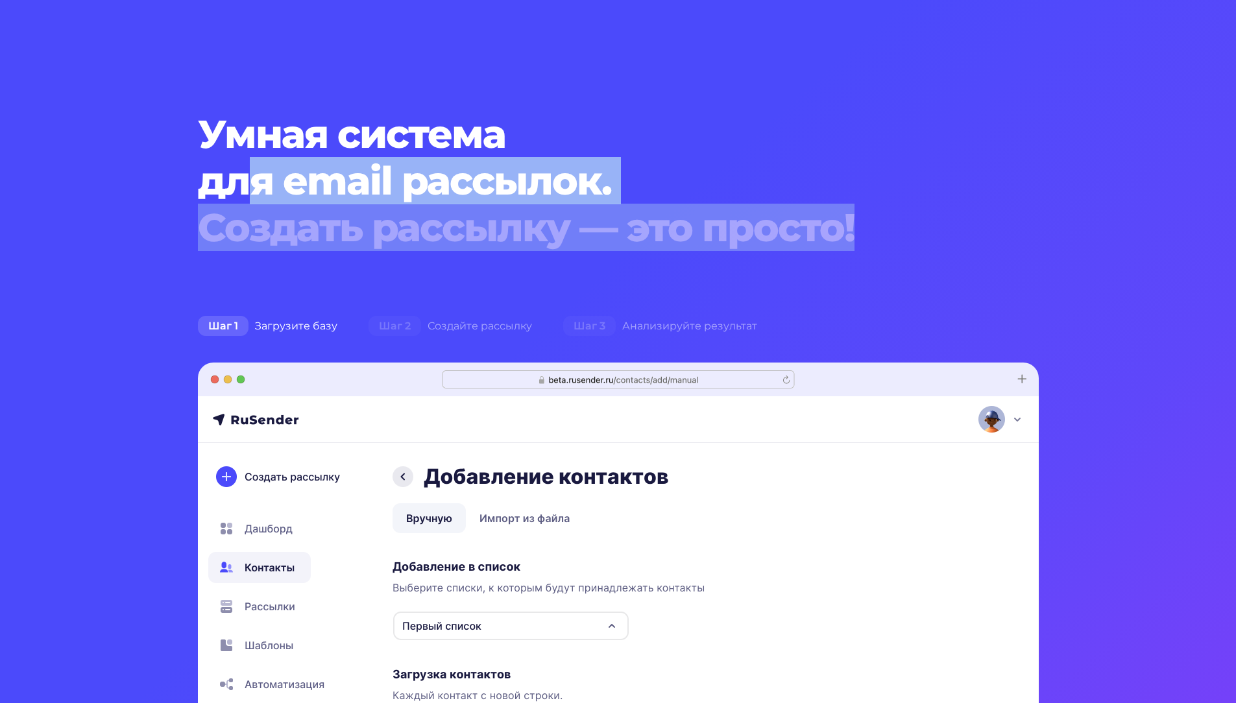
drag, startPoint x: 860, startPoint y: 228, endPoint x: 255, endPoint y: 202, distance: 605.9
click at [255, 202] on h1 "Умная система для email рассылок. Создать рассылку — это просто!" at bounding box center [583, 181] width 770 height 140
click at [250, 197] on h1 "Умная система для email рассылок. Создать рассылку — это просто!" at bounding box center [583, 181] width 770 height 140
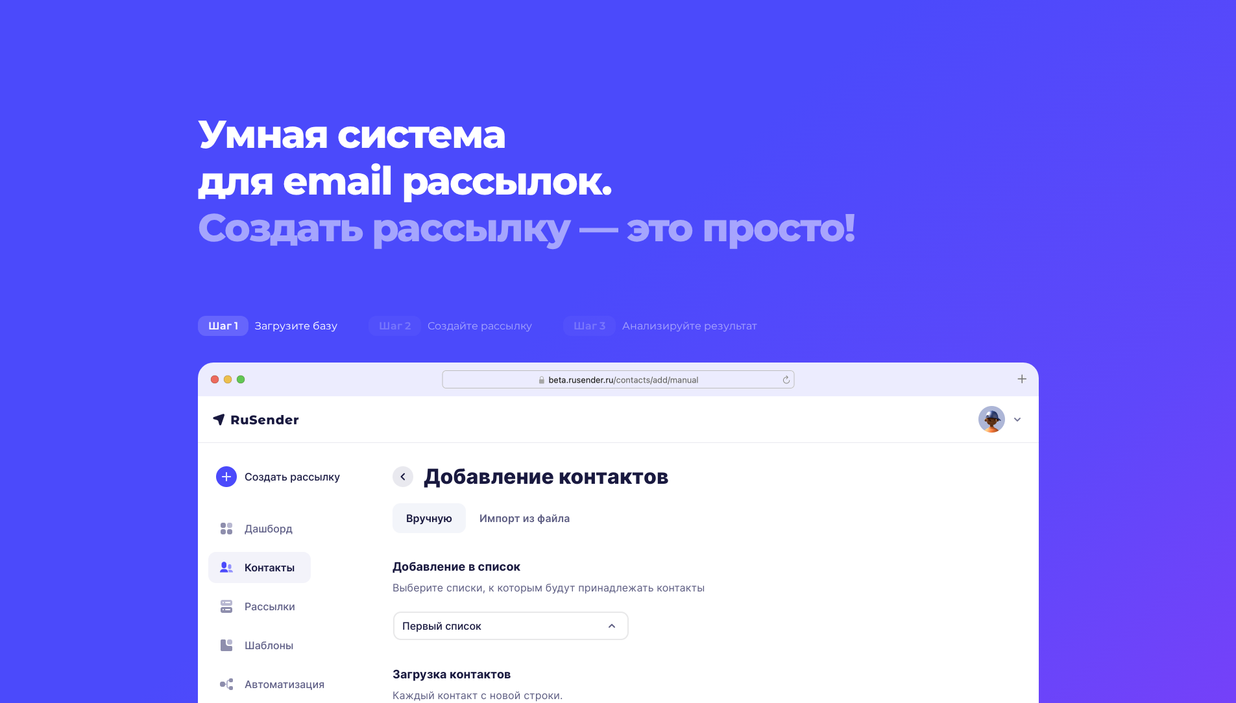
click at [1082, 280] on section "Умная система для email рассылок. Создать рассылку — это просто! Шаг 1 Загрузит…" at bounding box center [618, 567] width 1236 height 1134
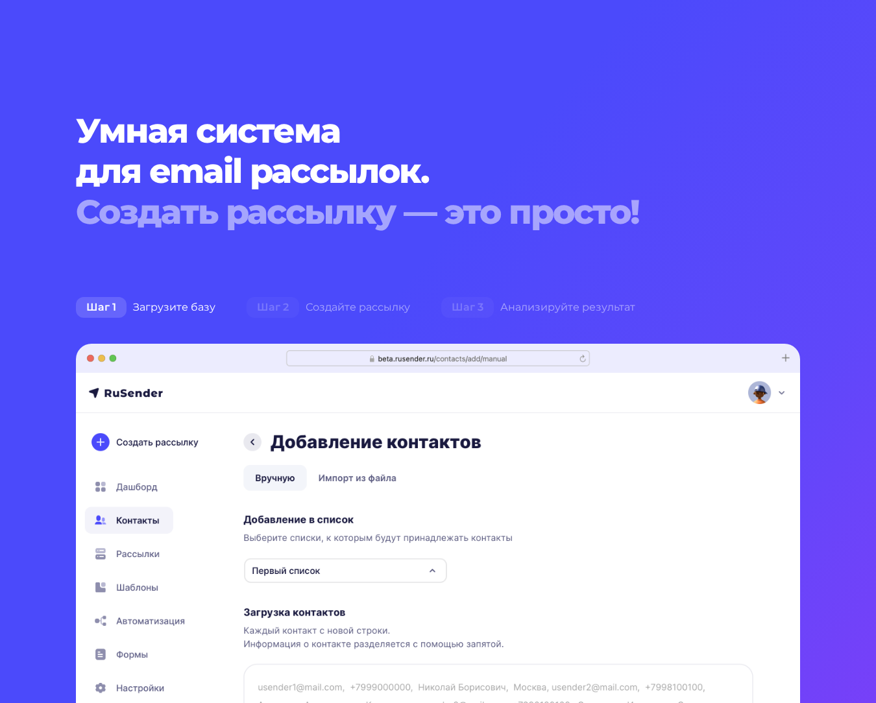
click at [790, 173] on h1 "Умная система для email рассылок. Создать рассылку — это просто!" at bounding box center [438, 171] width 724 height 121
click at [805, 151] on div "Умная система для email рассылок. Создать рассылку — это просто!" at bounding box center [438, 171] width 740 height 121
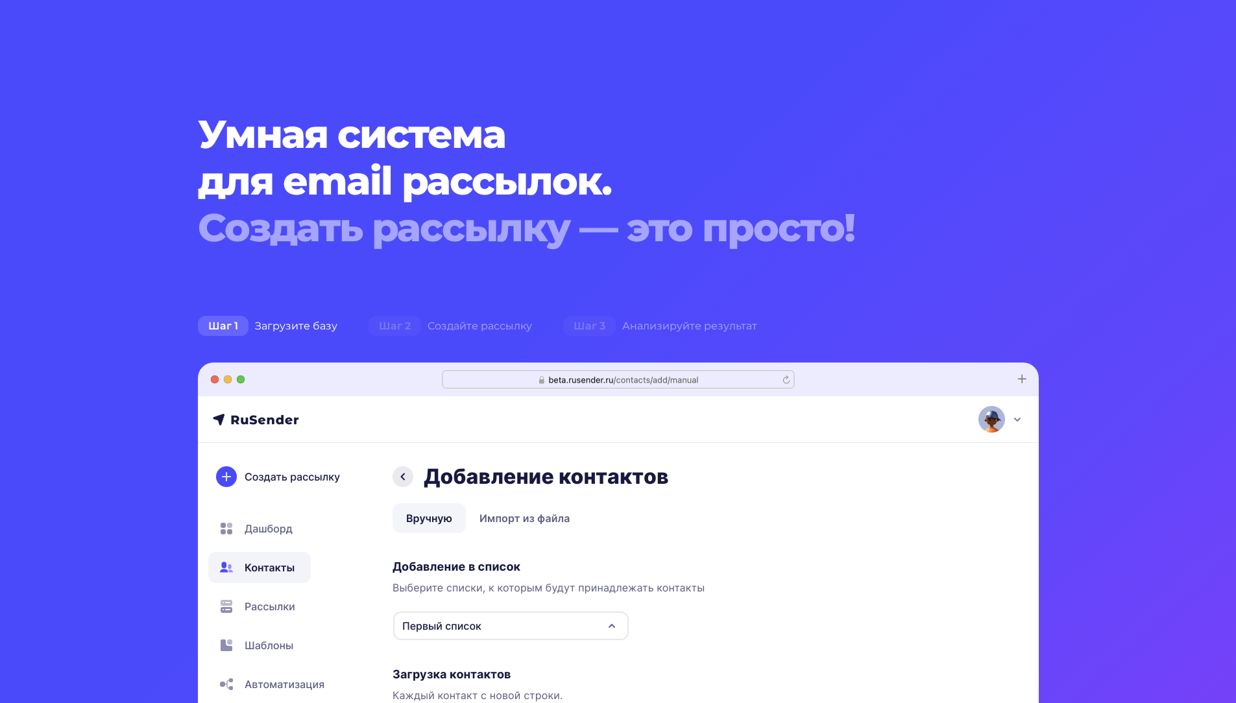
click at [722, 228] on div "Создать рассылку — это просто!" at bounding box center [583, 227] width 770 height 47
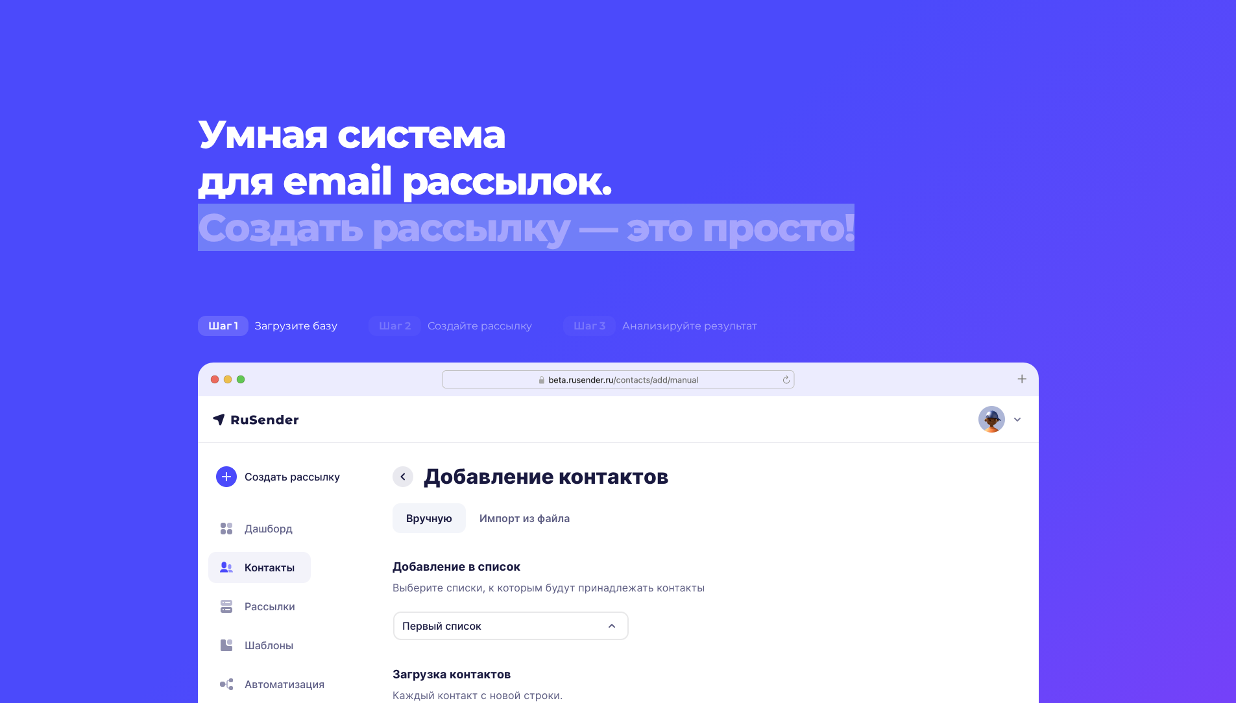
click at [722, 228] on div "Создать рассылку — это просто!" at bounding box center [583, 227] width 770 height 47
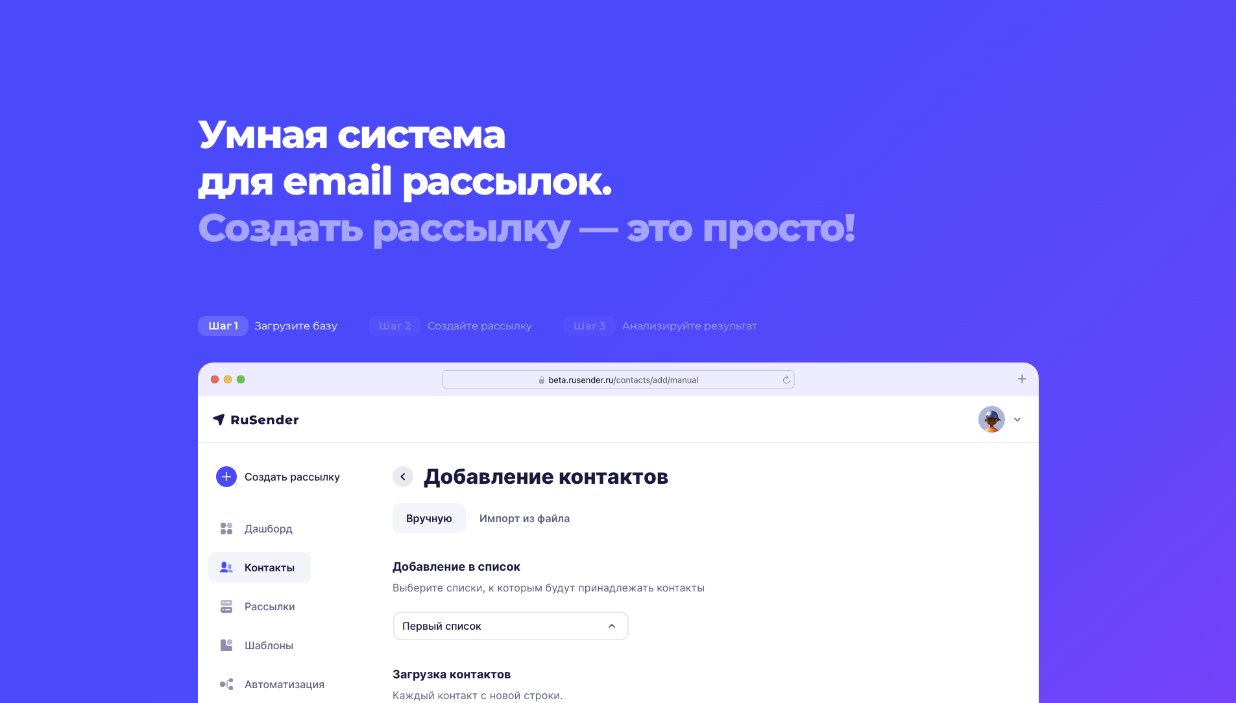
click at [450, 184] on h1 "Умная система для email рассылок. Создать рассылку — это просто!" at bounding box center [583, 181] width 770 height 140
click at [368, 165] on h1 "Умная система для email рассылок. Создать рассылку — это просто!" at bounding box center [583, 181] width 770 height 140
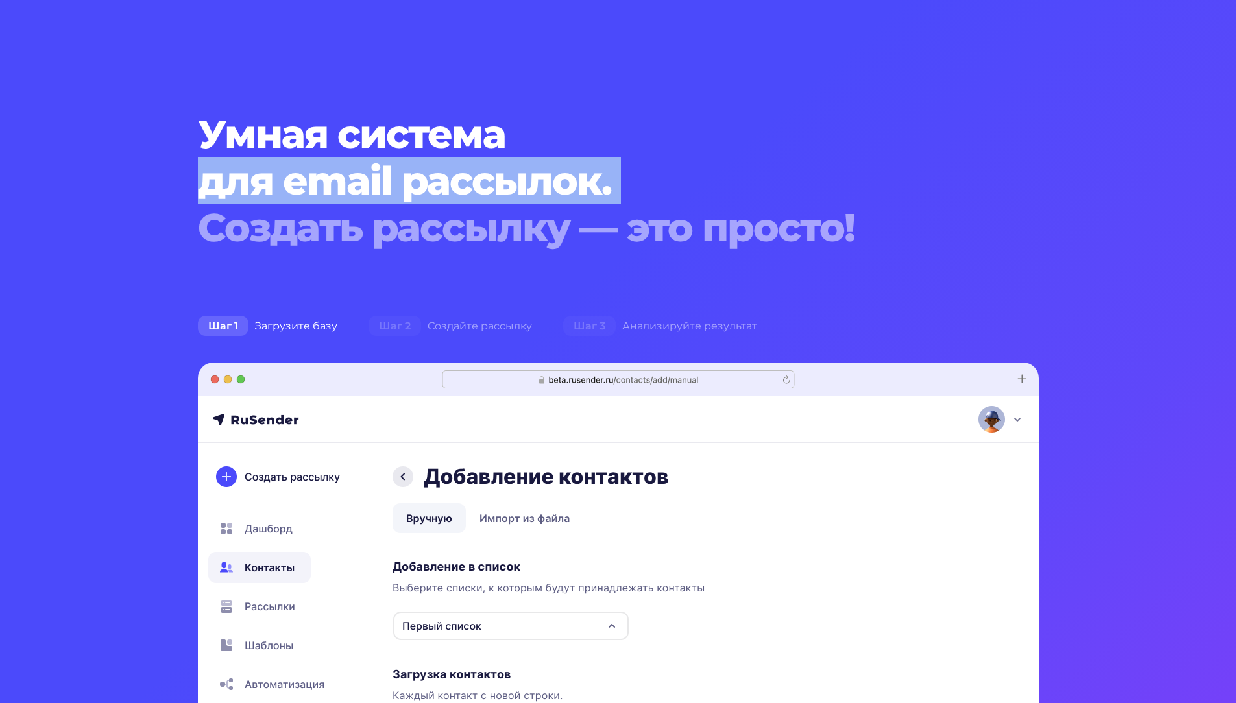
click at [368, 165] on h1 "Умная система для email рассылок. Создать рассылку — это просто!" at bounding box center [583, 181] width 770 height 140
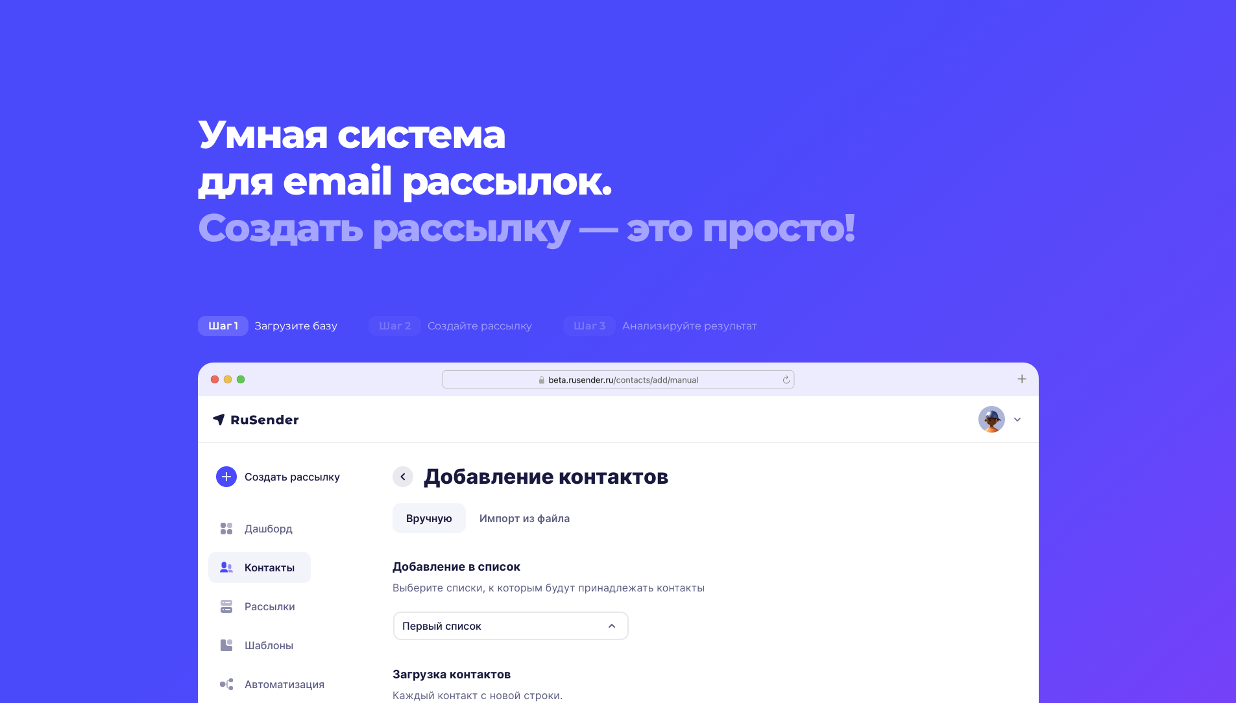
click at [335, 127] on h1 "Умная система для email рассылок. Создать рассылку — это просто!" at bounding box center [583, 181] width 770 height 140
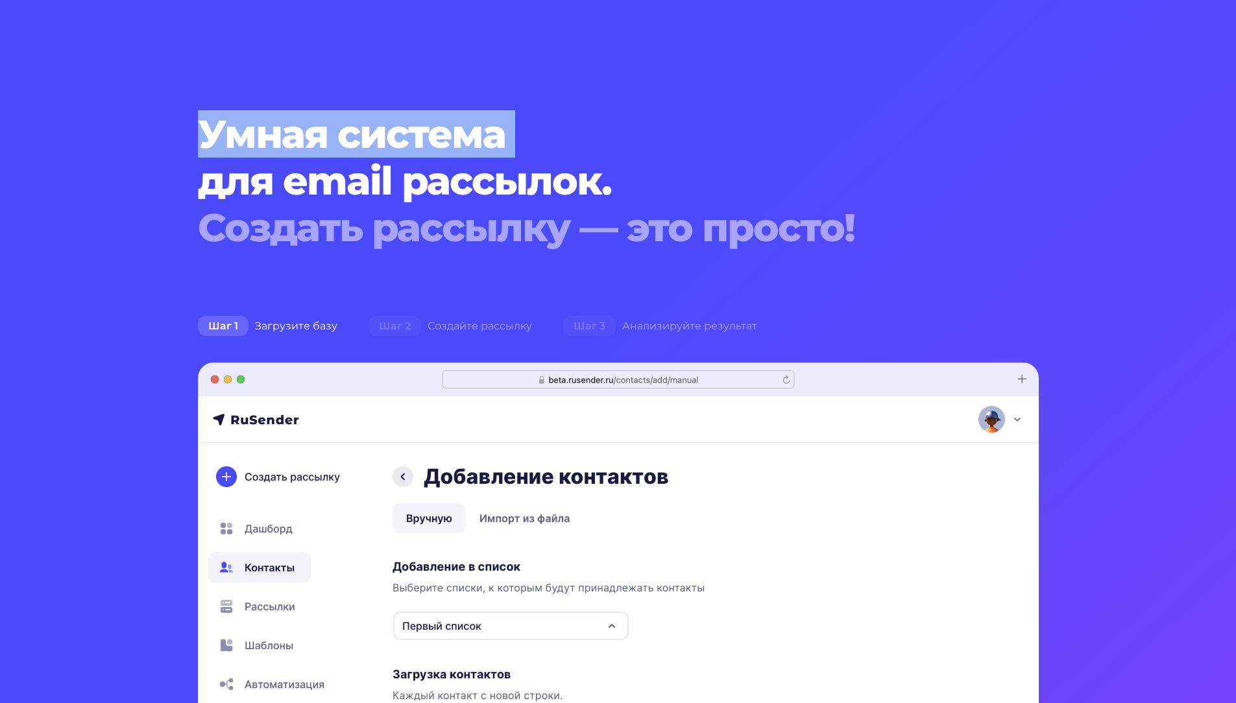
click at [337, 130] on h1 "Умная система для email рассылок. Создать рассылку — это просто!" at bounding box center [583, 181] width 770 height 140
click at [313, 67] on section "Умная система для email рассылок. Создать рассылку — это просто! Шаг 1 Загрузит…" at bounding box center [618, 567] width 1236 height 1134
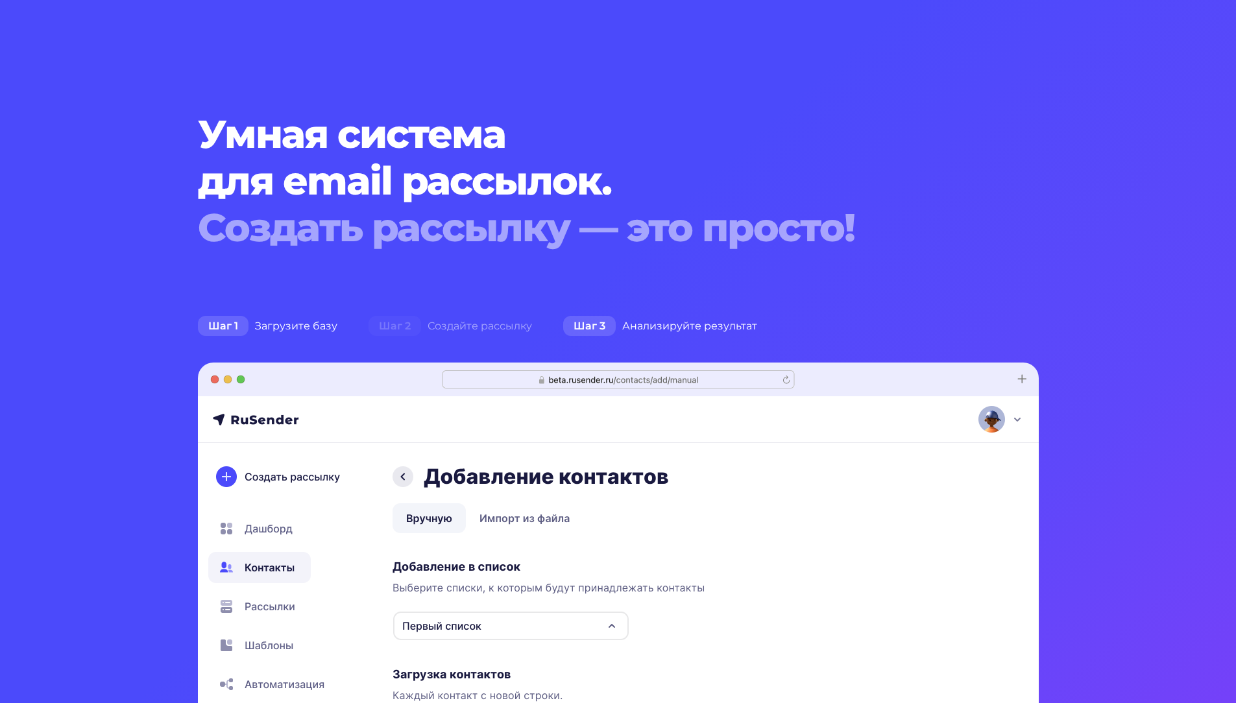
click at [627, 315] on div "Шаг 3 Анализируйте результат" at bounding box center [660, 326] width 225 height 26
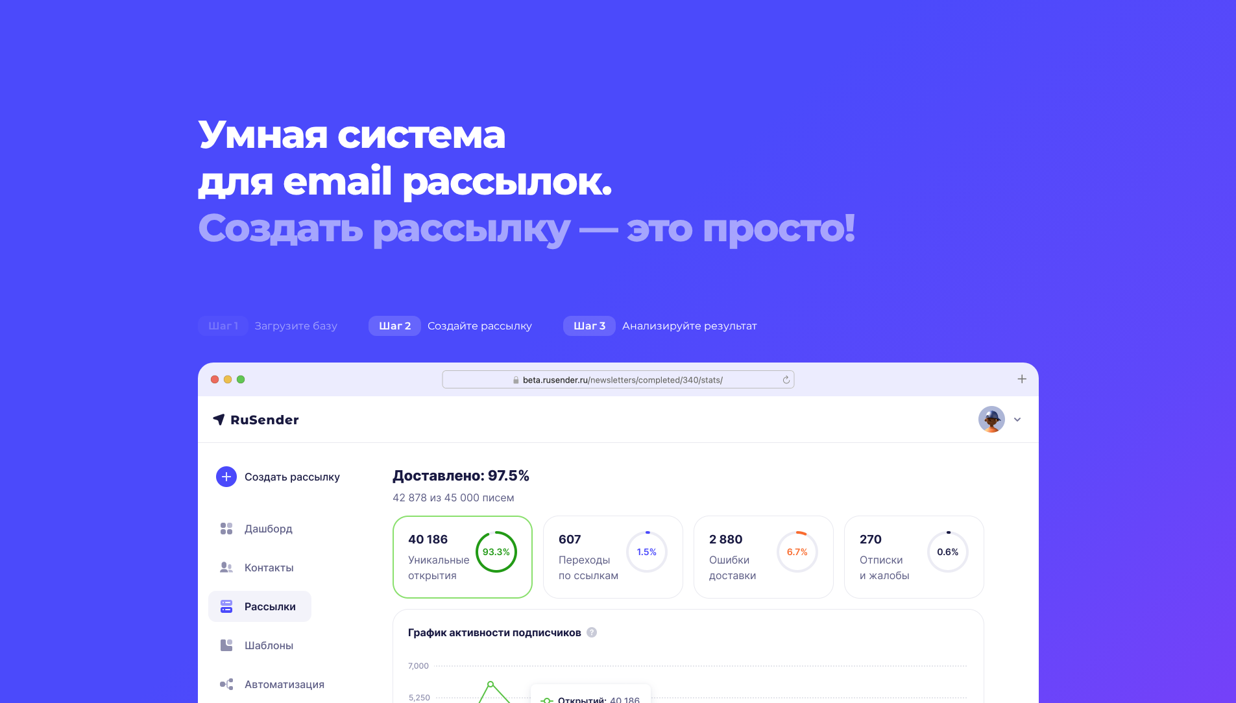
click at [483, 326] on div "Шаг 2 Создайте рассылку" at bounding box center [450, 326] width 195 height 26
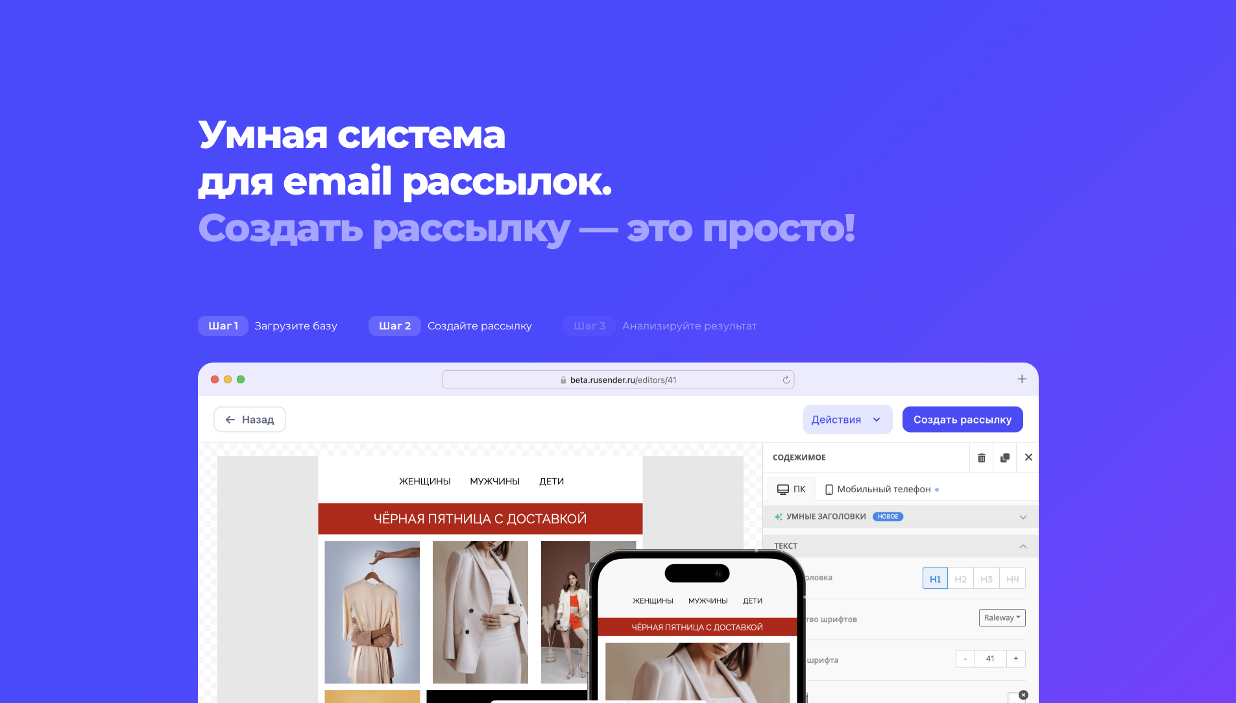
click at [293, 331] on div "Шаг 1 Загрузите базу" at bounding box center [267, 326] width 171 height 26
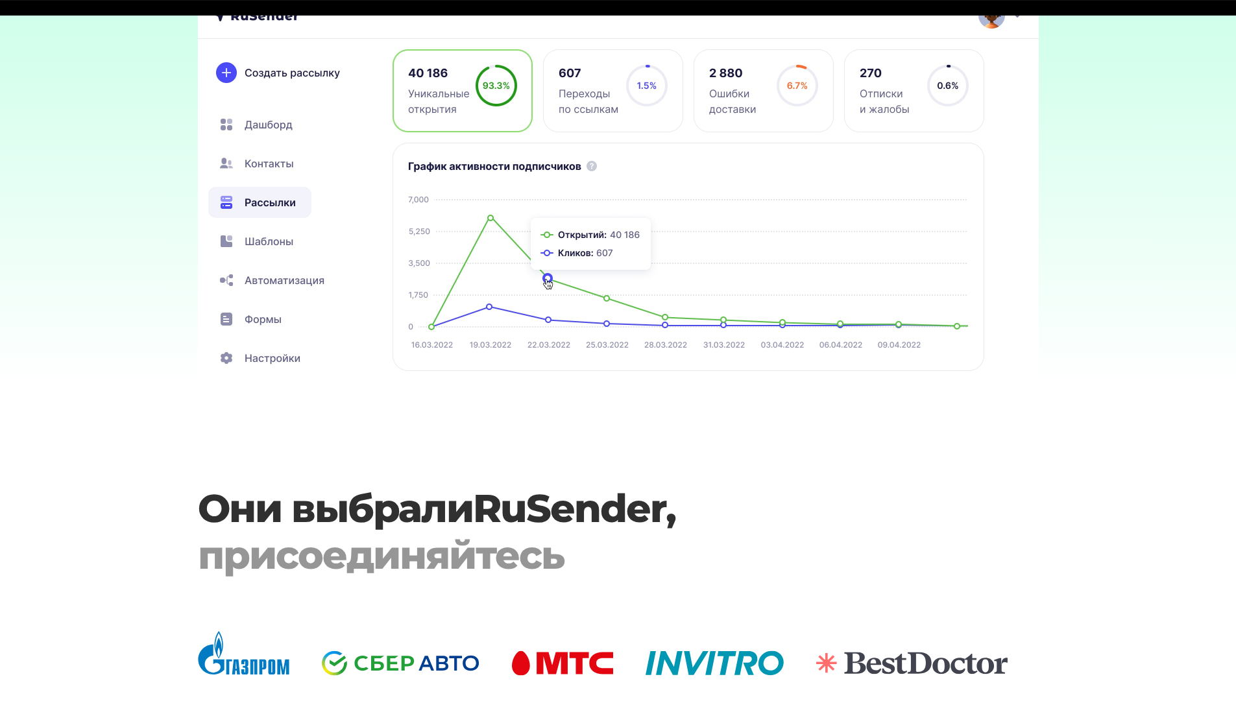
scroll to position [4064, 0]
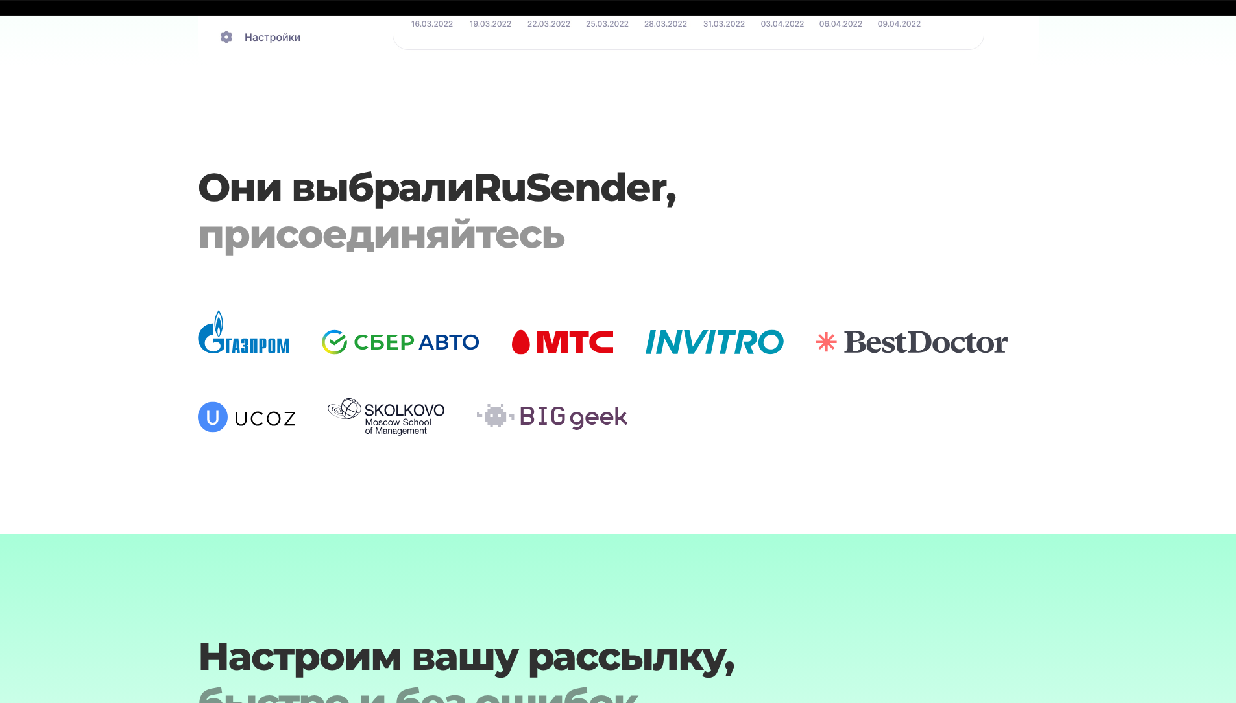
click at [393, 231] on div "присоединяйтесь" at bounding box center [583, 234] width 770 height 47
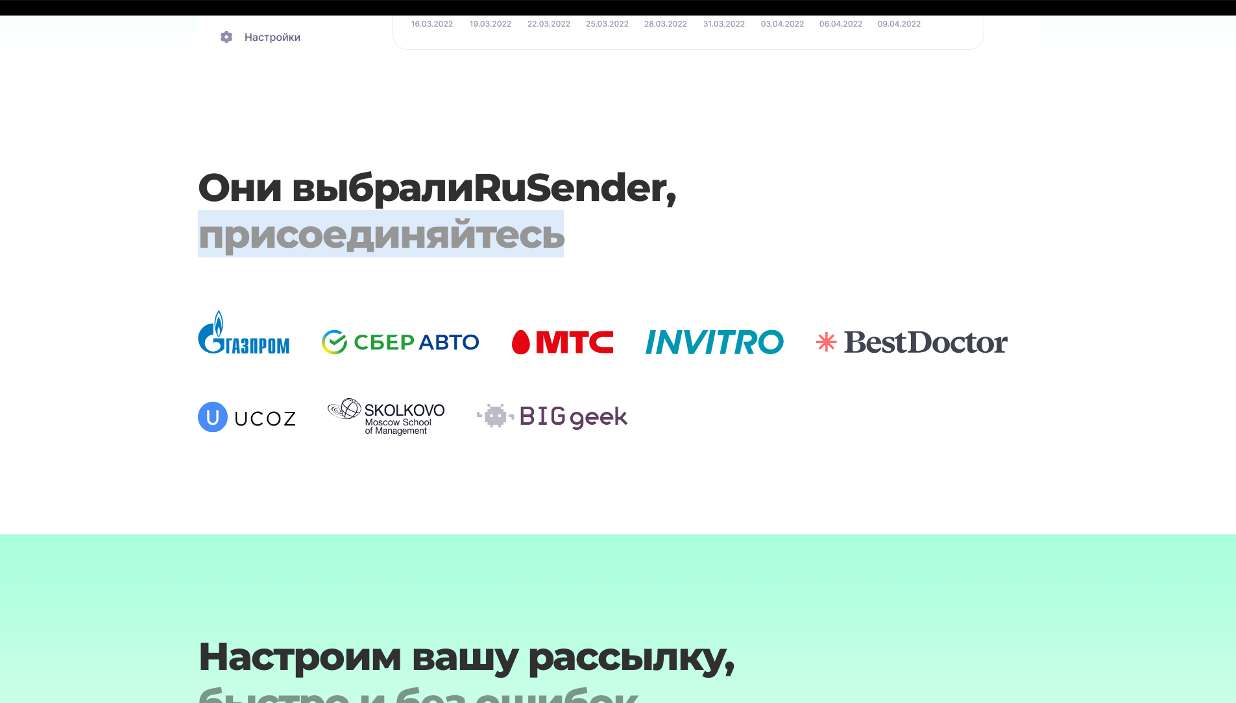
click at [393, 231] on div "присоединяйтесь" at bounding box center [583, 234] width 770 height 47
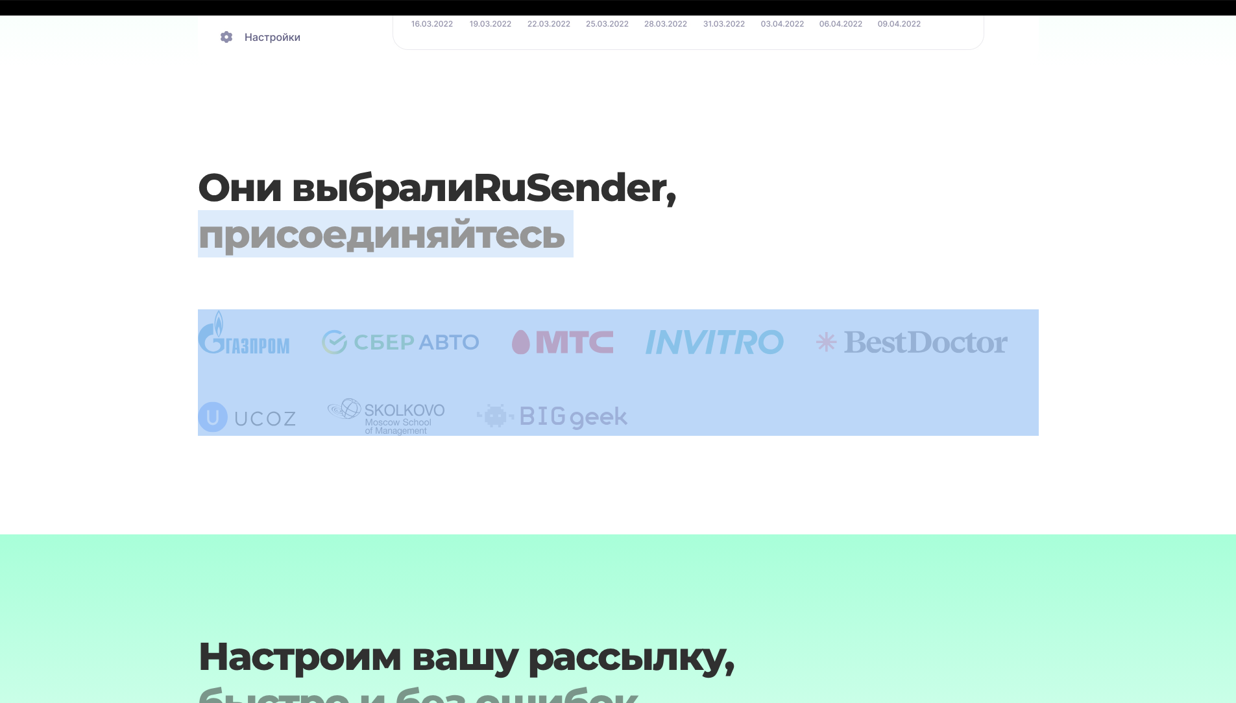
click at [393, 231] on div "присоединяйтесь" at bounding box center [583, 234] width 770 height 47
click at [391, 229] on div "присоединяйтесь" at bounding box center [583, 234] width 770 height 47
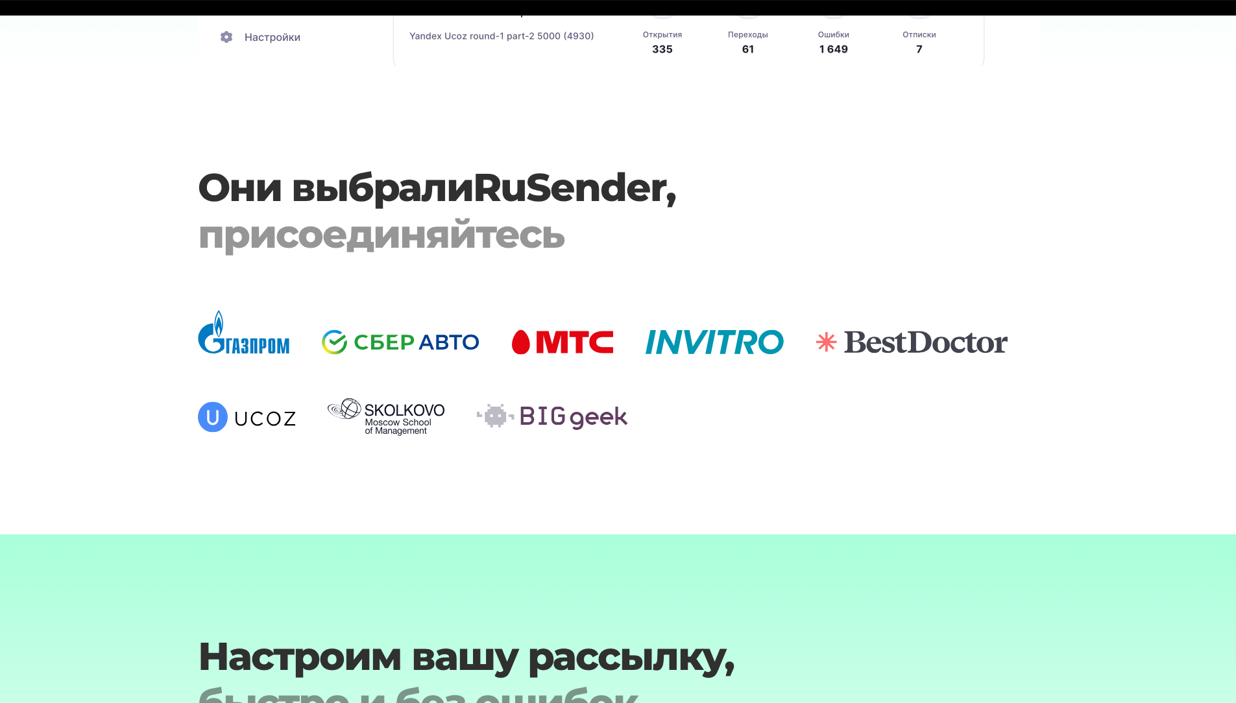
click at [394, 182] on h3 "Они выбрали RuSender , присоединяйтесь" at bounding box center [583, 210] width 770 height 93
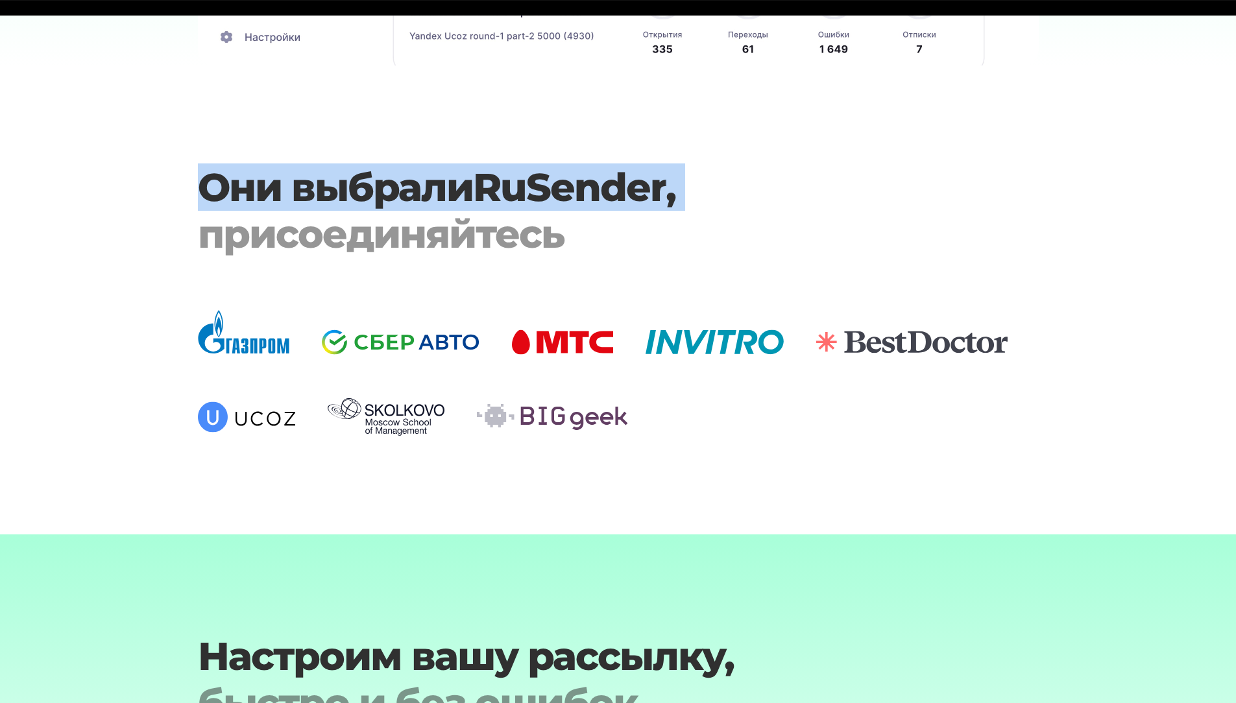
click at [394, 182] on h3 "Они выбрали RuSender , присоединяйтесь" at bounding box center [583, 210] width 770 height 93
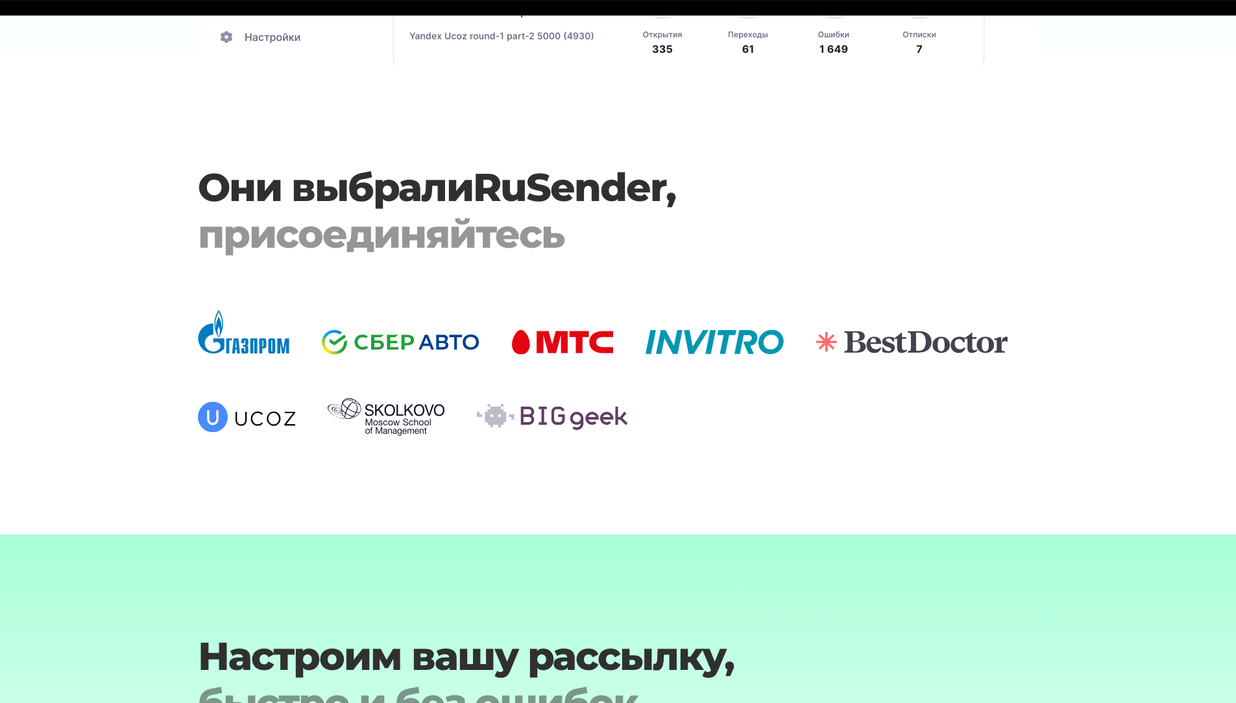
click at [754, 266] on section "Они выбрали RuSender , присоединяйтесь" at bounding box center [618, 300] width 1236 height 272
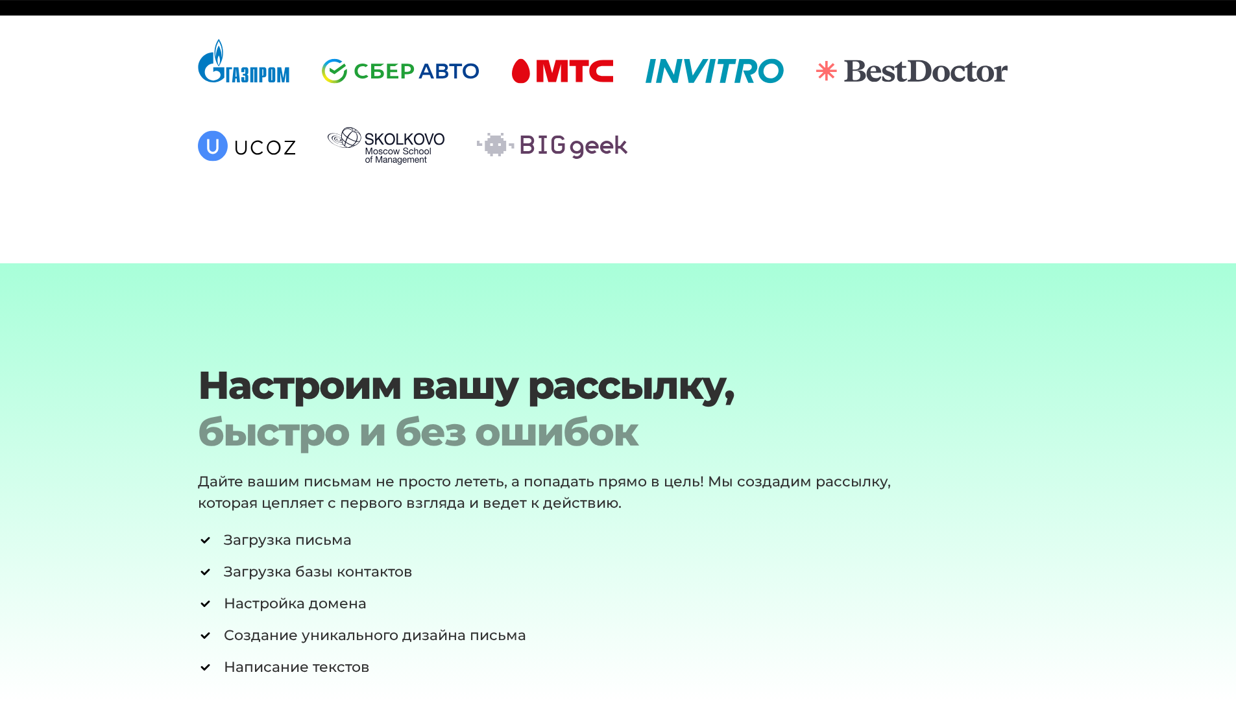
scroll to position [4388, 0]
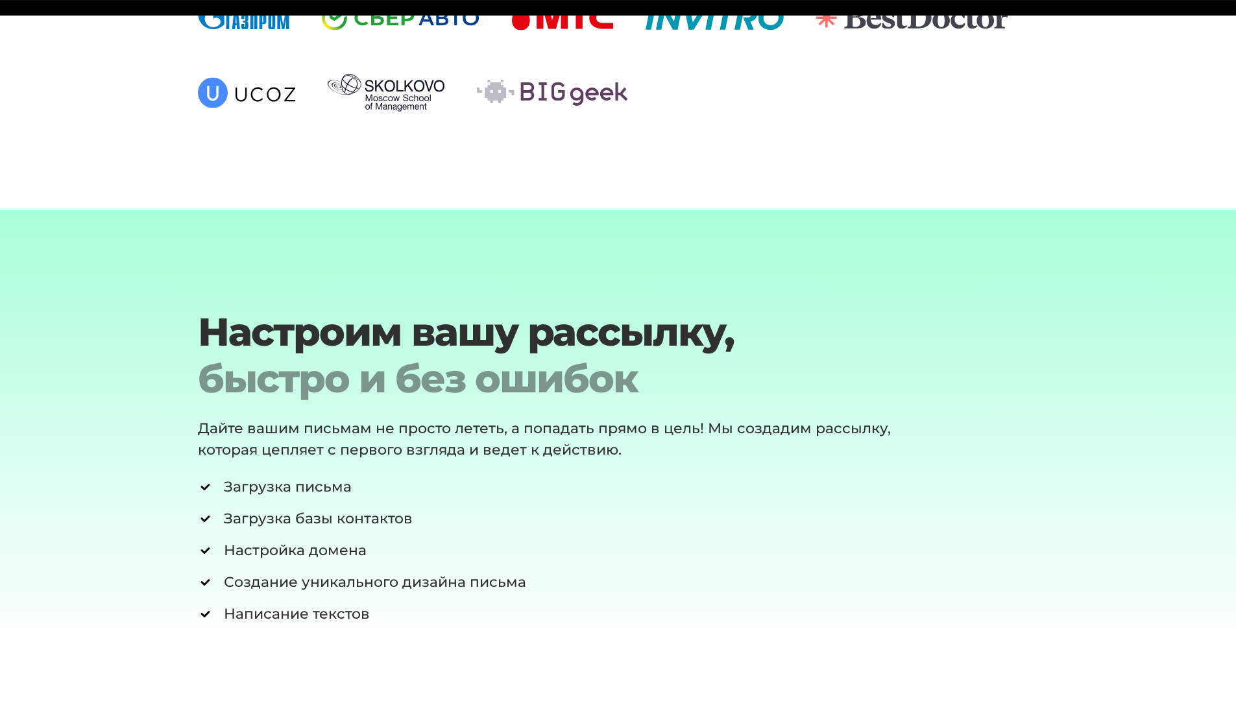
click at [448, 442] on p "Дайте вашим письмам не просто лететь, а попадать прямо в цель! Мы создадим расс…" at bounding box center [566, 439] width 736 height 43
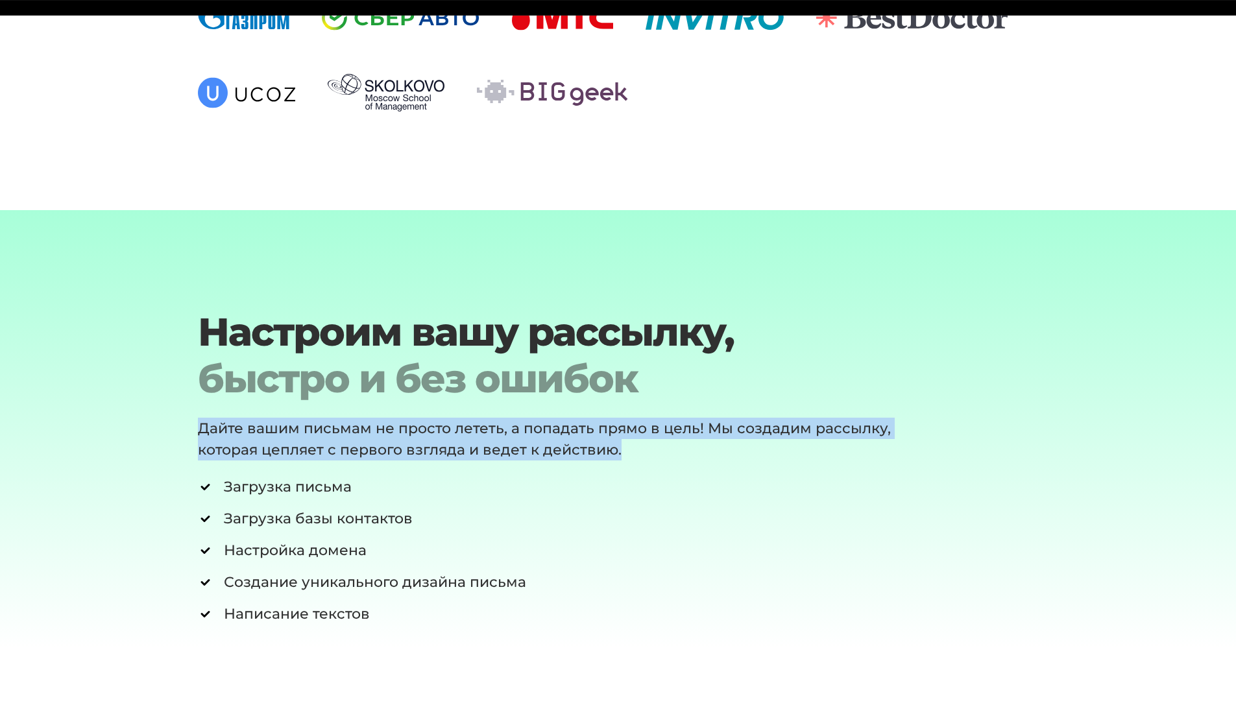
click at [448, 442] on p "Дайте вашим письмам не просто лететь, а попадать прямо в цель! Мы создадим расс…" at bounding box center [566, 439] width 736 height 43
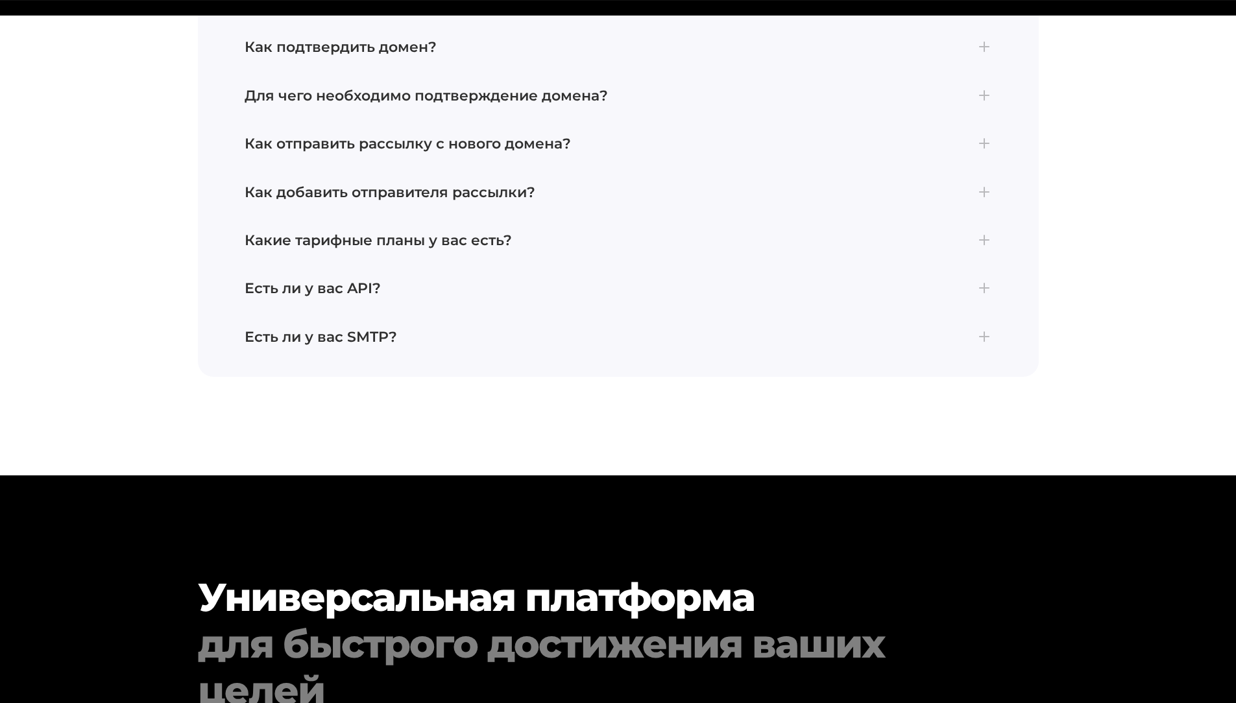
scroll to position [5887, 0]
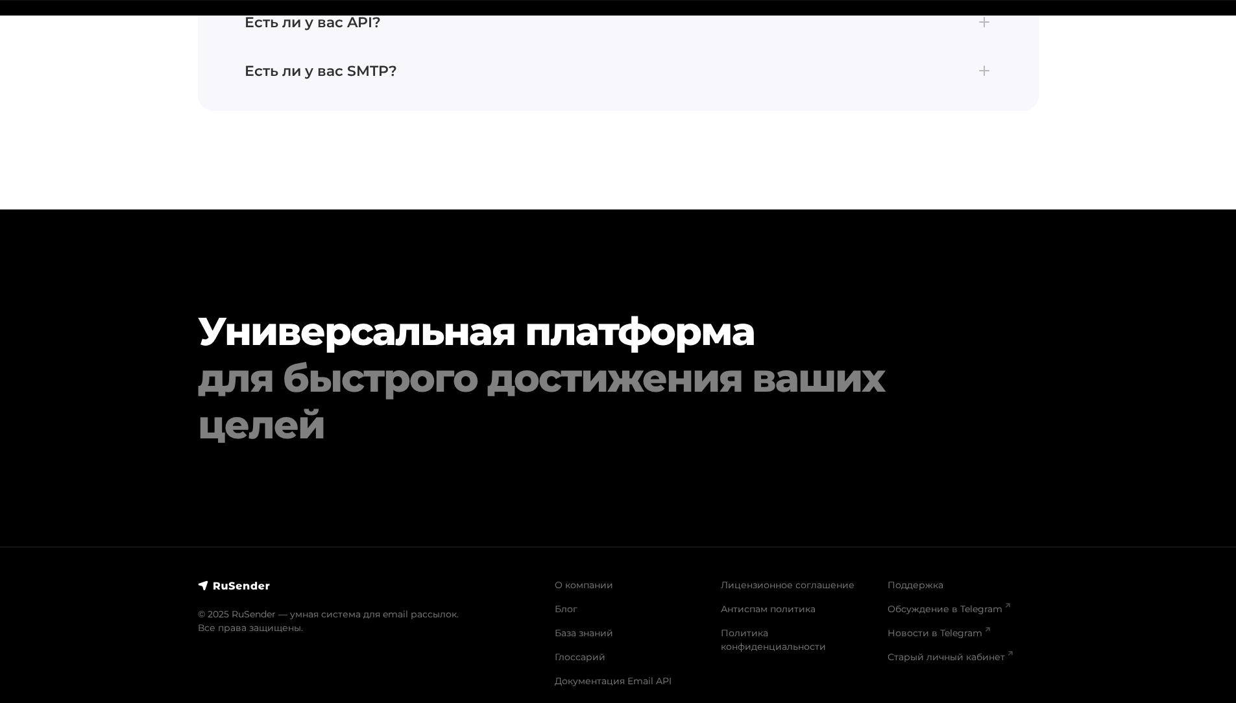
click at [479, 363] on div "для быстрого достижения ваших целей" at bounding box center [583, 401] width 770 height 93
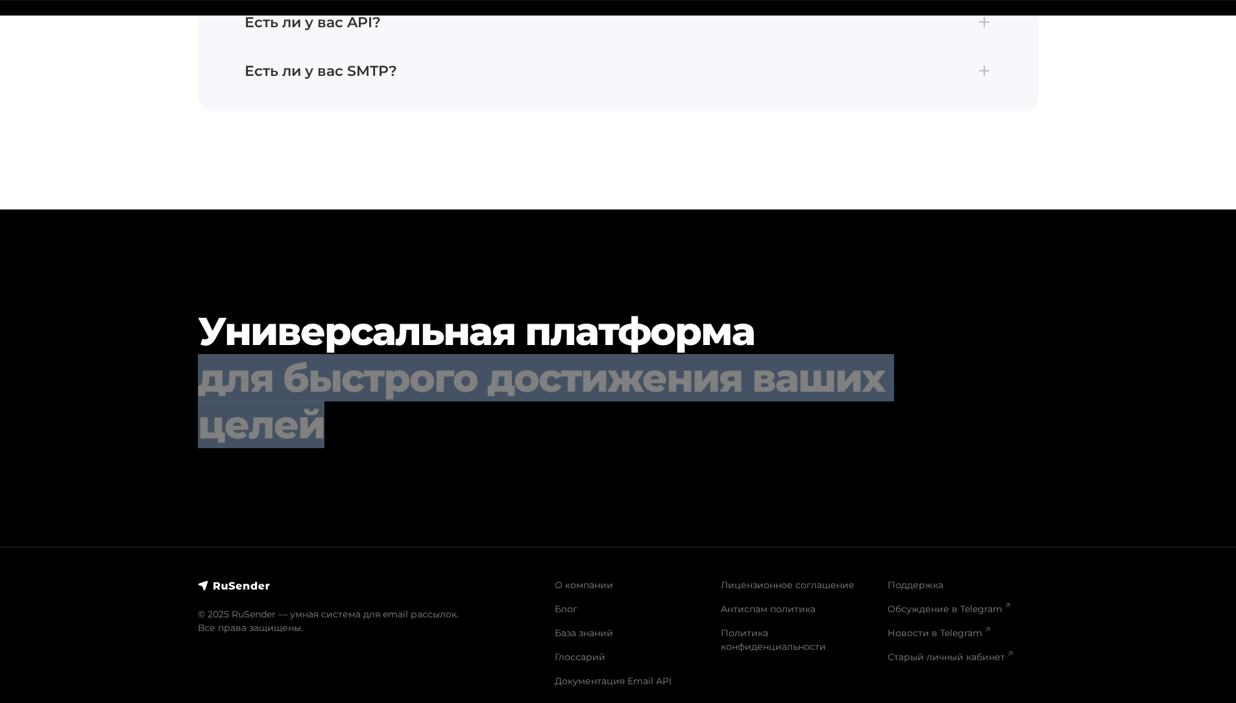
click at [479, 363] on div "для быстрого достижения ваших целей" at bounding box center [583, 401] width 770 height 93
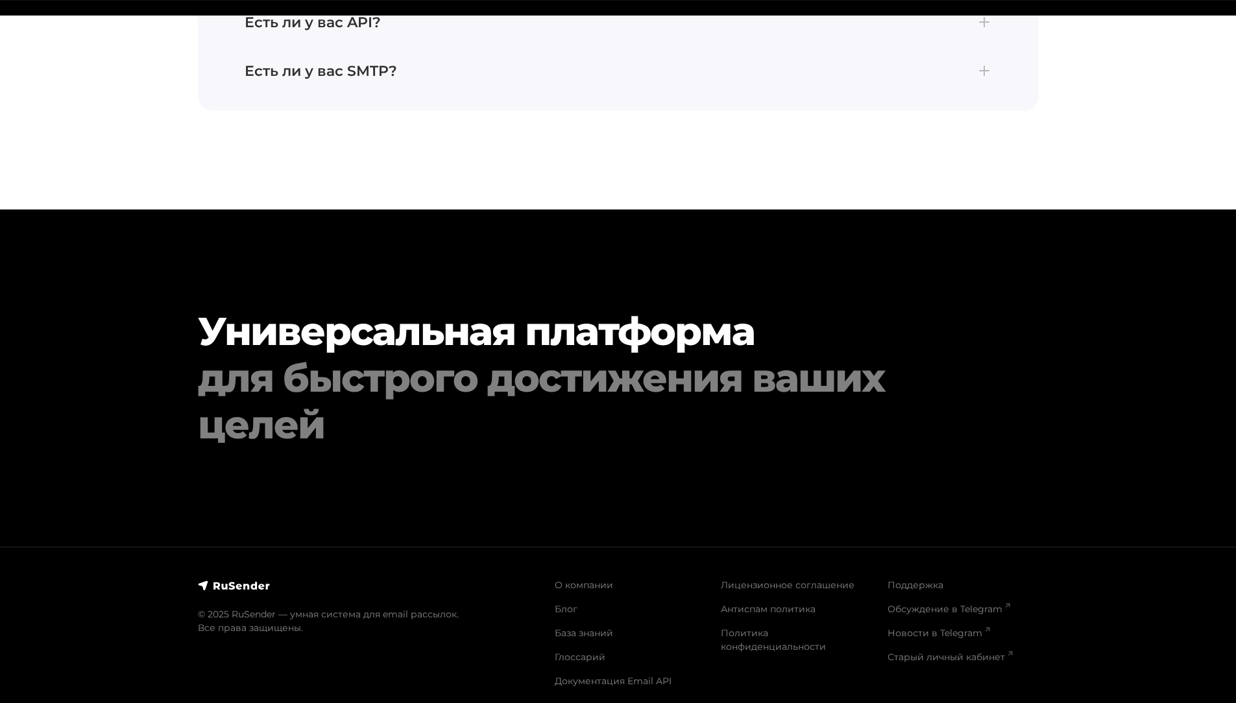
click at [496, 308] on h2 "Универсальная платформа для быстрого достижения ваших целей" at bounding box center [583, 378] width 770 height 140
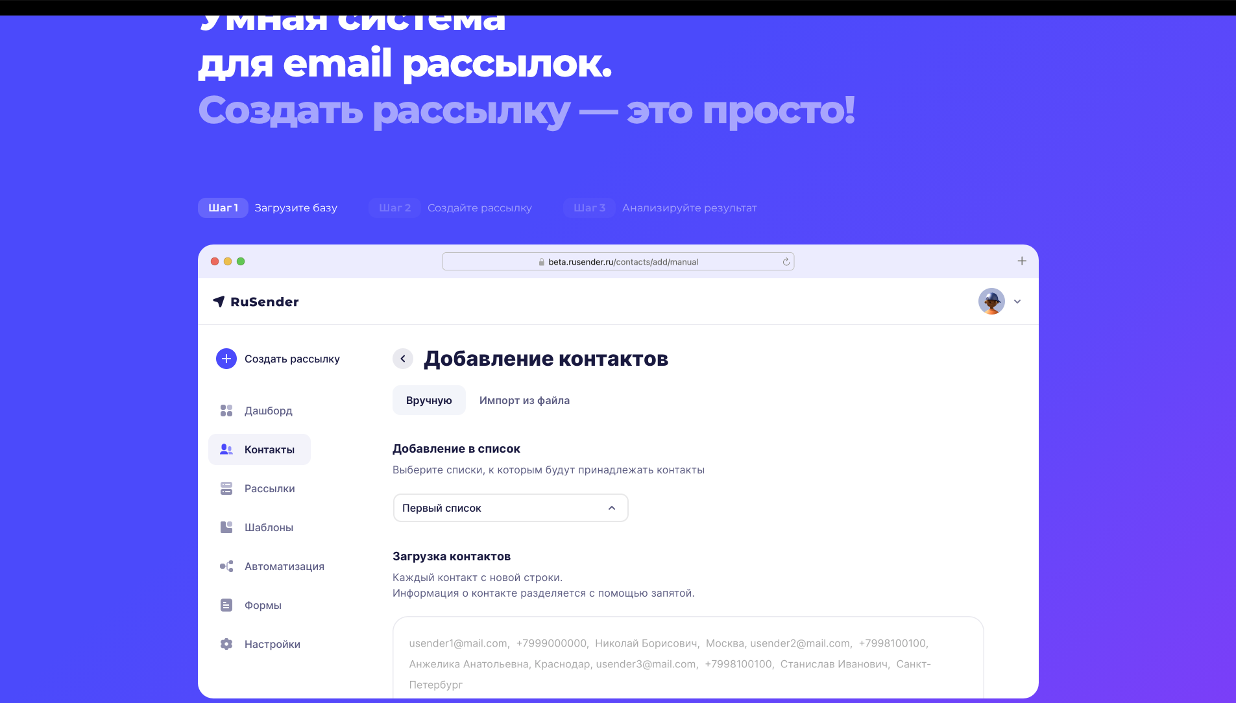
scroll to position [0, 0]
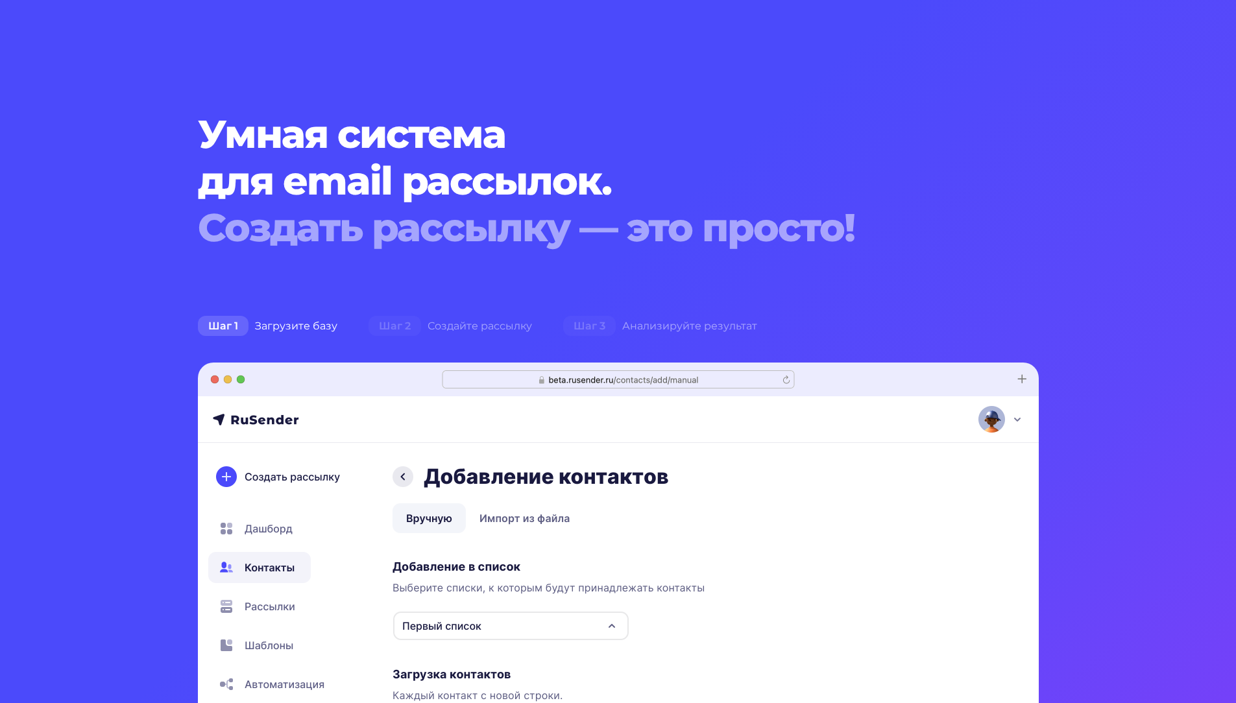
click at [903, 123] on h1 "Умная система для email рассылок. Создать рассылку — это просто!" at bounding box center [583, 181] width 770 height 140
click at [773, 225] on div "Создать рассылку — это просто!" at bounding box center [583, 227] width 770 height 47
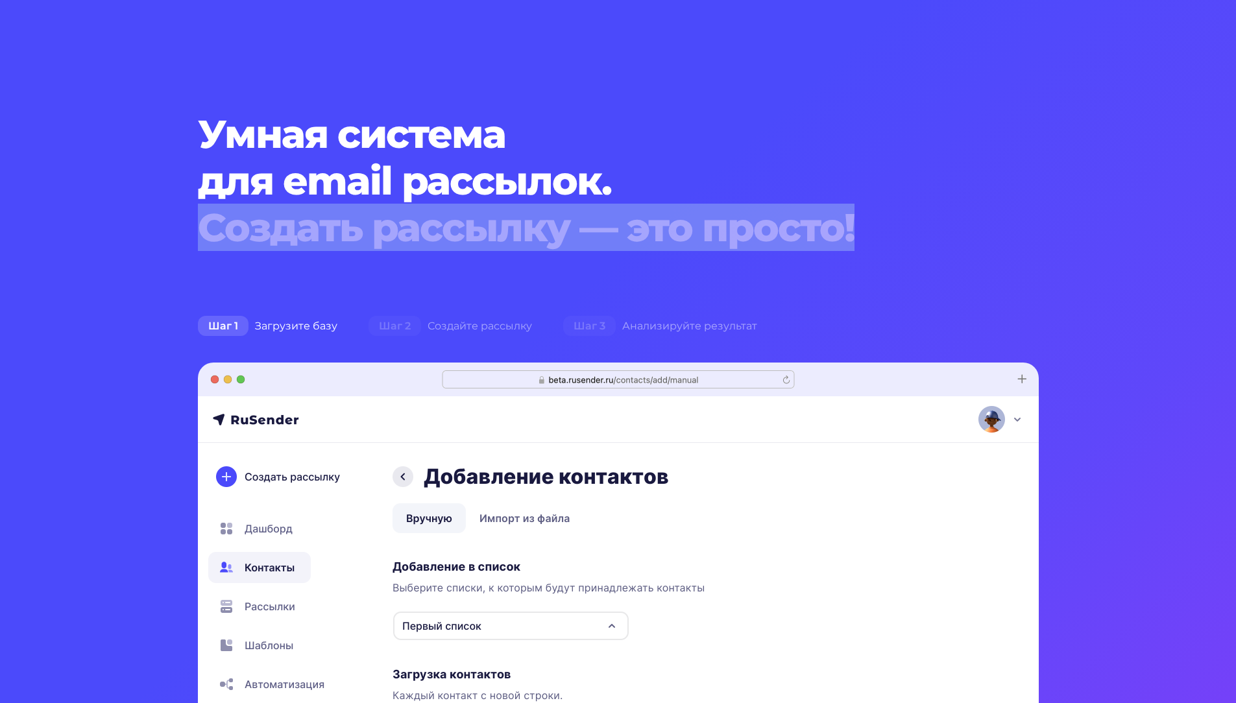
click at [773, 225] on div "Создать рассылку — это просто!" at bounding box center [583, 227] width 770 height 47
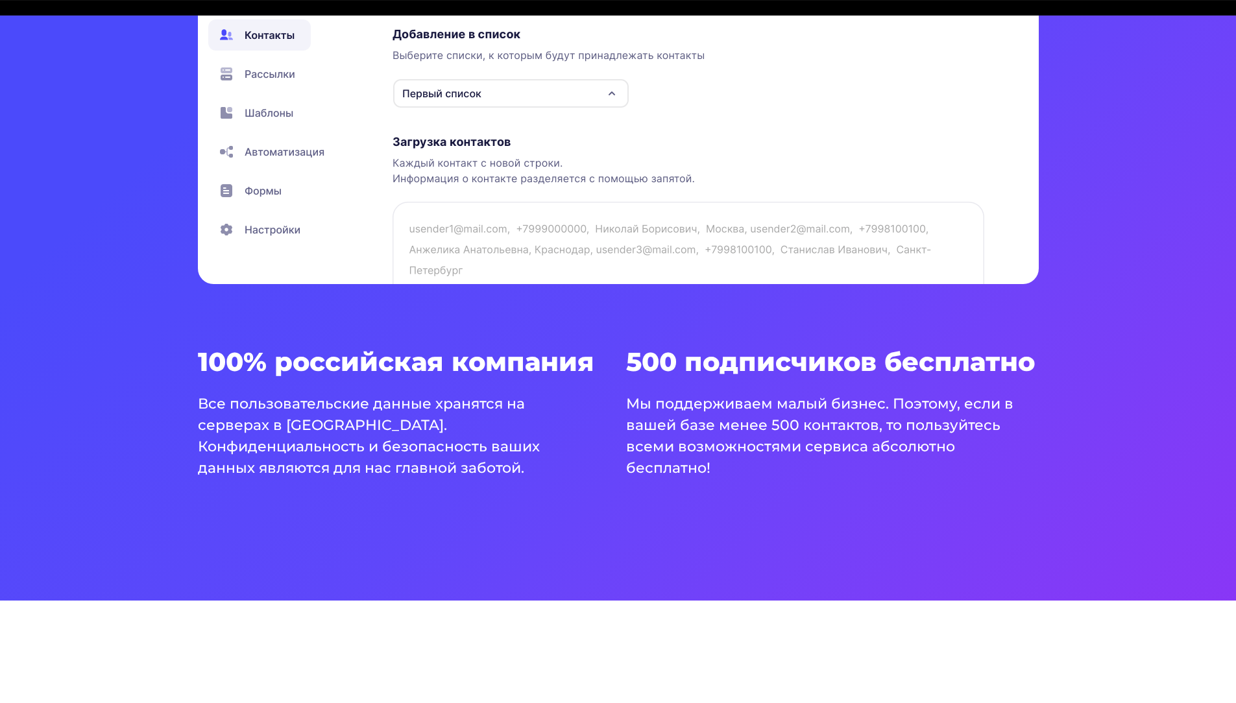
scroll to position [714, 0]
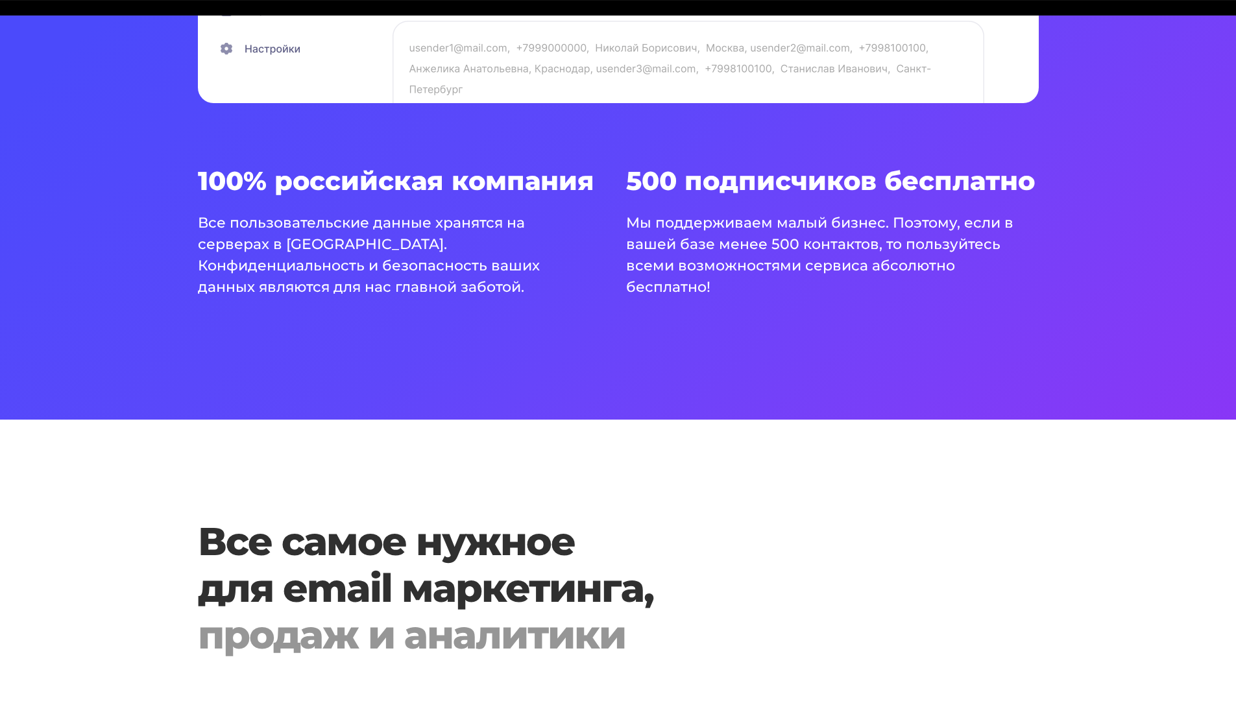
click at [950, 243] on p "Мы поддерживаем малый бизнес. Поэтому, если в вашей базе менее 500 контактов, т…" at bounding box center [824, 255] width 397 height 86
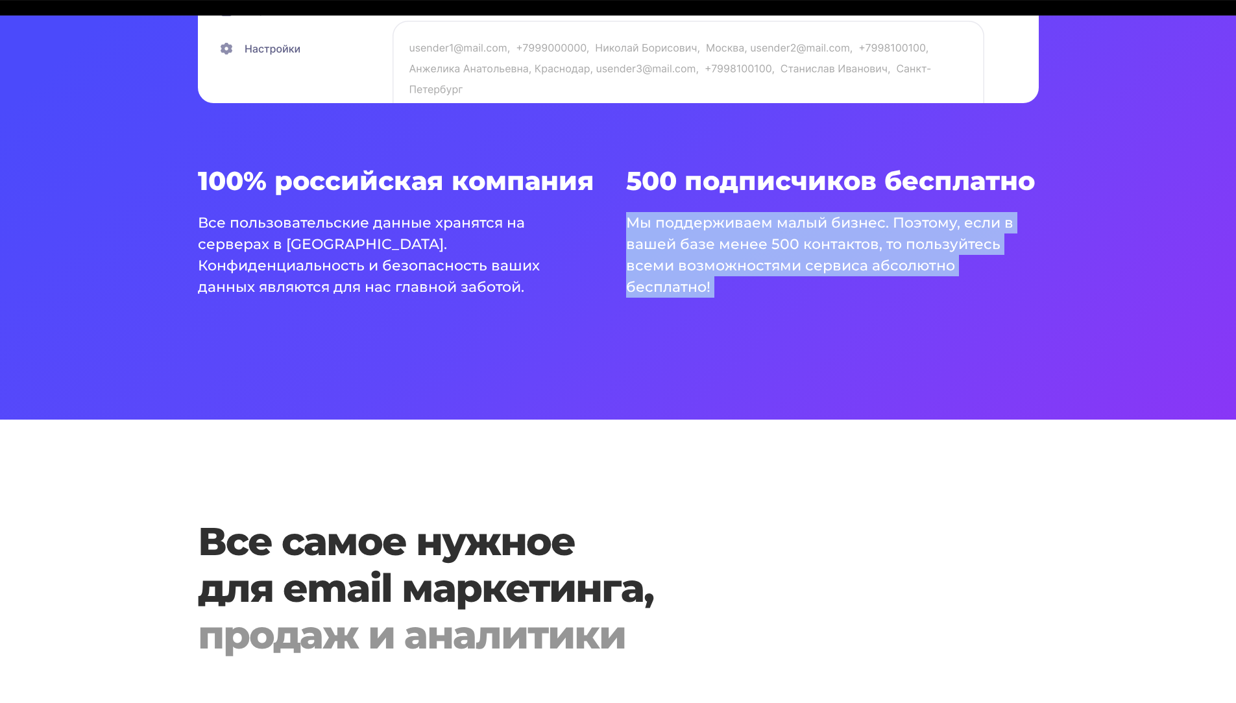
click at [950, 243] on p "Мы поддерживаем малый бизнес. Поэтому, если в вашей базе менее 500 контактов, т…" at bounding box center [824, 255] width 397 height 86
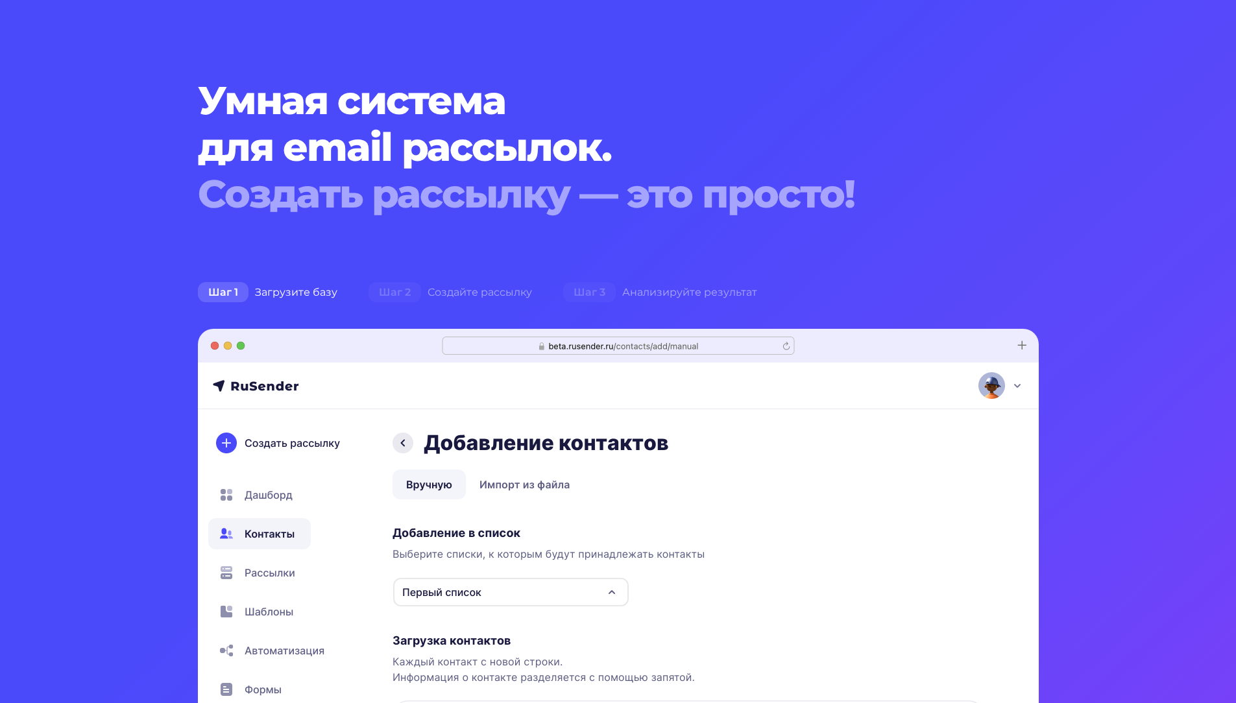
scroll to position [0, 0]
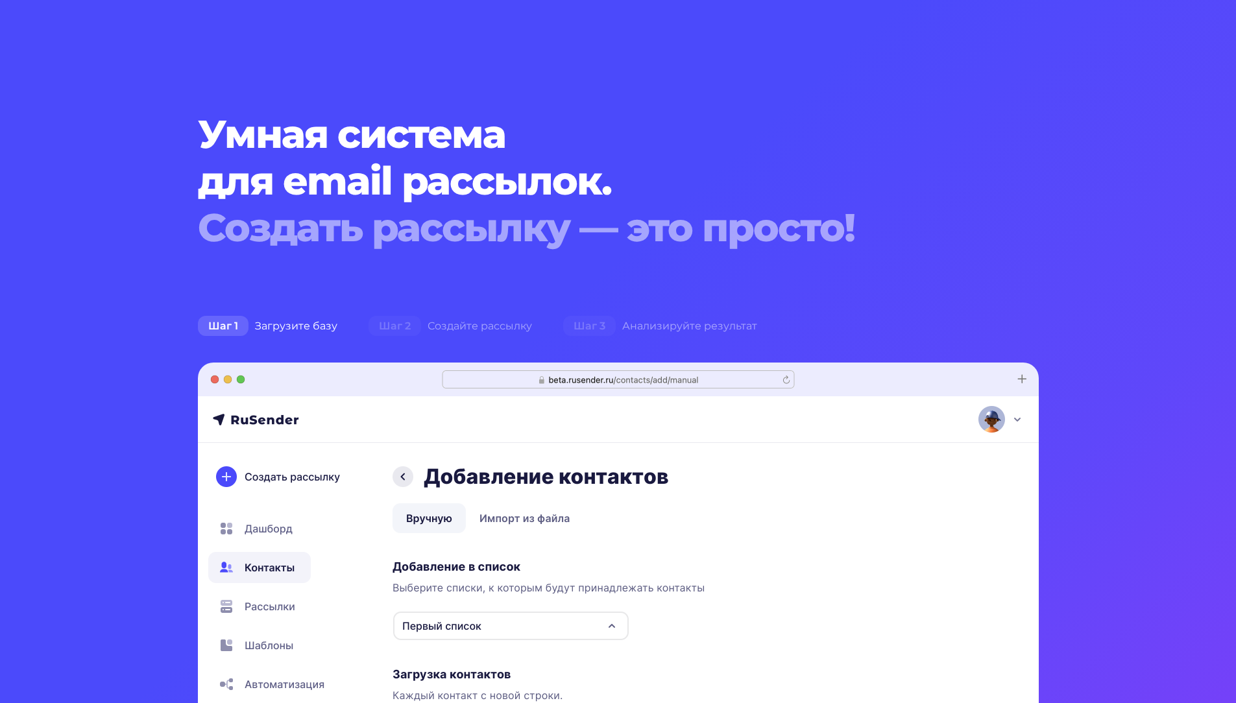
click at [792, 223] on div "Создать рассылку — это просто!" at bounding box center [583, 227] width 770 height 47
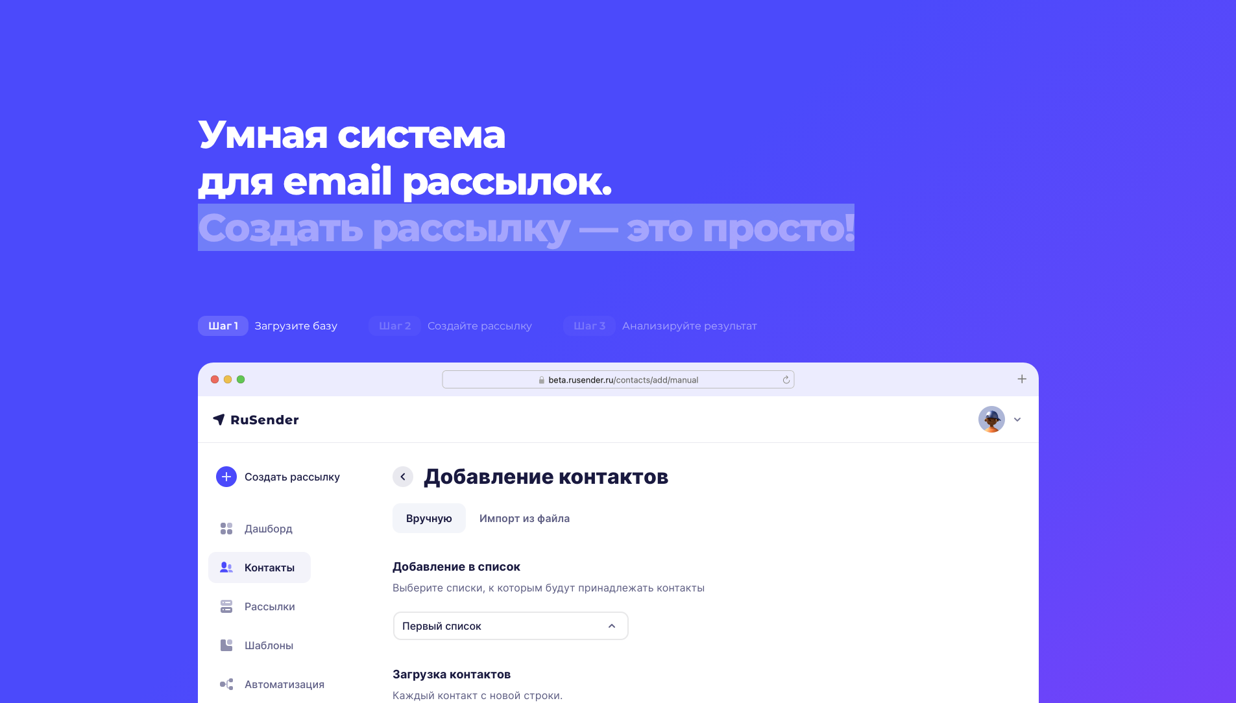
click at [792, 223] on div "Создать рассылку — это просто!" at bounding box center [583, 227] width 770 height 47
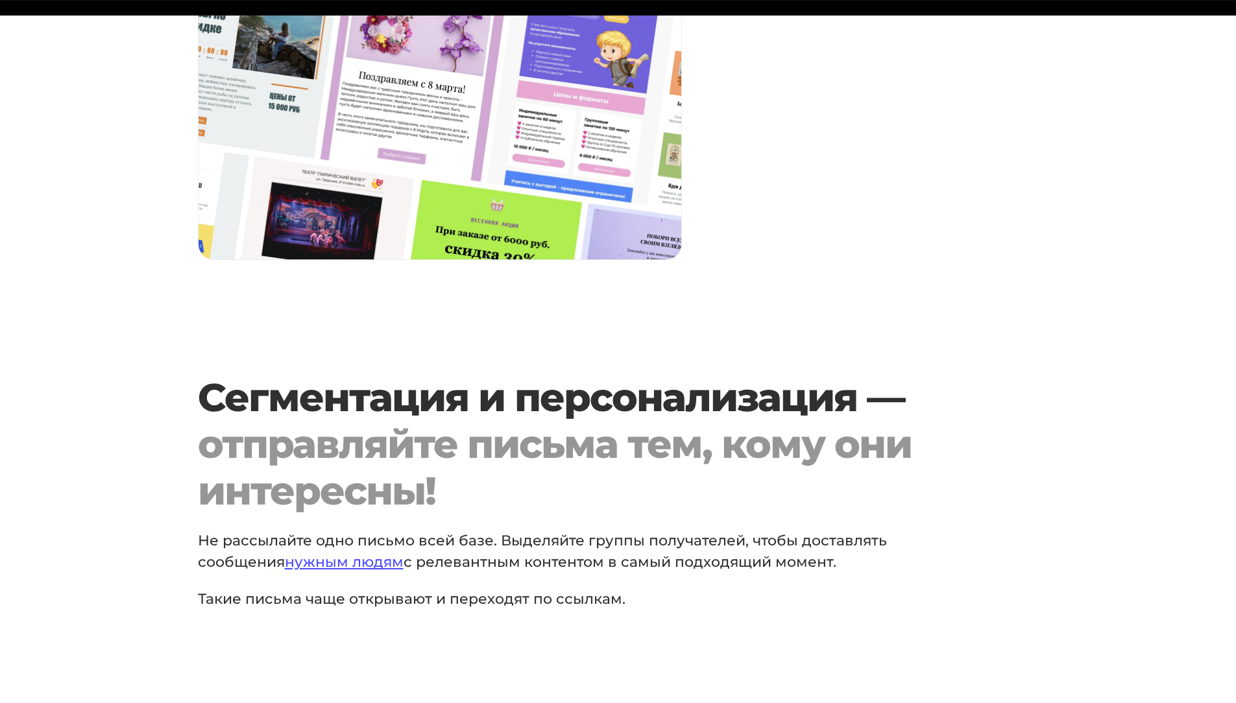
scroll to position [1622, 0]
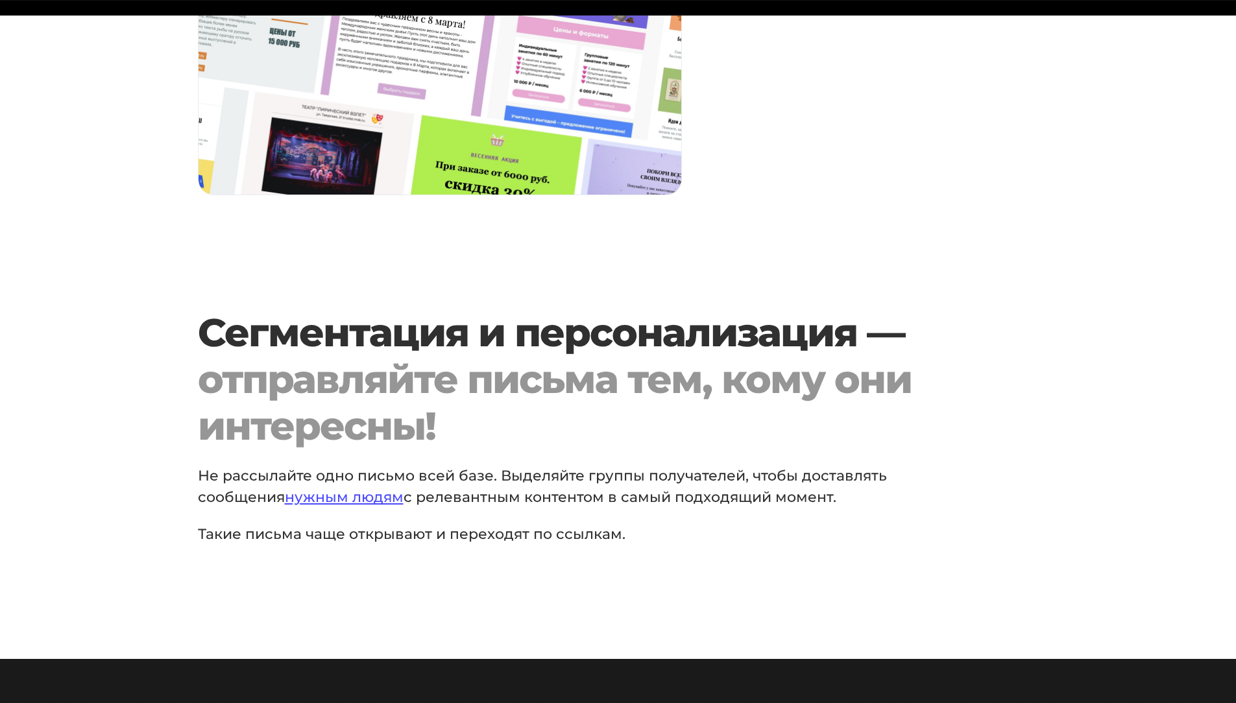
click at [585, 351] on h2 "Сегментация и персонализация — отправляйте письма тем, кому они интересны!" at bounding box center [583, 379] width 770 height 140
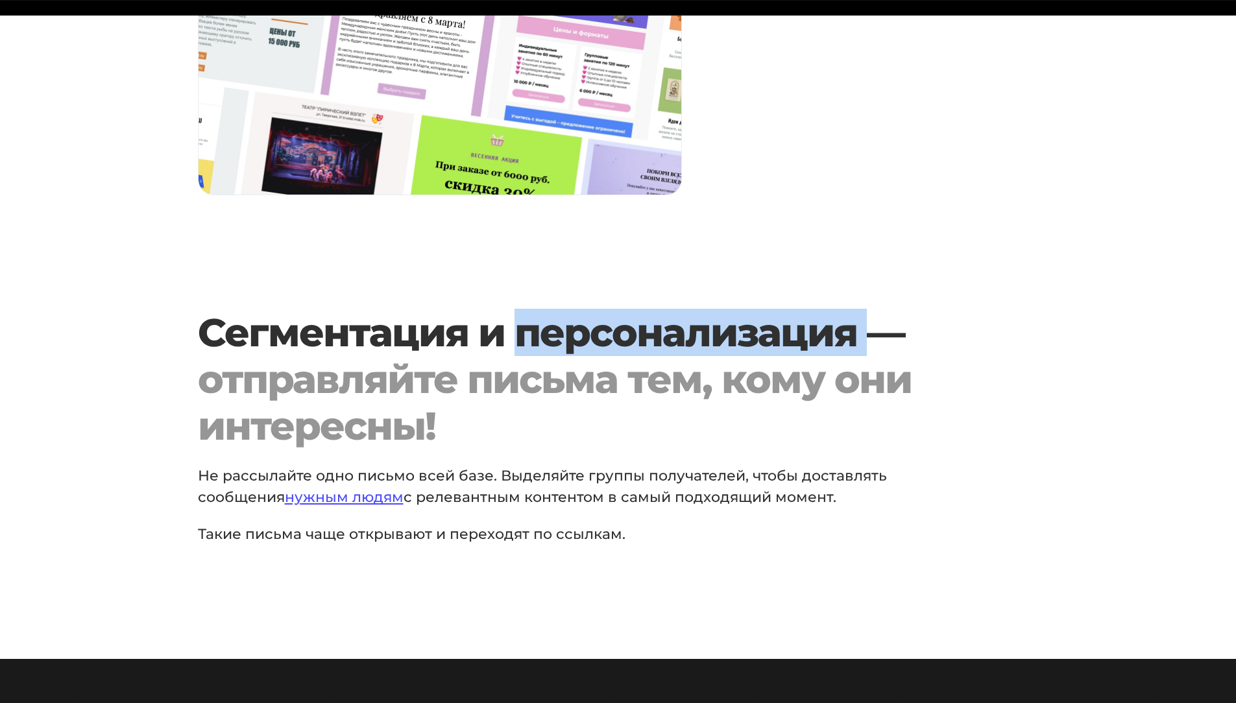
click at [585, 351] on h2 "Сегментация и персонализация — отправляйте письма тем, кому они интересны!" at bounding box center [583, 379] width 770 height 140
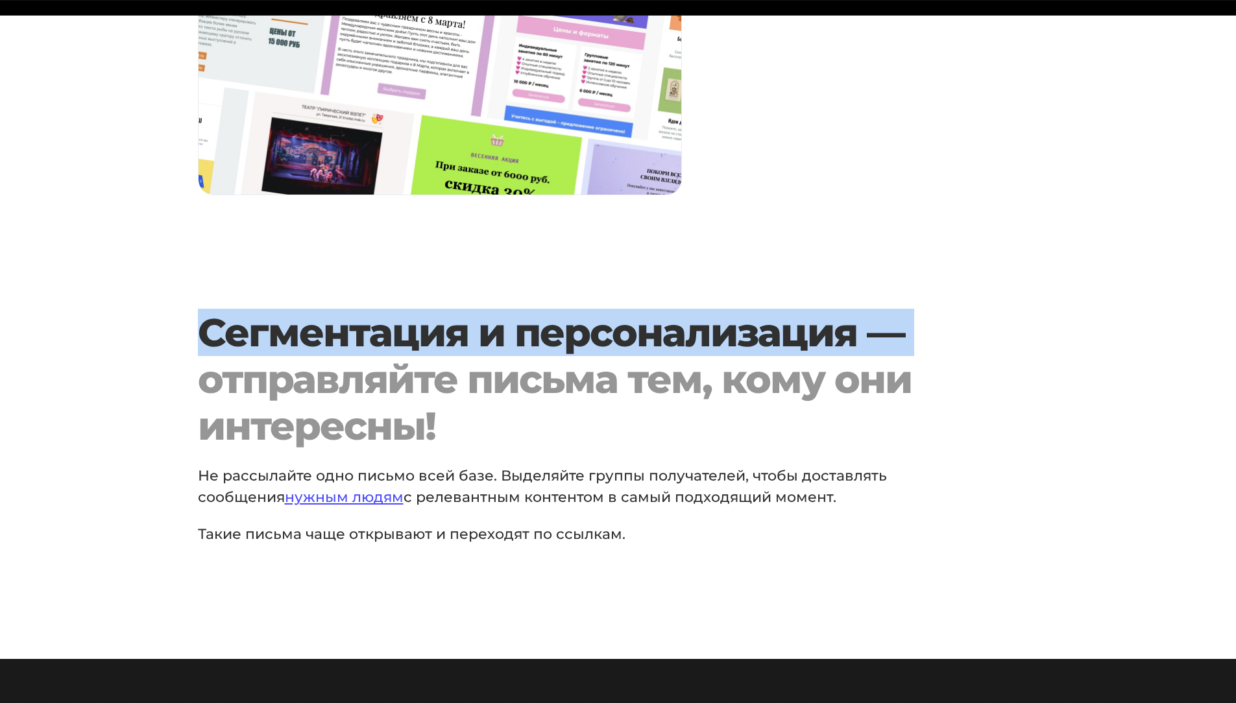
click at [585, 351] on h2 "Сегментация и персонализация — отправляйте письма тем, кому они интересны!" at bounding box center [583, 379] width 770 height 140
click at [586, 352] on h2 "Сегментация и персонализация — отправляйте письма тем, кому они интересны!" at bounding box center [583, 379] width 770 height 140
click at [594, 337] on h2 "Сегментация и персонализация — отправляйте письма тем, кому они интересны!" at bounding box center [583, 379] width 770 height 140
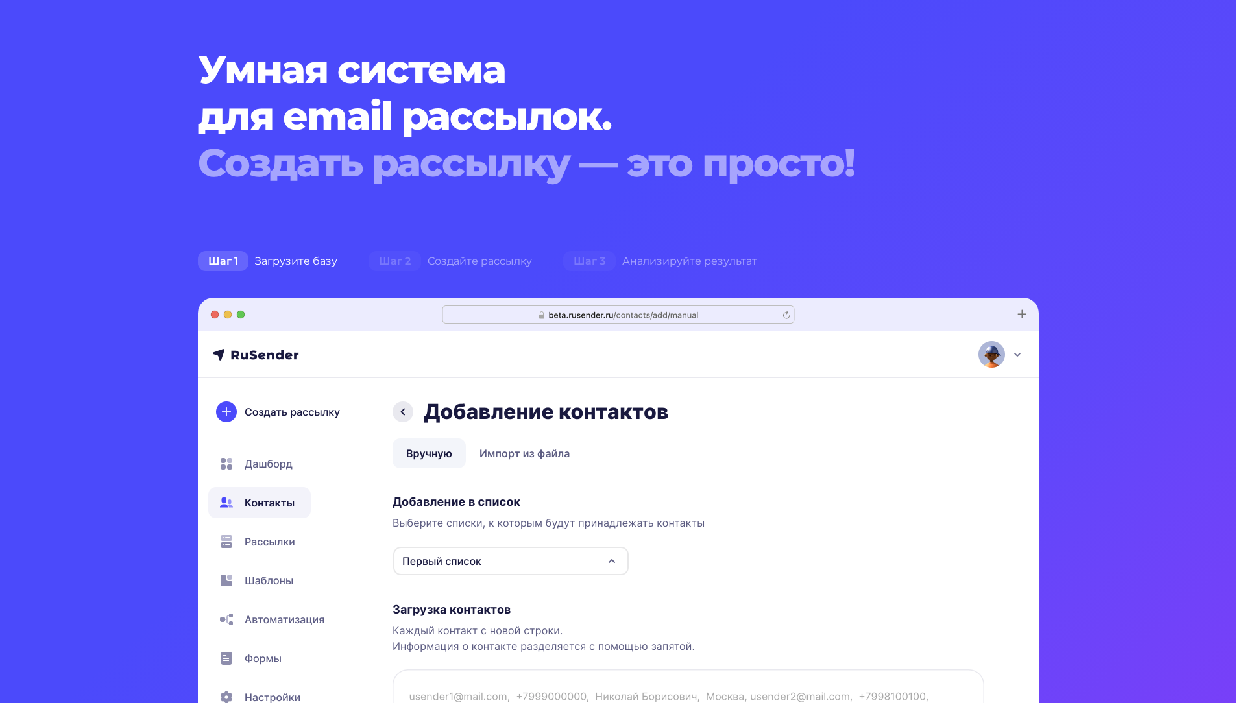
scroll to position [0, 0]
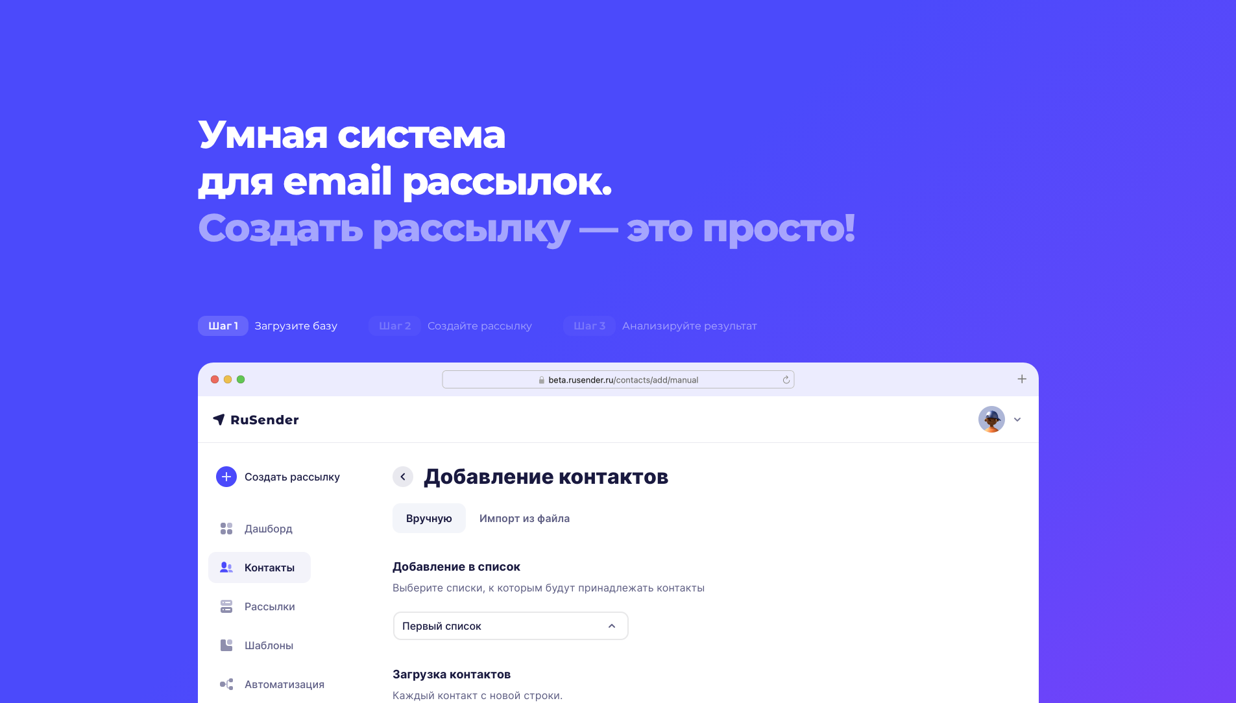
click at [651, 239] on div "Создать рассылку — это просто!" at bounding box center [583, 227] width 770 height 47
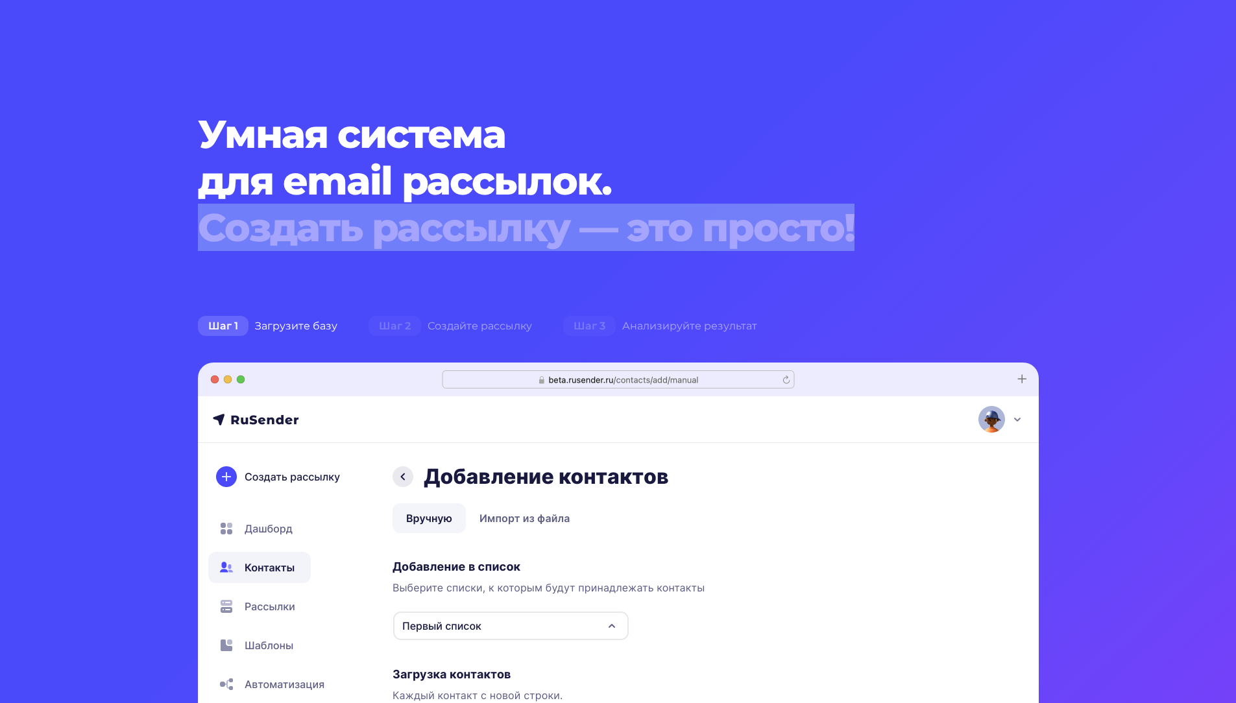
click at [651, 239] on div "Создать рассылку — это просто!" at bounding box center [583, 227] width 770 height 47
click at [597, 231] on div "Создать рассылку — это просто!" at bounding box center [583, 227] width 770 height 47
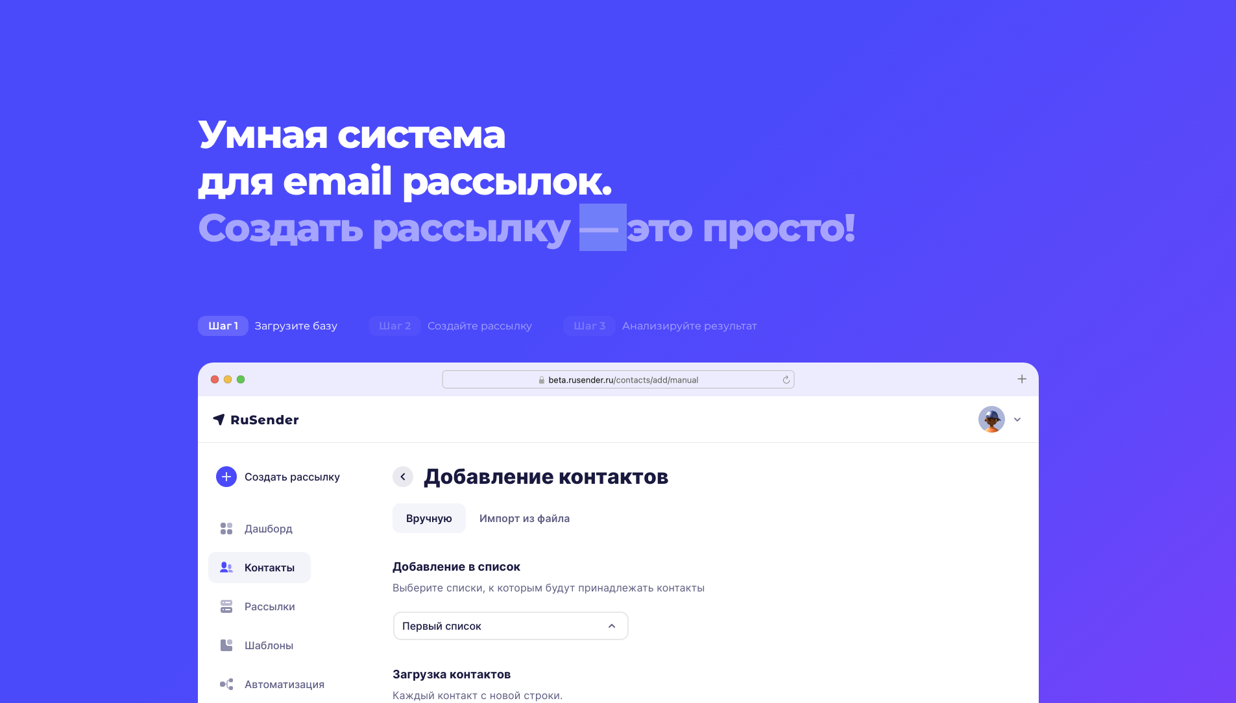
click at [597, 231] on div "Создать рассылку — это просто!" at bounding box center [583, 227] width 770 height 47
click at [709, 106] on section "Умная система для email рассылок. Создать рассылку — это просто! Шаг 1 Загрузит…" at bounding box center [618, 567] width 1236 height 1134
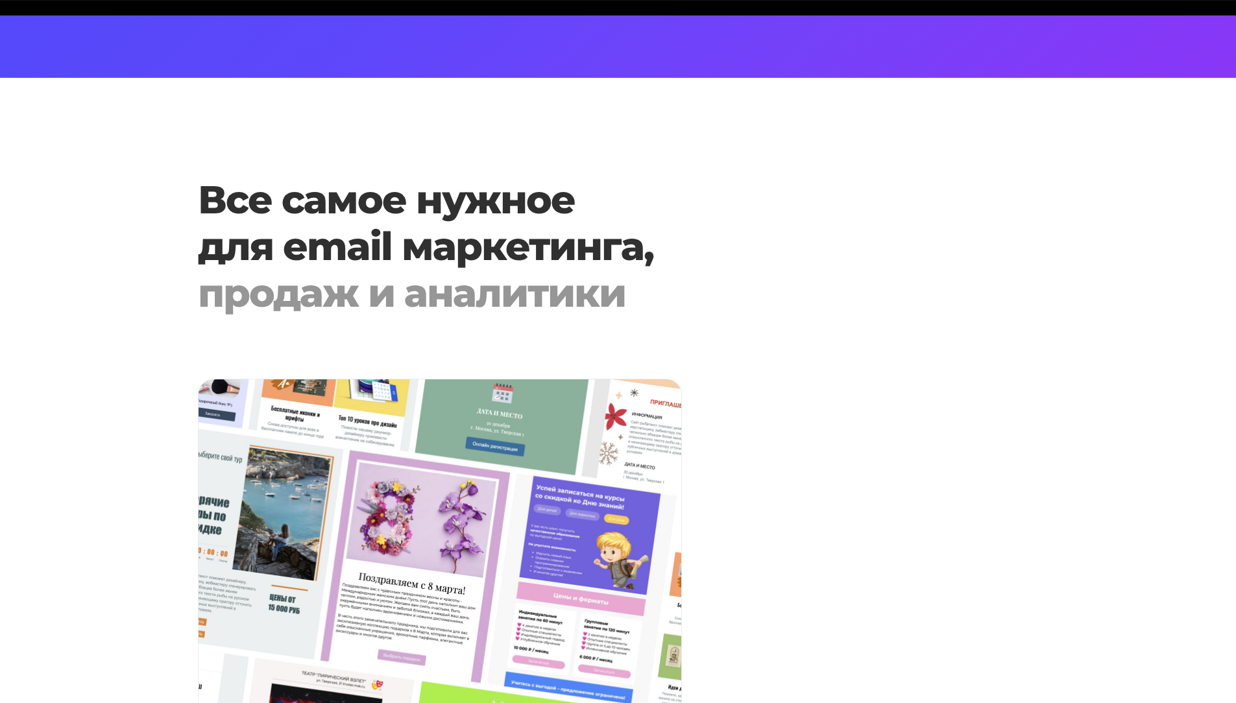
scroll to position [1038, 0]
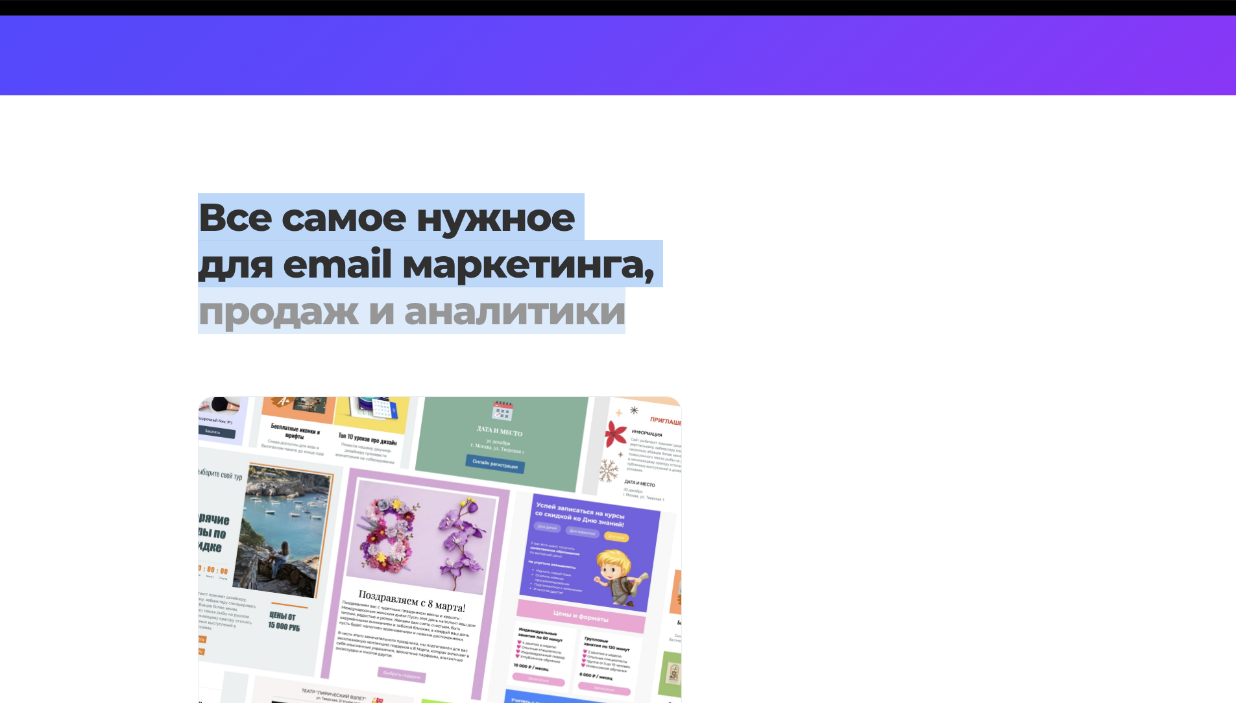
drag, startPoint x: 665, startPoint y: 324, endPoint x: 165, endPoint y: 226, distance: 509.8
click at [165, 226] on section "Все самое нужное для email маркетинга, продаж и аналитики" at bounding box center [618, 494] width 1236 height 601
click at [143, 322] on section "Все самое нужное для email маркетинга, продаж и аналитики" at bounding box center [618, 494] width 1236 height 601
drag, startPoint x: 194, startPoint y: 213, endPoint x: 661, endPoint y: 315, distance: 477.4
click at [661, 315] on div "Все самое нужное для email маркетинга, продаж и аналитики" at bounding box center [582, 264] width 785 height 140
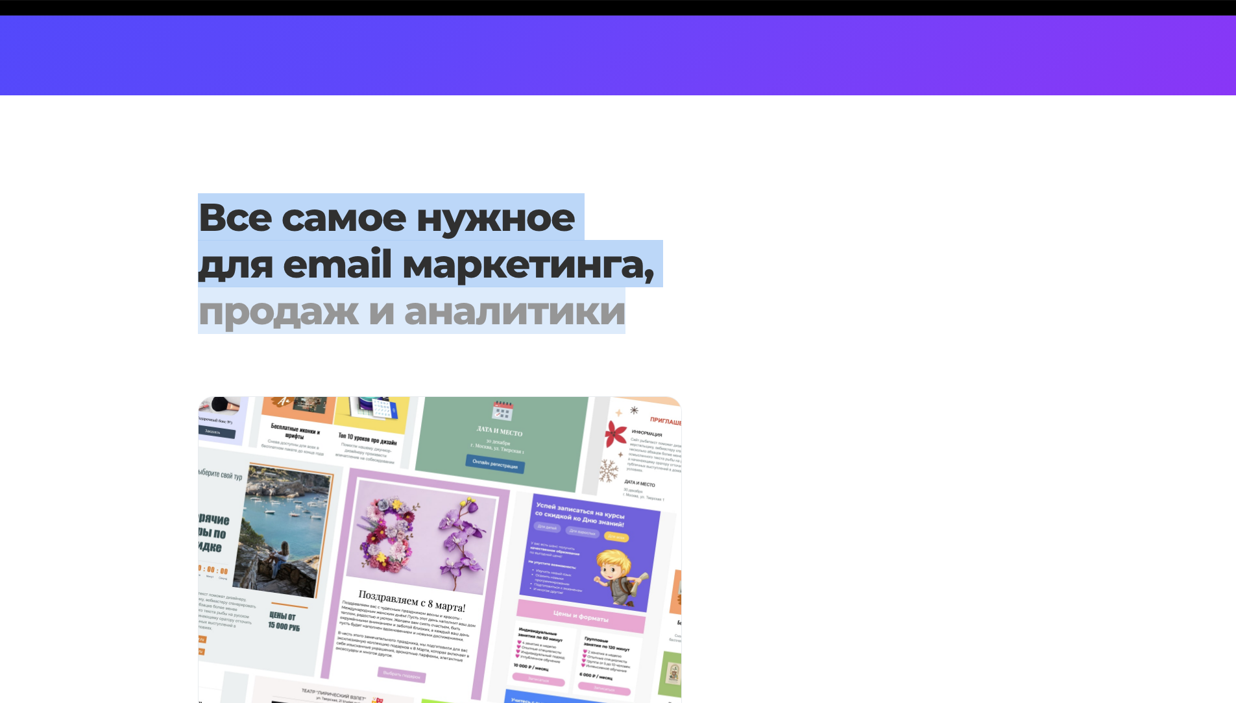
click at [351, 330] on div "продаж и аналитики" at bounding box center [583, 310] width 770 height 47
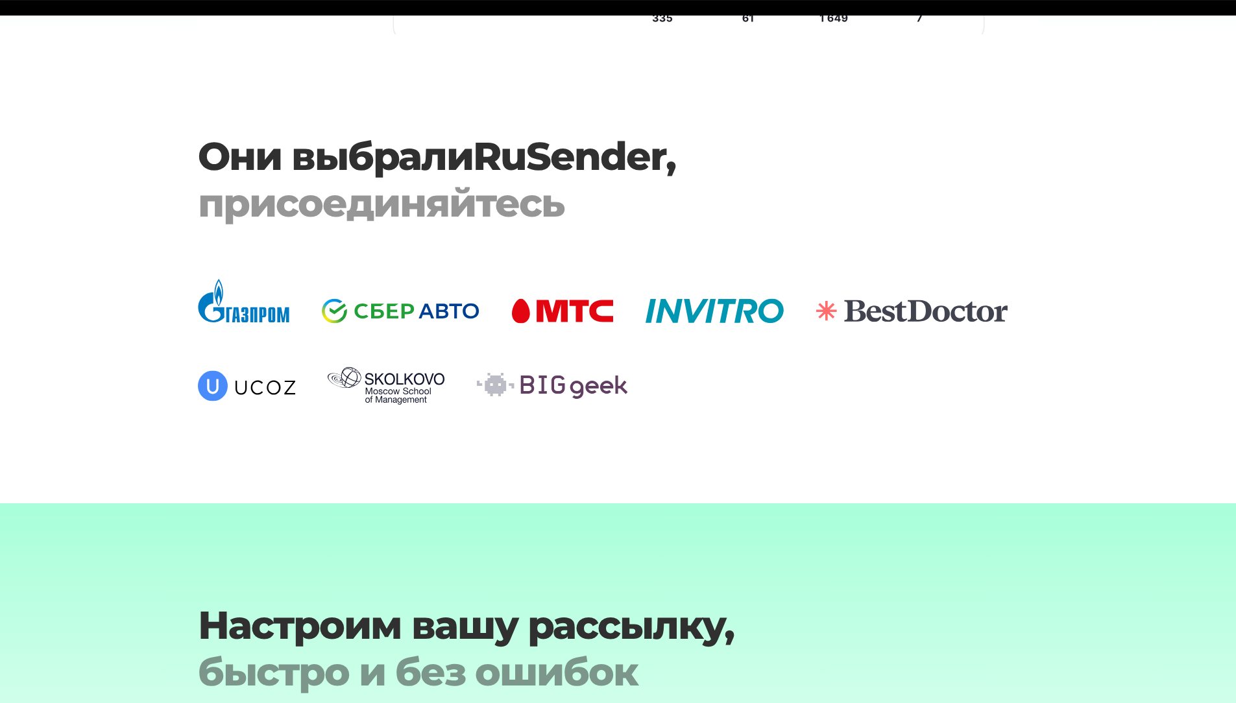
scroll to position [3958, 0]
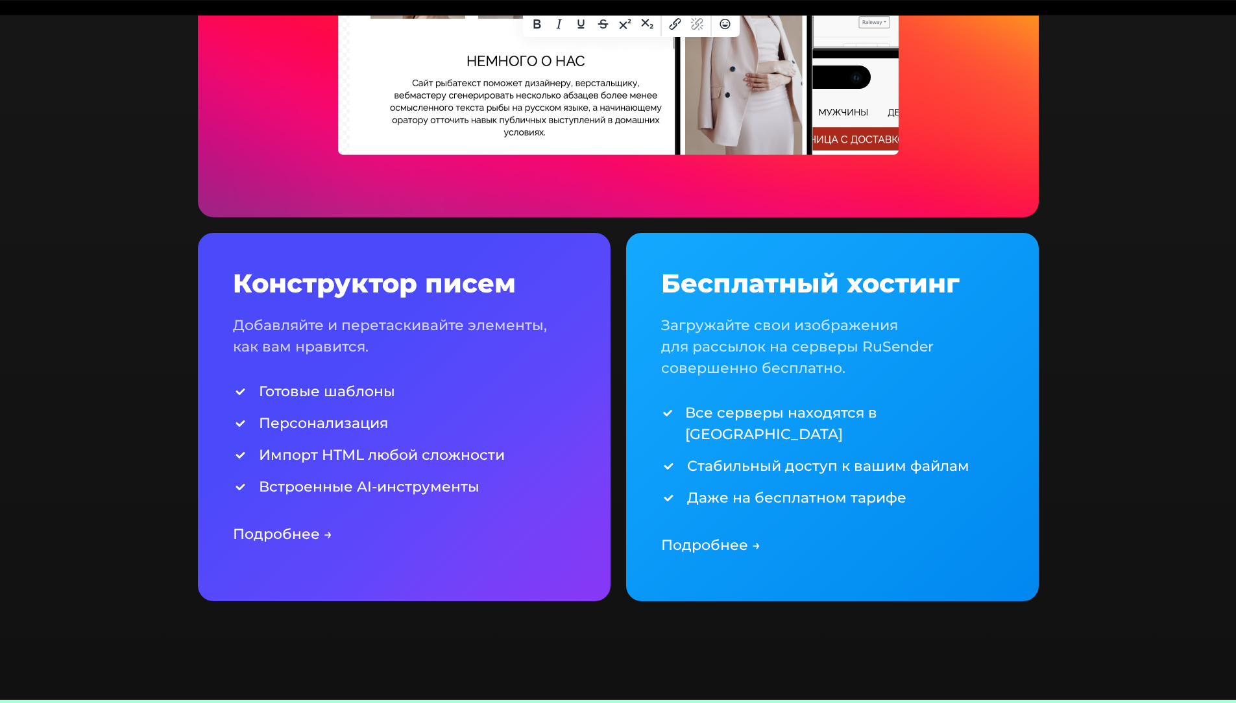
scroll to position [2721, 0]
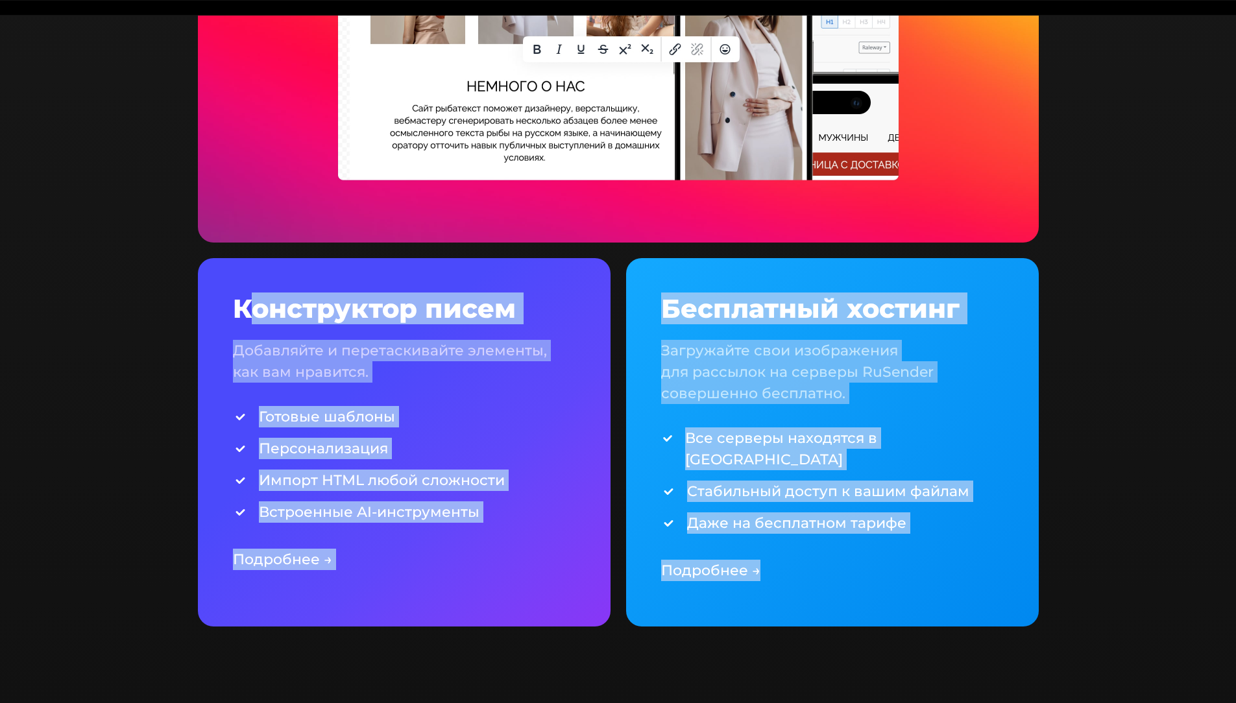
drag, startPoint x: 248, startPoint y: 308, endPoint x: 837, endPoint y: 537, distance: 632.1
click at [837, 537] on div "Конструктор писем Добавляйте и перетаскивайте элементы, как вам нравится. Готов…" at bounding box center [618, 228] width 856 height 828
click at [1017, 392] on div "Бесплатный хостинг Загружайте свои изображения для рассылок на серверы RuSender…" at bounding box center [832, 442] width 413 height 369
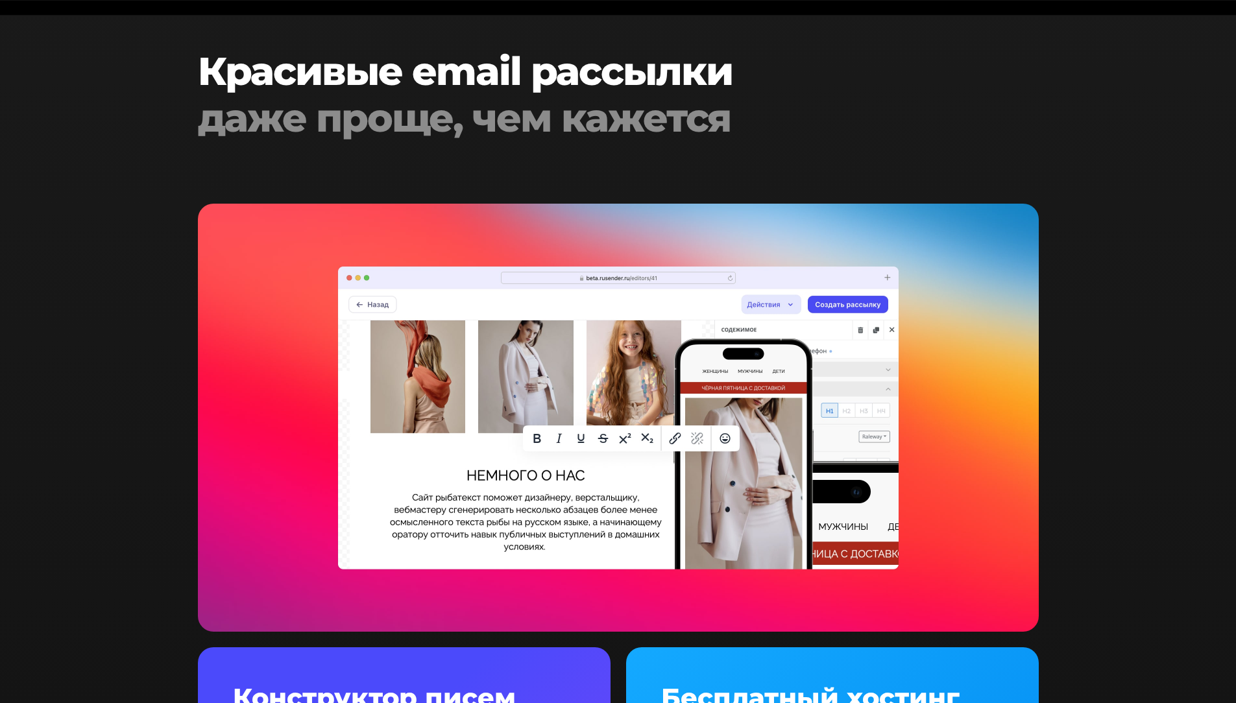
scroll to position [2072, 0]
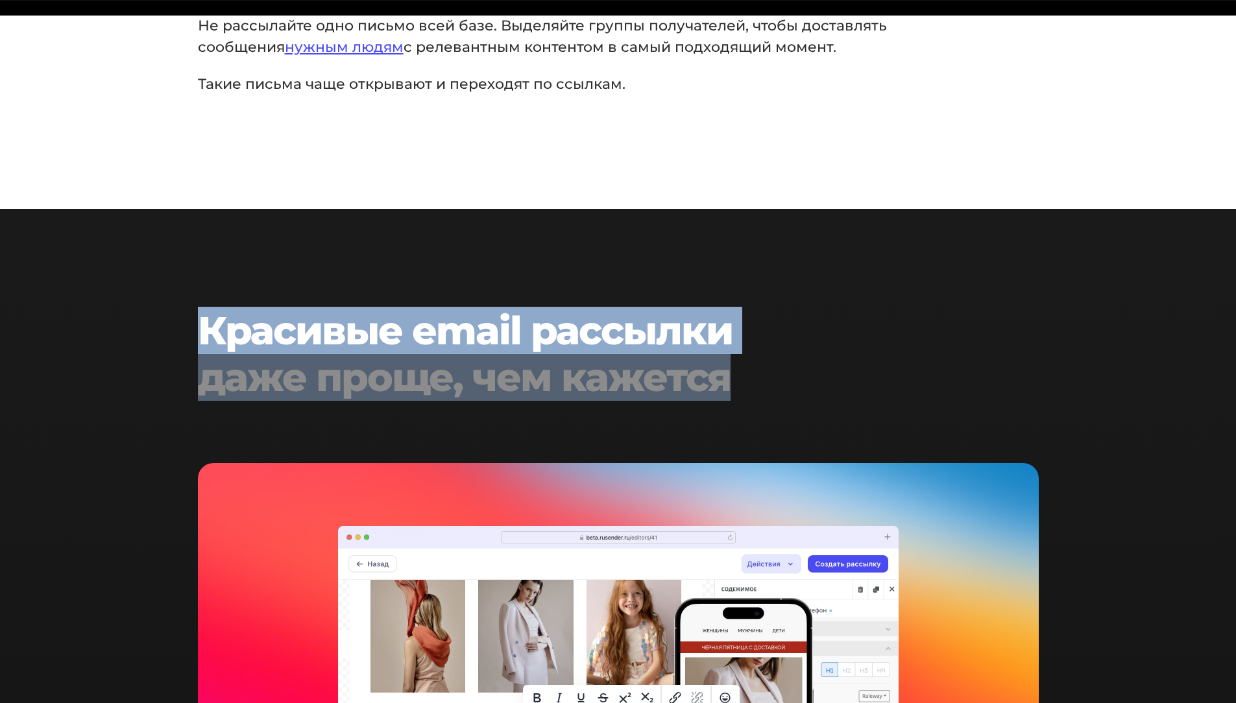
drag, startPoint x: 744, startPoint y: 385, endPoint x: 102, endPoint y: 306, distance: 647.3
click at [245, 340] on h2 "Красивые email рассылки даже проще, чем кажется" at bounding box center [583, 354] width 770 height 93
drag, startPoint x: 198, startPoint y: 324, endPoint x: 1033, endPoint y: 357, distance: 835.7
click at [1033, 357] on div "Красивые email рассылки даже проще, чем кажется" at bounding box center [618, 354] width 856 height 93
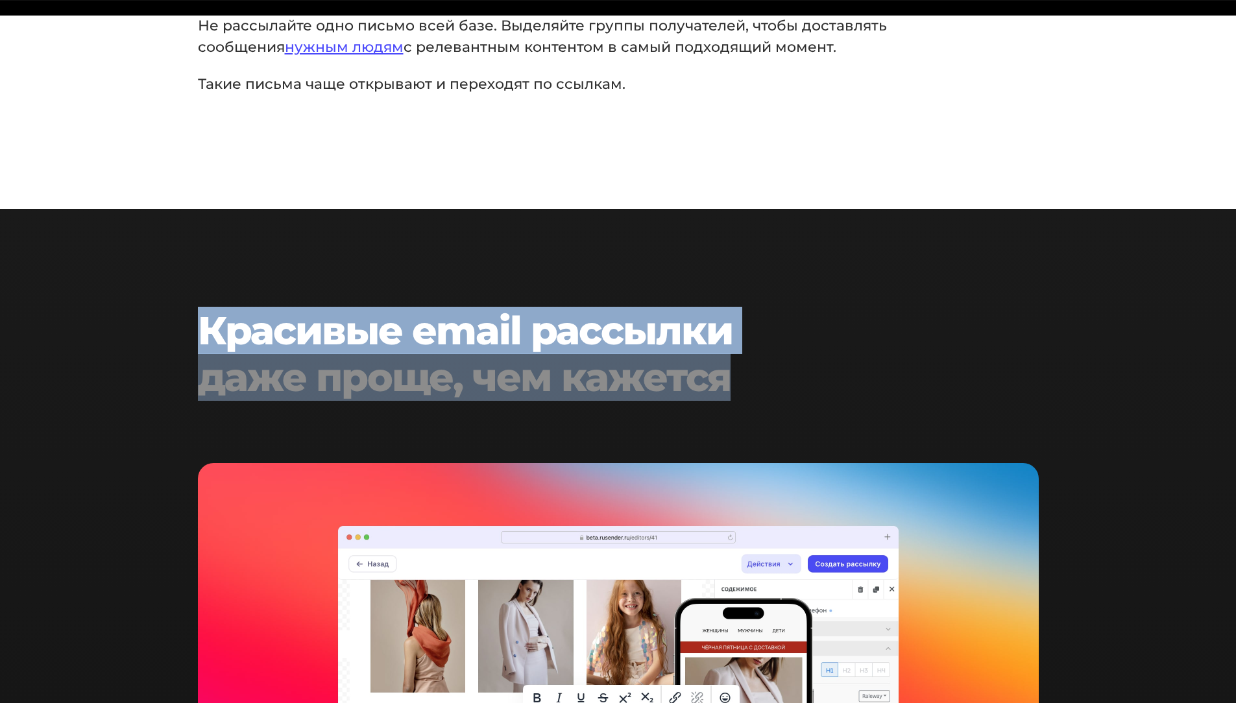
click at [847, 350] on h2 "Красивые email рассылки даже проще, чем кажется" at bounding box center [583, 354] width 770 height 93
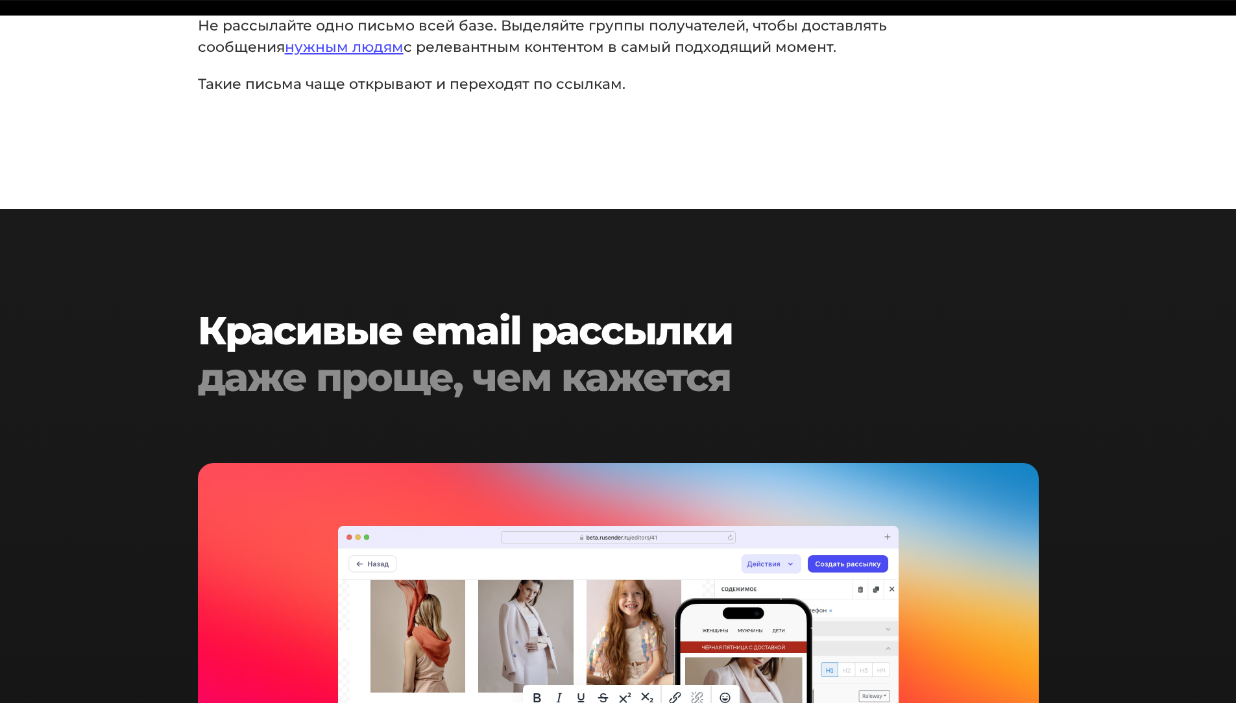
scroll to position [1683, 0]
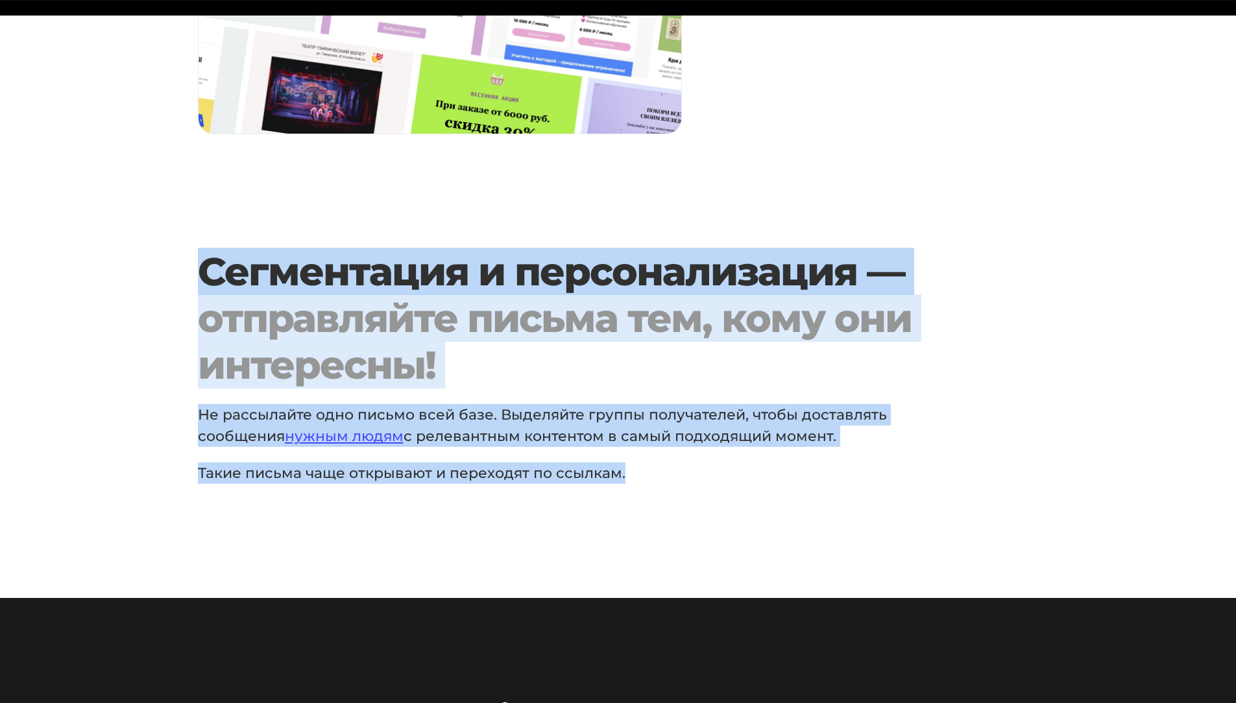
drag, startPoint x: 637, startPoint y: 479, endPoint x: 151, endPoint y: 289, distance: 521.2
click at [151, 289] on section "Сегментация и персонализация — отправляйте письма тем, кому они интересны! Не р…" at bounding box center [618, 374] width 1236 height 251
click at [237, 321] on div "отправляйте письма тем, кому они интересны!" at bounding box center [583, 341] width 770 height 93
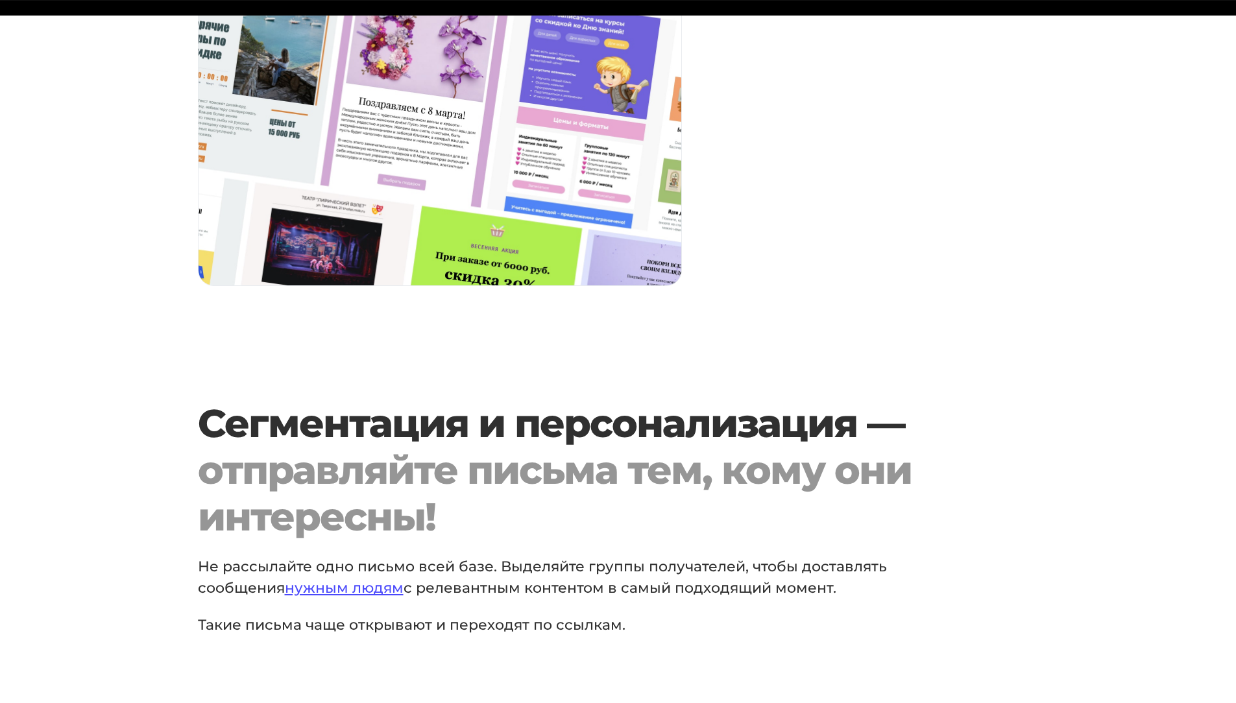
scroll to position [1294, 0]
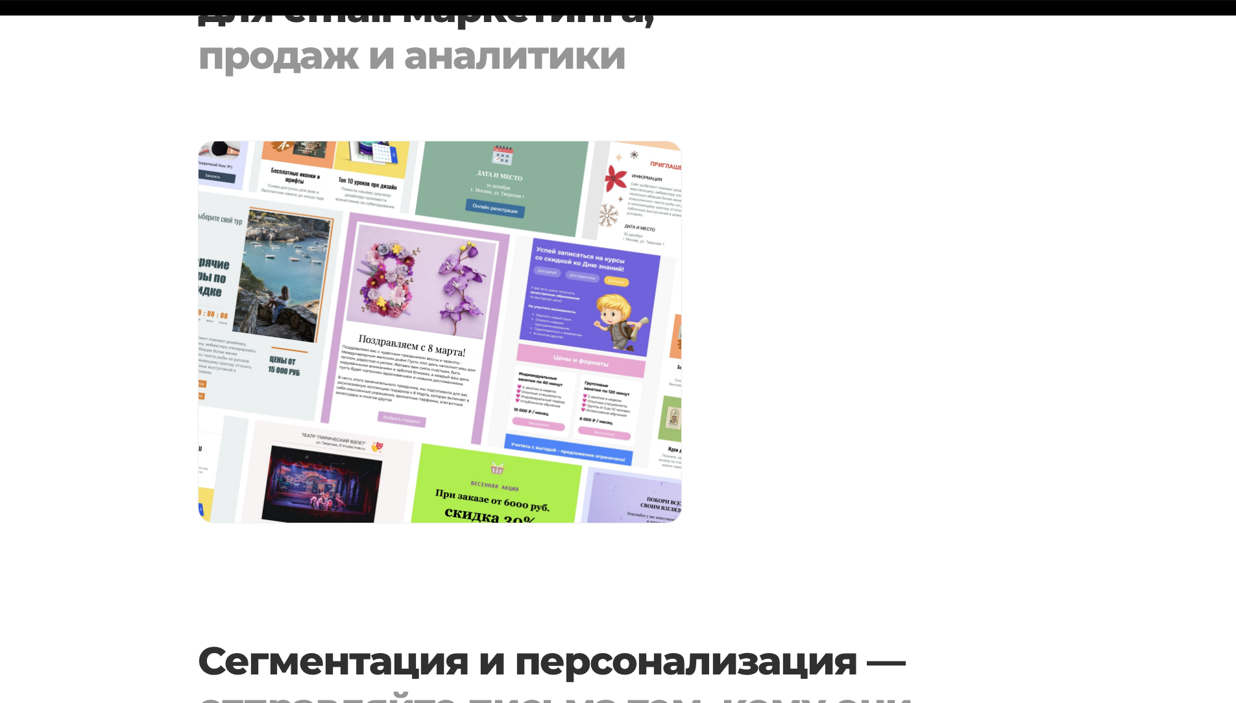
click at [951, 302] on div at bounding box center [868, 340] width 357 height 398
click at [979, 302] on div at bounding box center [868, 340] width 357 height 398
click at [976, 454] on div at bounding box center [868, 340] width 357 height 398
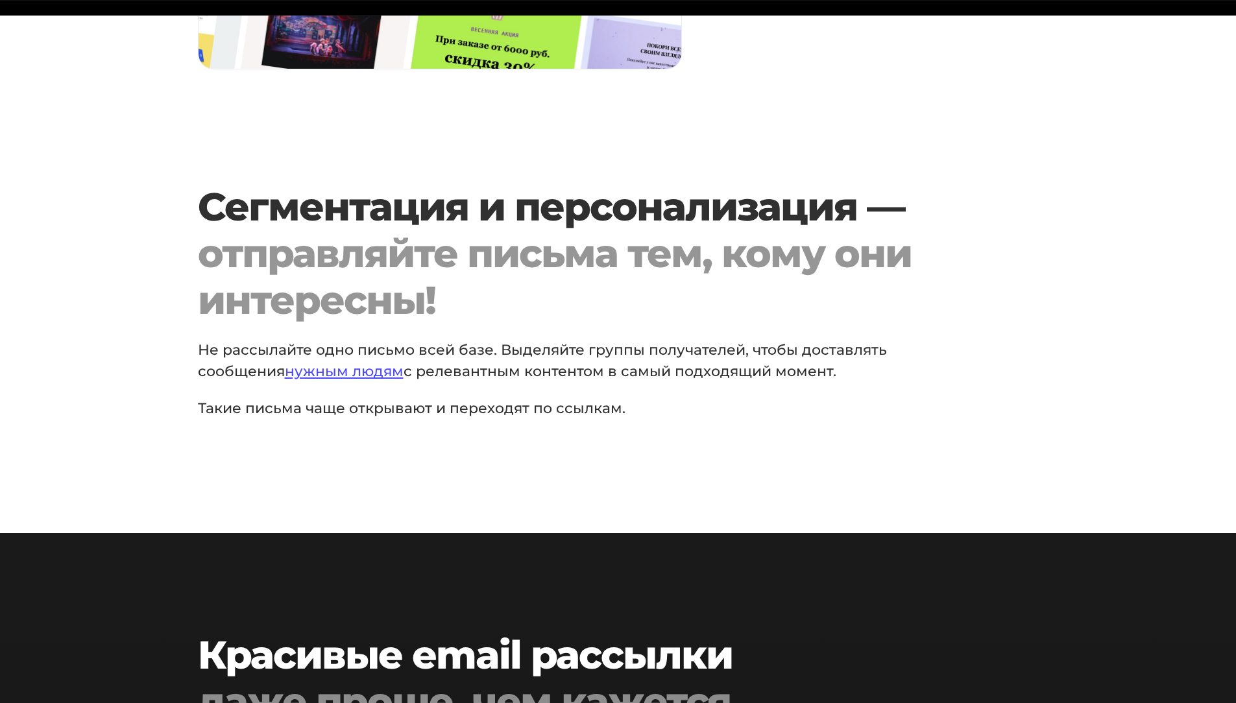
scroll to position [5887, 0]
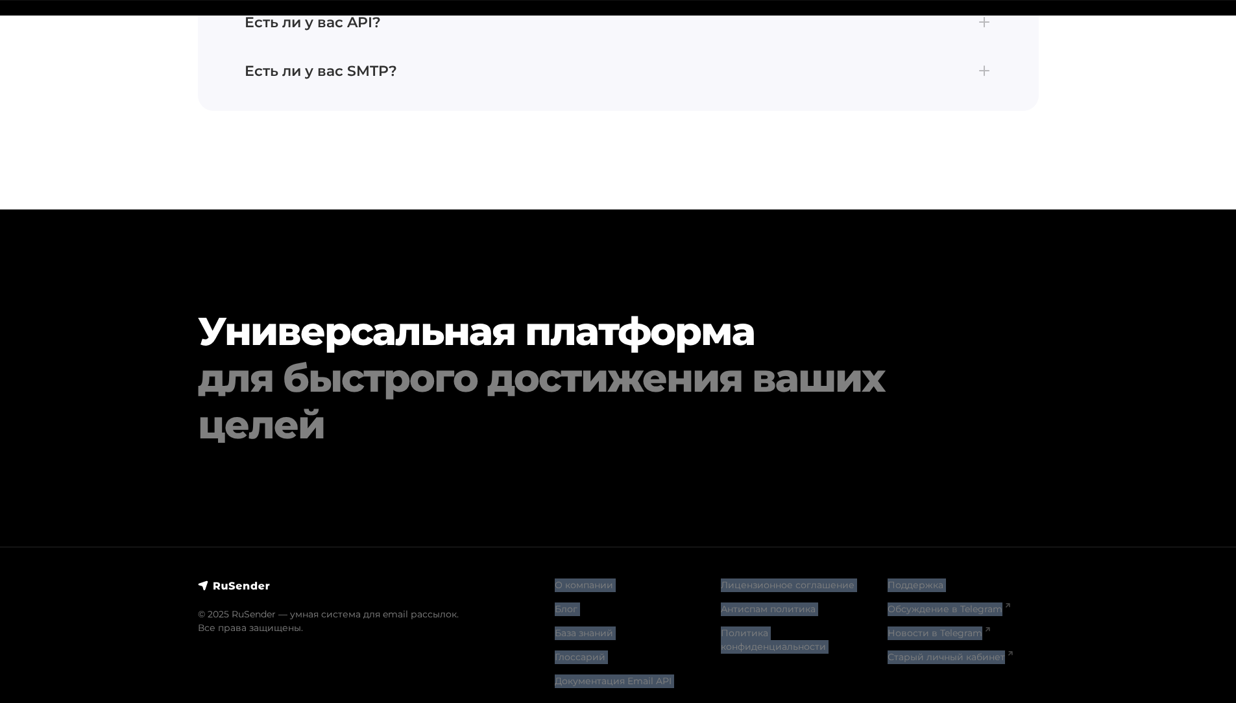
drag, startPoint x: 544, startPoint y: 552, endPoint x: 1047, endPoint y: 684, distance: 520.0
click at [1047, 684] on footer "© 2025 RuSender — умная система для email рассылок. Все права защищены. О компа…" at bounding box center [618, 630] width 1236 height 167
click at [742, 670] on div "Лицензионное соглашение Антиспам политика Политика конфиденциальности" at bounding box center [796, 639] width 167 height 120
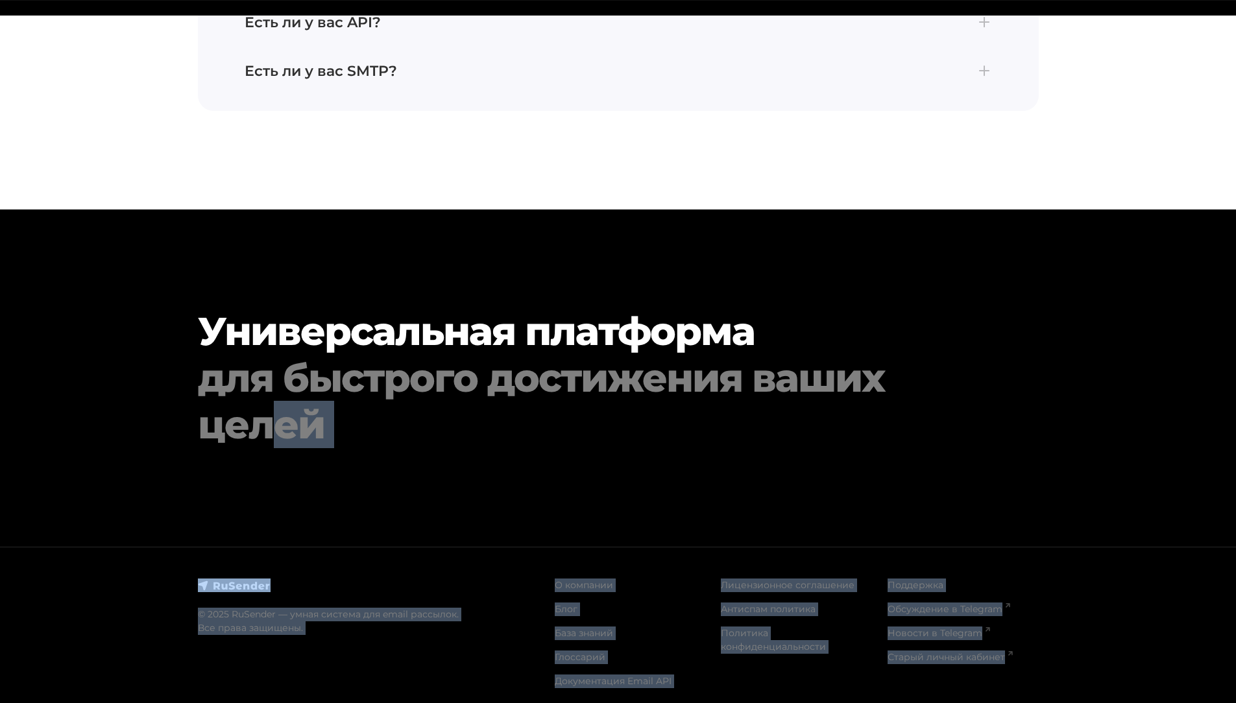
drag, startPoint x: 1017, startPoint y: 690, endPoint x: 270, endPoint y: 535, distance: 763.2
click at [270, 517] on div "Универсальная платформа для быстрого достижения ваших целей" at bounding box center [618, 378] width 856 height 337
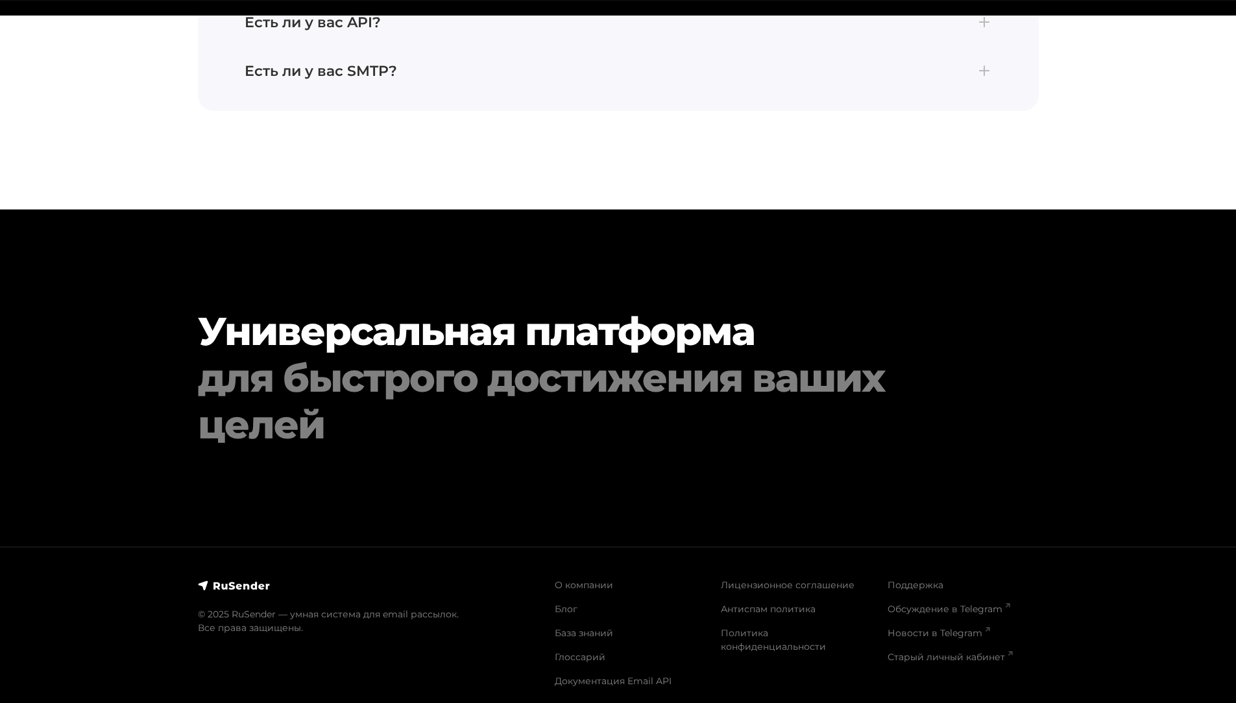
click at [241, 579] on img at bounding box center [234, 585] width 73 height 13
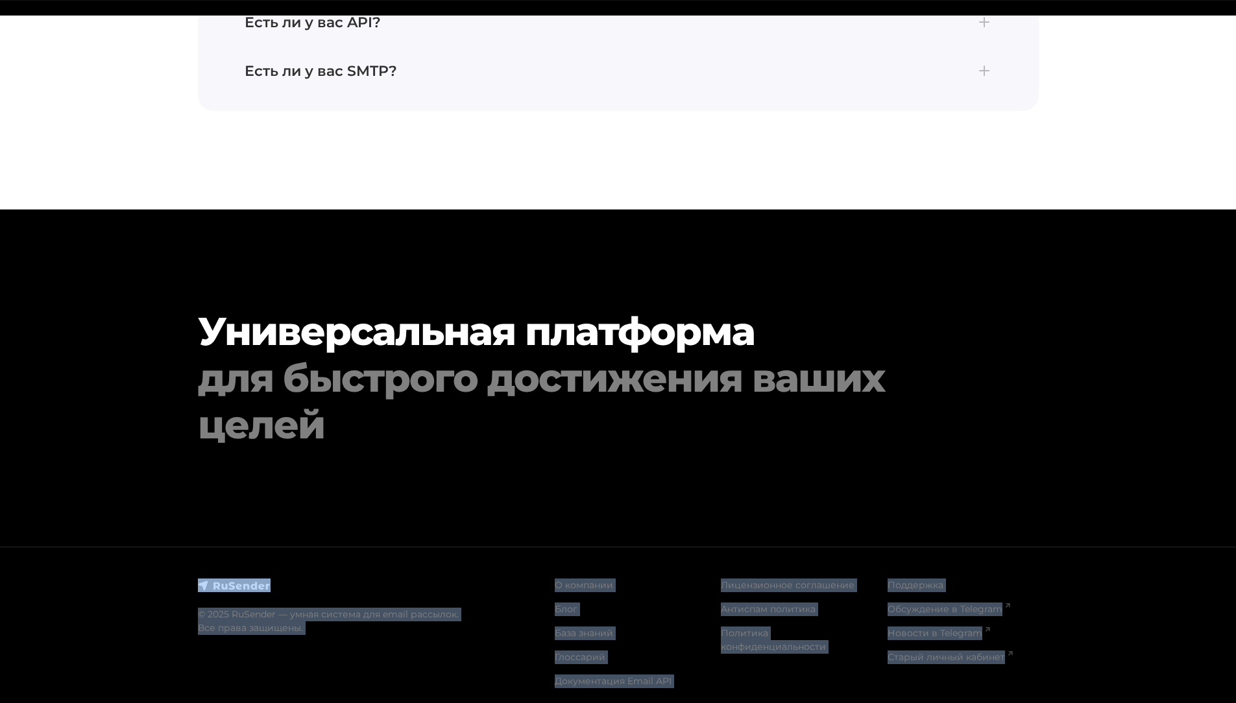
drag, startPoint x: 185, startPoint y: 550, endPoint x: 1030, endPoint y: 675, distance: 854.0
click at [1030, 675] on footer "© 2025 RuSender — умная система для email рассылок. Все права защищены. О компа…" at bounding box center [618, 630] width 1236 height 167
click at [1039, 681] on div "Поддержка Обсуждение в Telegram Новости в Telegram Старый личный кабинет" at bounding box center [963, 639] width 167 height 120
drag, startPoint x: 1039, startPoint y: 684, endPoint x: 66, endPoint y: 574, distance: 980.1
click at [66, 574] on footer "© 2025 RuSender — умная система для email рассылок. Все права защищены. О компа…" at bounding box center [618, 630] width 1236 height 167
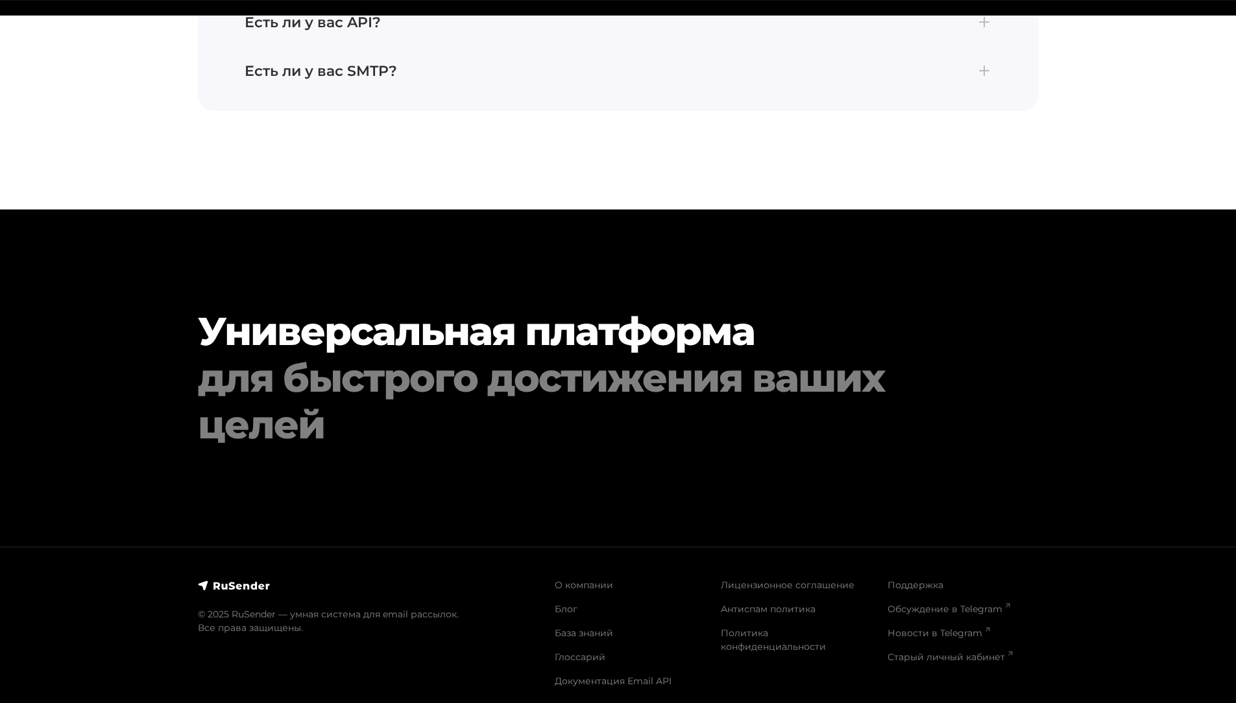
click at [234, 463] on div "Универсальная платформа для быстрого достижения ваших целей" at bounding box center [618, 378] width 856 height 337
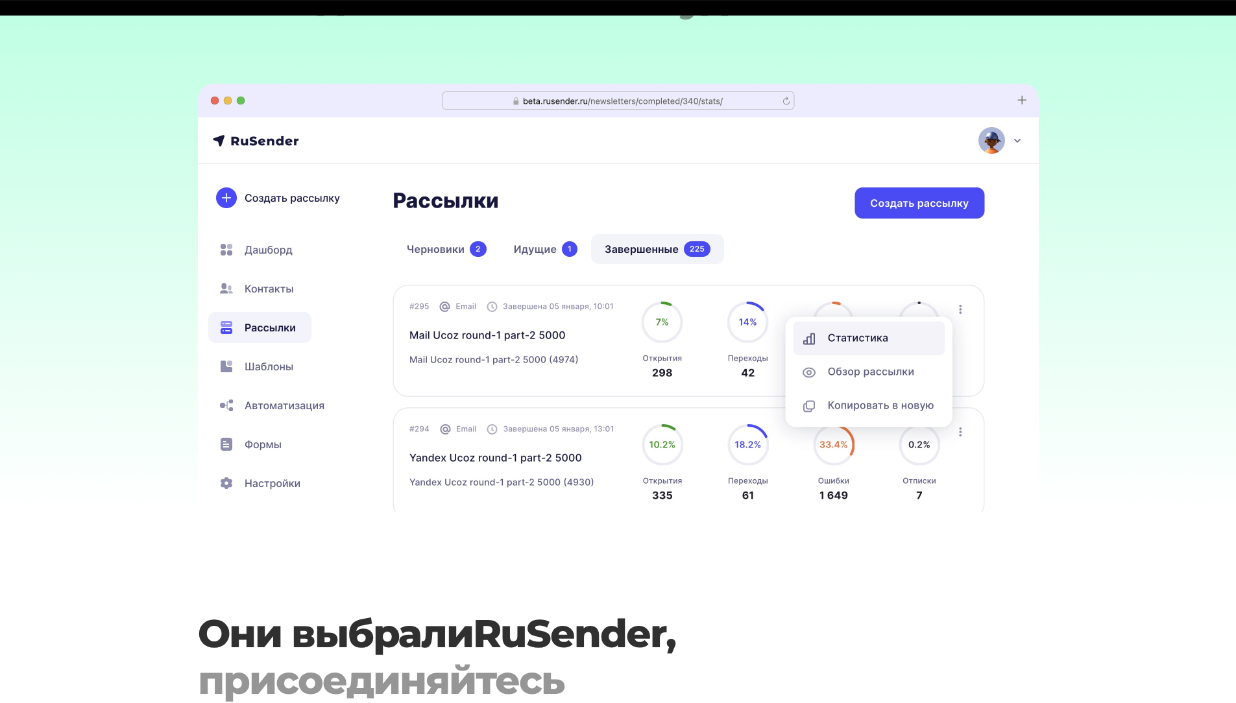
scroll to position [3616, 0]
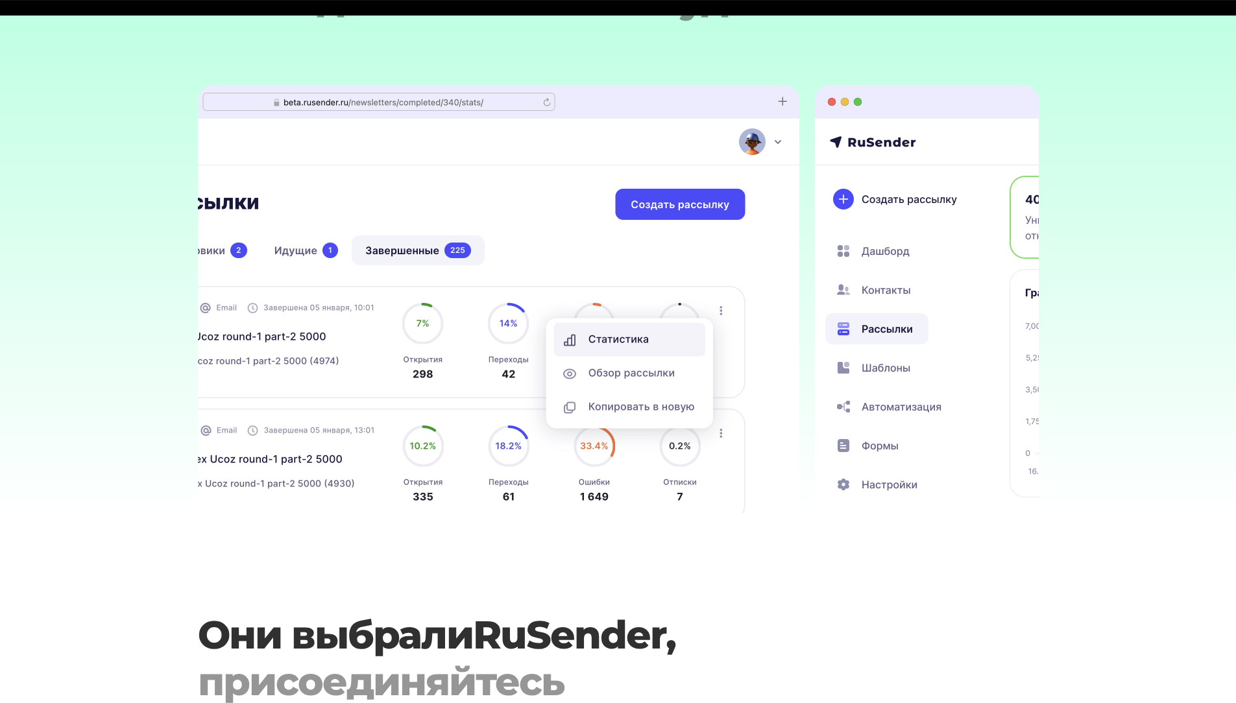
drag, startPoint x: 620, startPoint y: 327, endPoint x: 350, endPoint y: 359, distance: 271.2
click at [374, 357] on img at bounding box center [378, 299] width 841 height 428
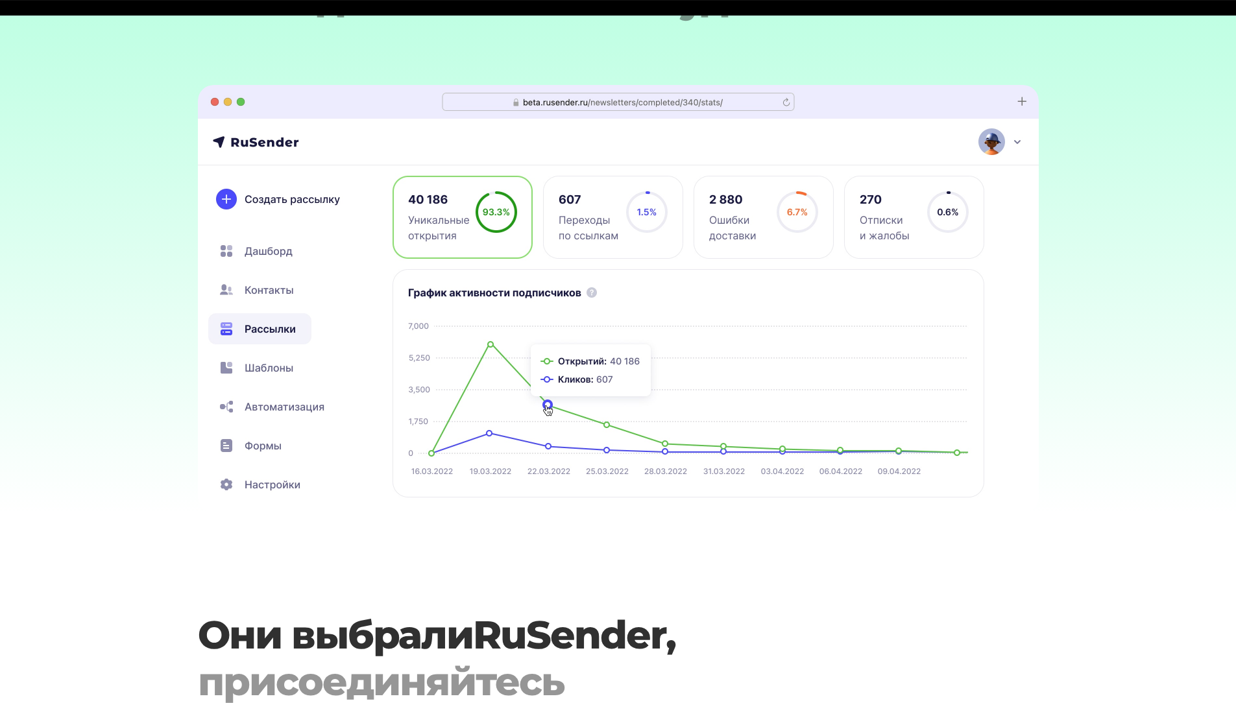
drag, startPoint x: 718, startPoint y: 317, endPoint x: 346, endPoint y: 340, distance: 372.5
click at [457, 343] on img at bounding box center [618, 299] width 841 height 428
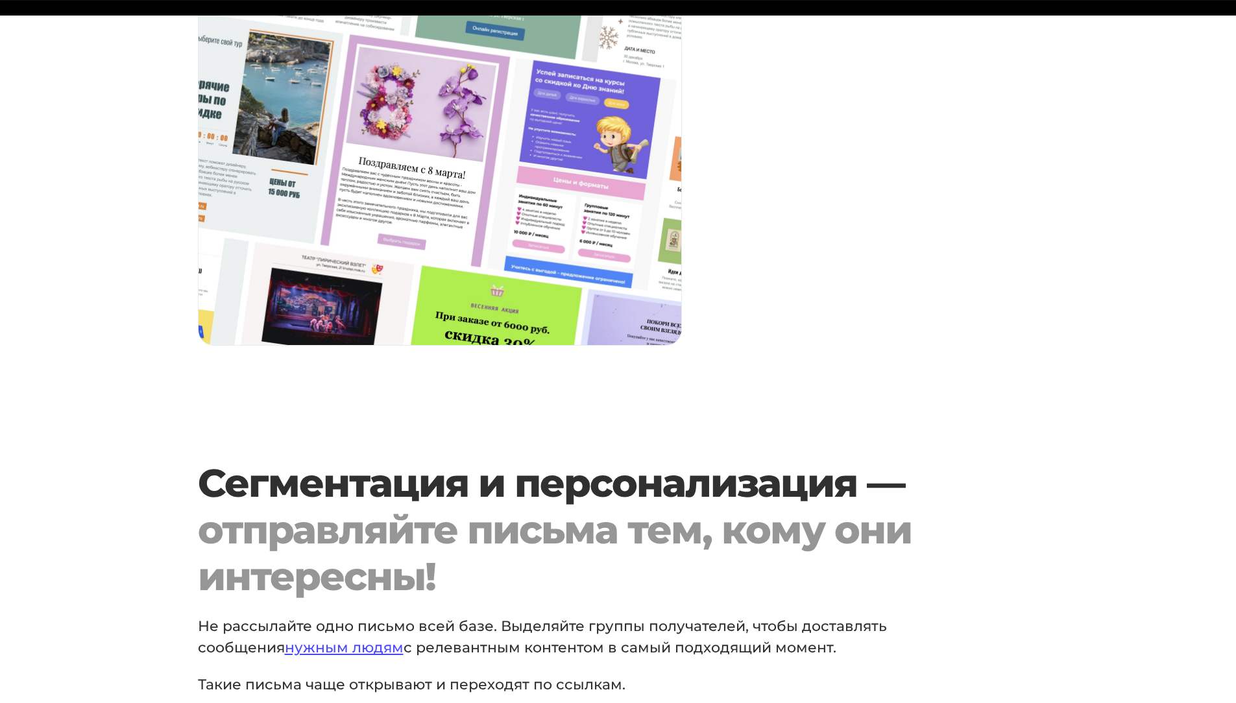
scroll to position [5887, 0]
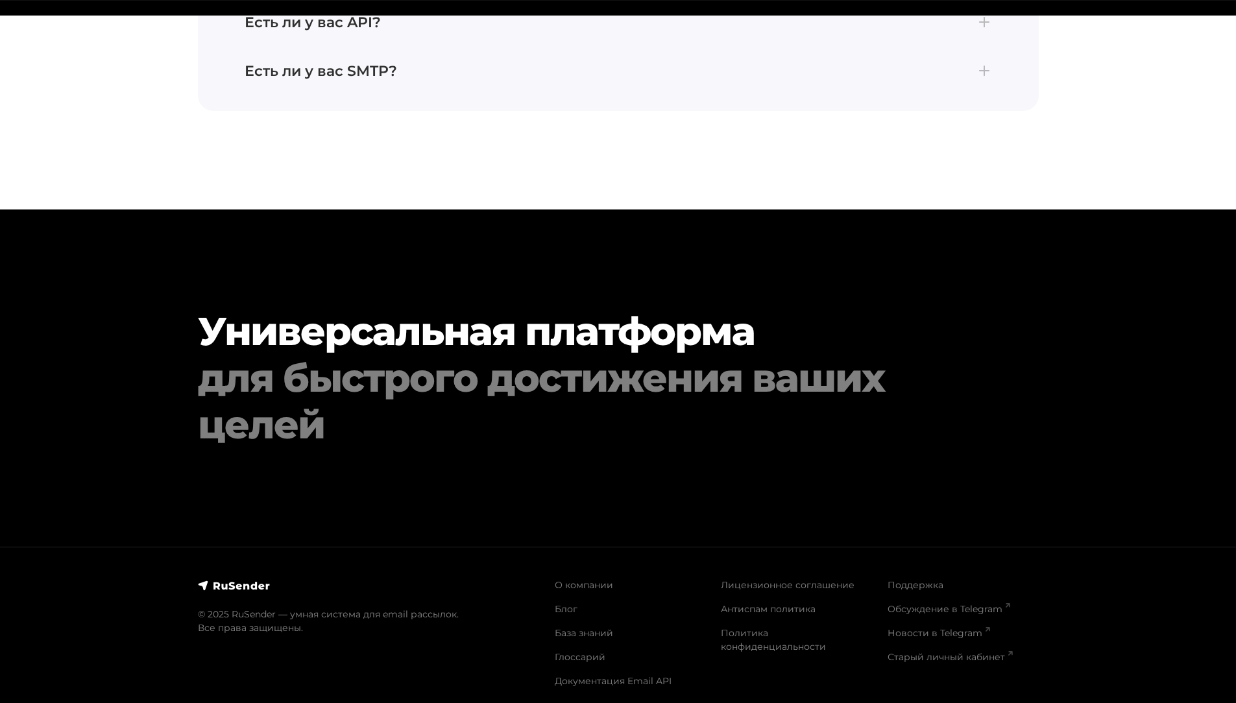
click at [581, 366] on div "для быстрого достижения ваших целей" at bounding box center [583, 401] width 770 height 93
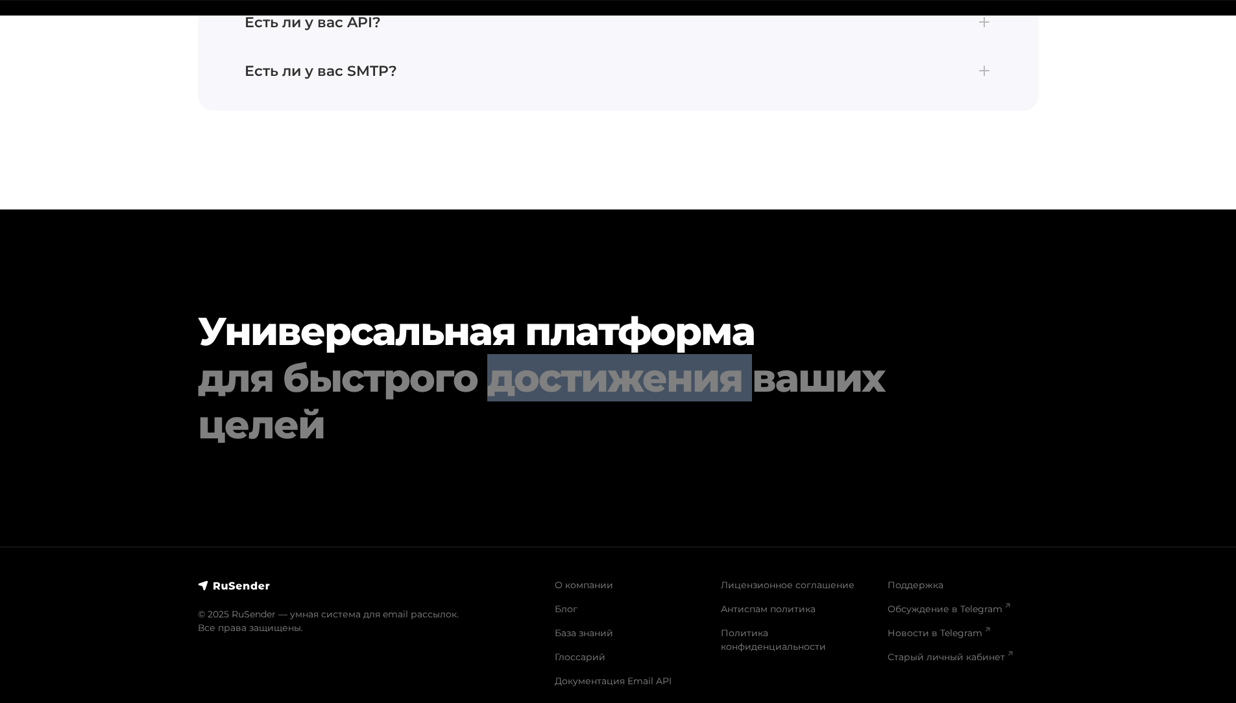
click at [581, 366] on div "для быстрого достижения ваших целей" at bounding box center [583, 401] width 770 height 93
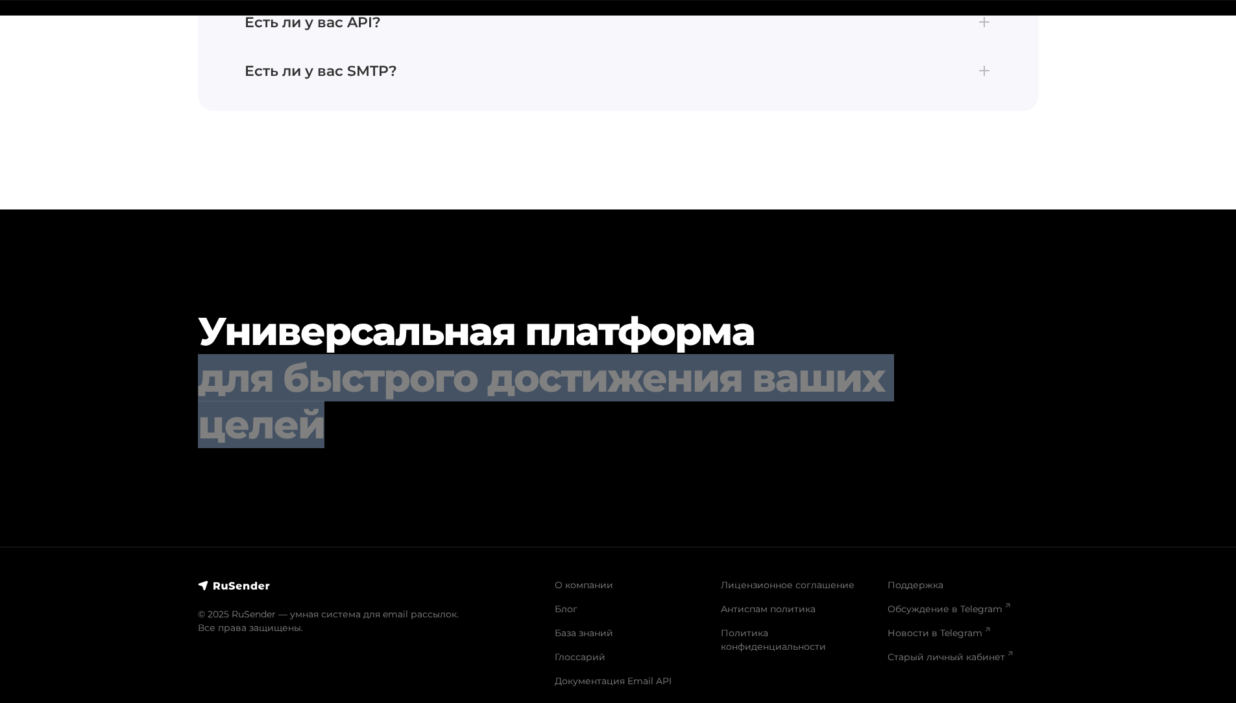
click at [581, 366] on div "для быстрого достижения ваших целей" at bounding box center [583, 401] width 770 height 93
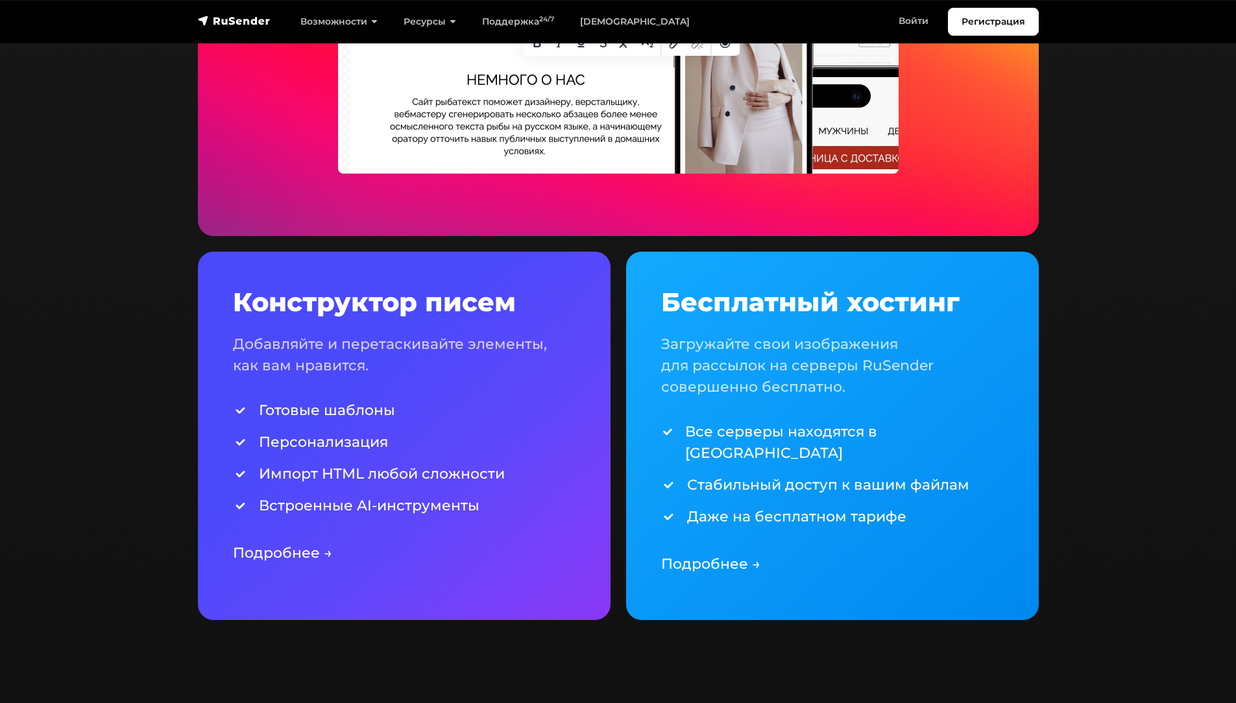
scroll to position [2725, 0]
